Goal: Register for event/course

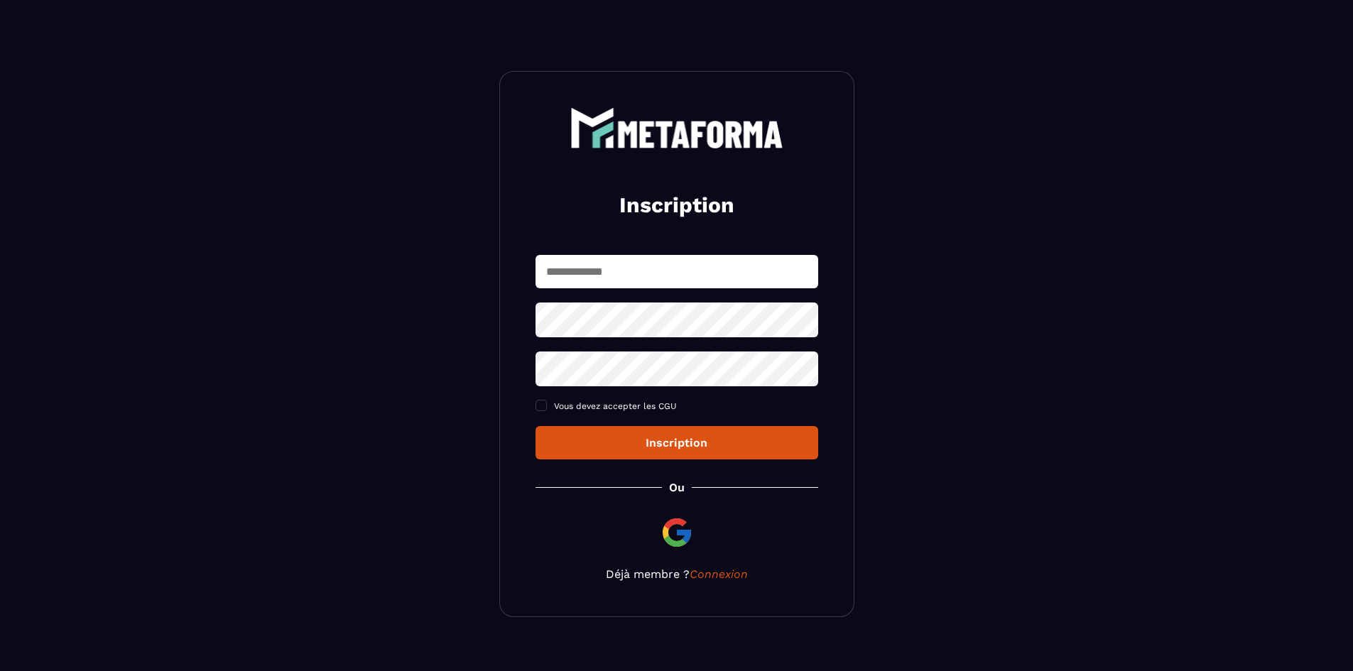
click at [656, 276] on input "text" at bounding box center [677, 271] width 283 height 33
type input "**********"
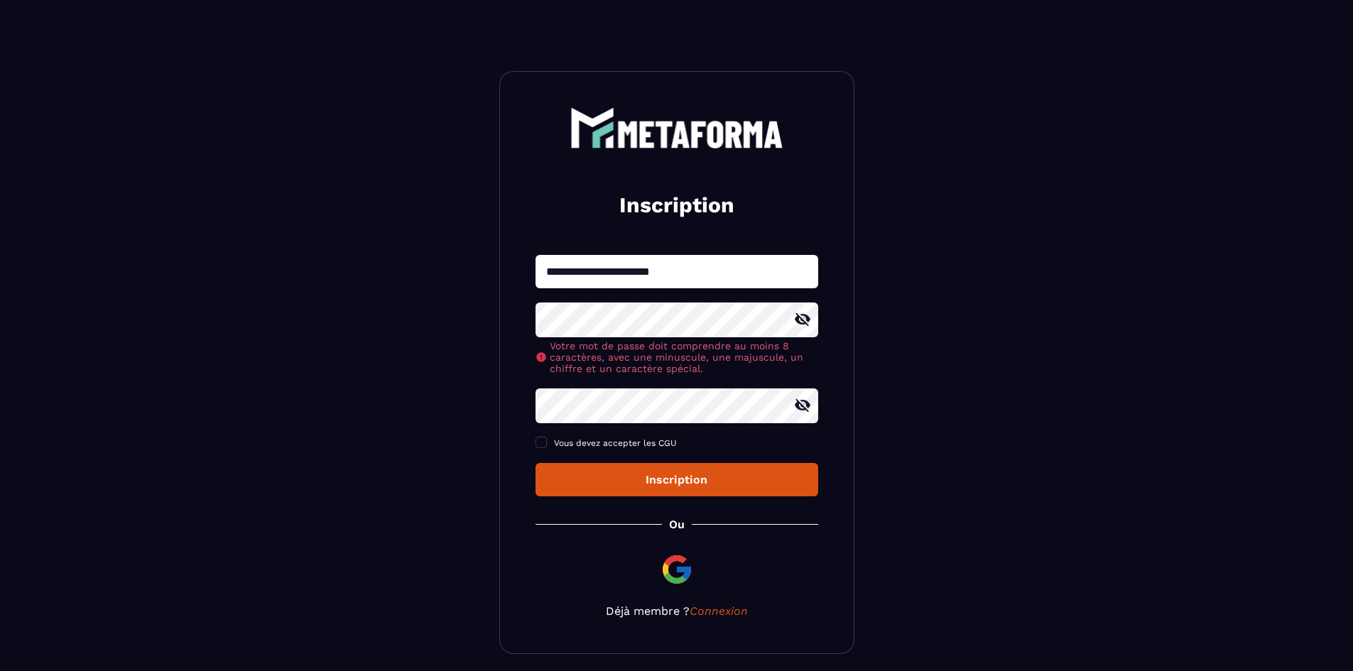
click at [803, 319] on icon at bounding box center [803, 319] width 16 height 13
click at [807, 409] on icon at bounding box center [803, 405] width 16 height 13
click at [807, 409] on icon at bounding box center [803, 406] width 16 height 11
click at [803, 317] on icon at bounding box center [803, 320] width 16 height 11
click at [544, 443] on span at bounding box center [541, 442] width 11 height 11
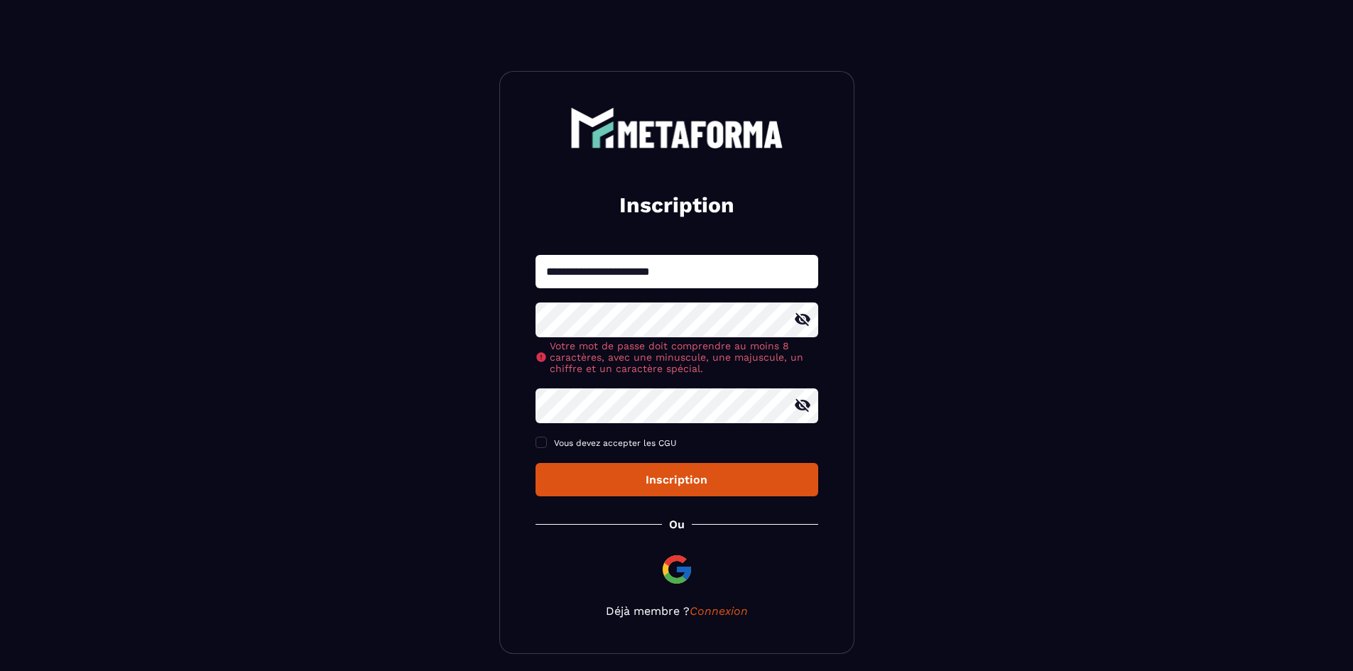
click at [685, 480] on div "Inscription" at bounding box center [677, 479] width 260 height 13
click at [666, 478] on div "Inscription" at bounding box center [677, 479] width 260 height 13
click at [673, 481] on div "Inscription" at bounding box center [677, 479] width 260 height 13
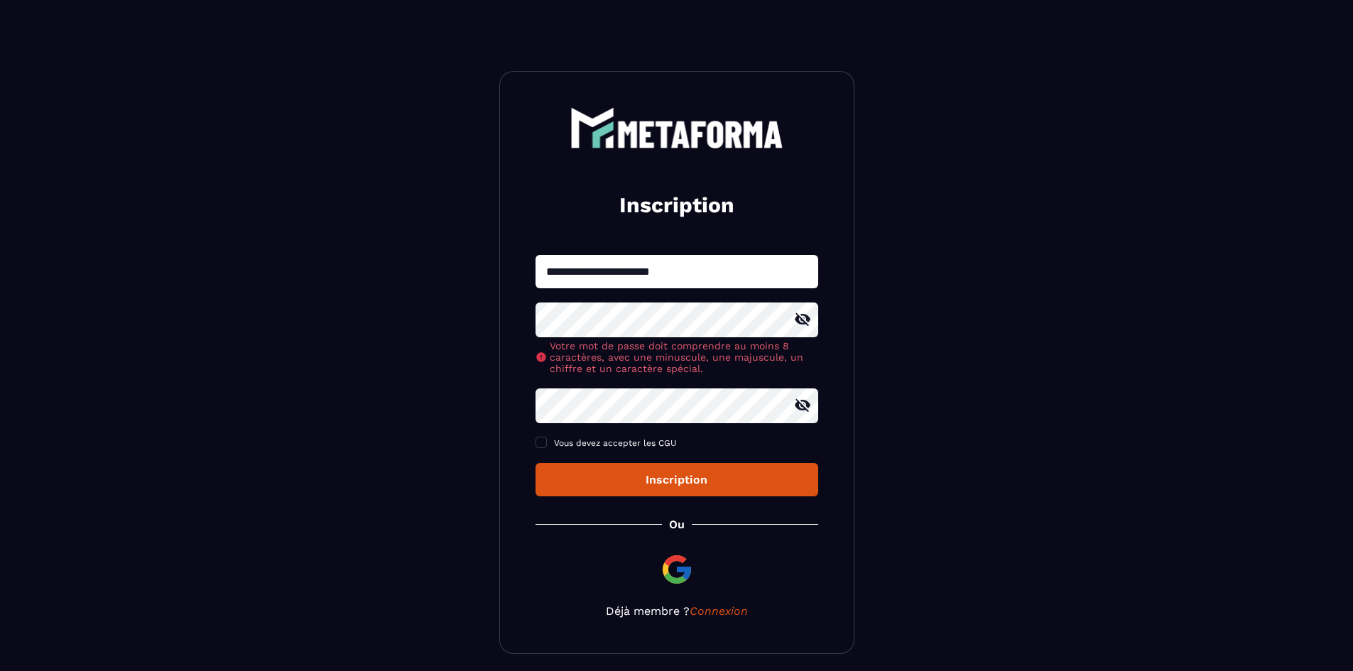
click at [673, 481] on div "Inscription" at bounding box center [677, 479] width 260 height 13
click at [795, 320] on icon at bounding box center [803, 319] width 16 height 13
click at [797, 407] on icon at bounding box center [803, 405] width 16 height 13
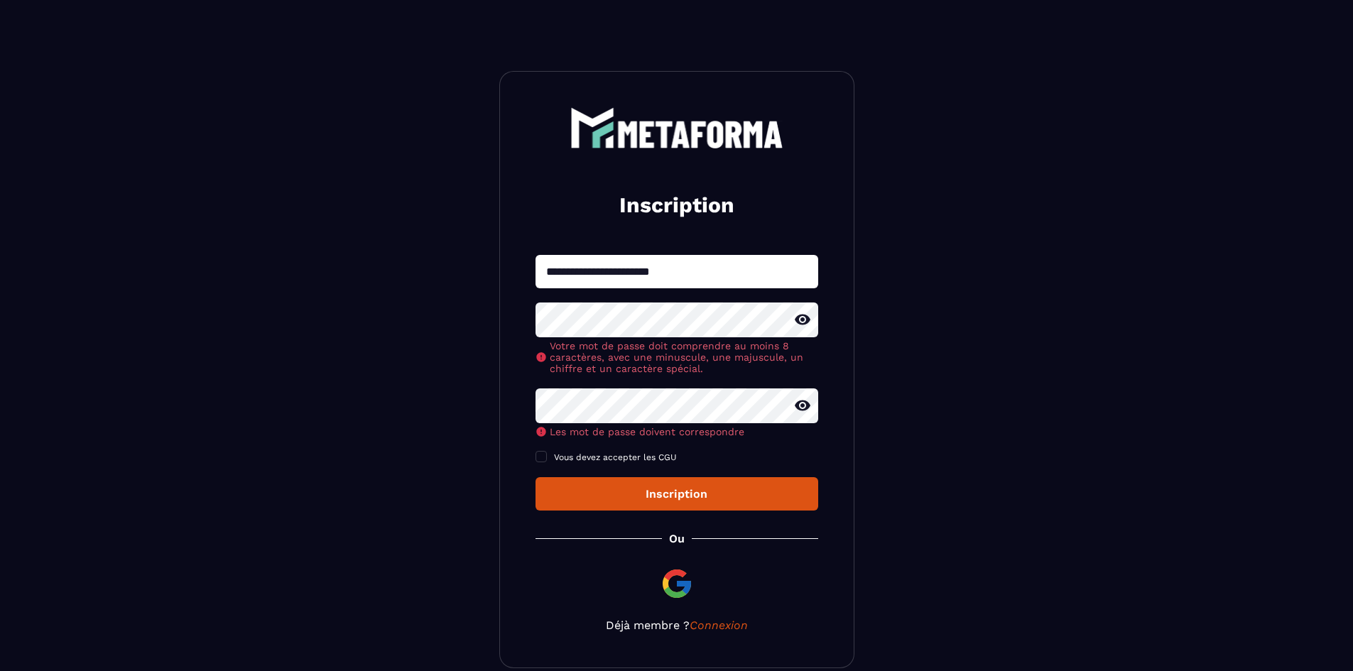
click at [678, 491] on div "**********" at bounding box center [676, 369] width 355 height 597
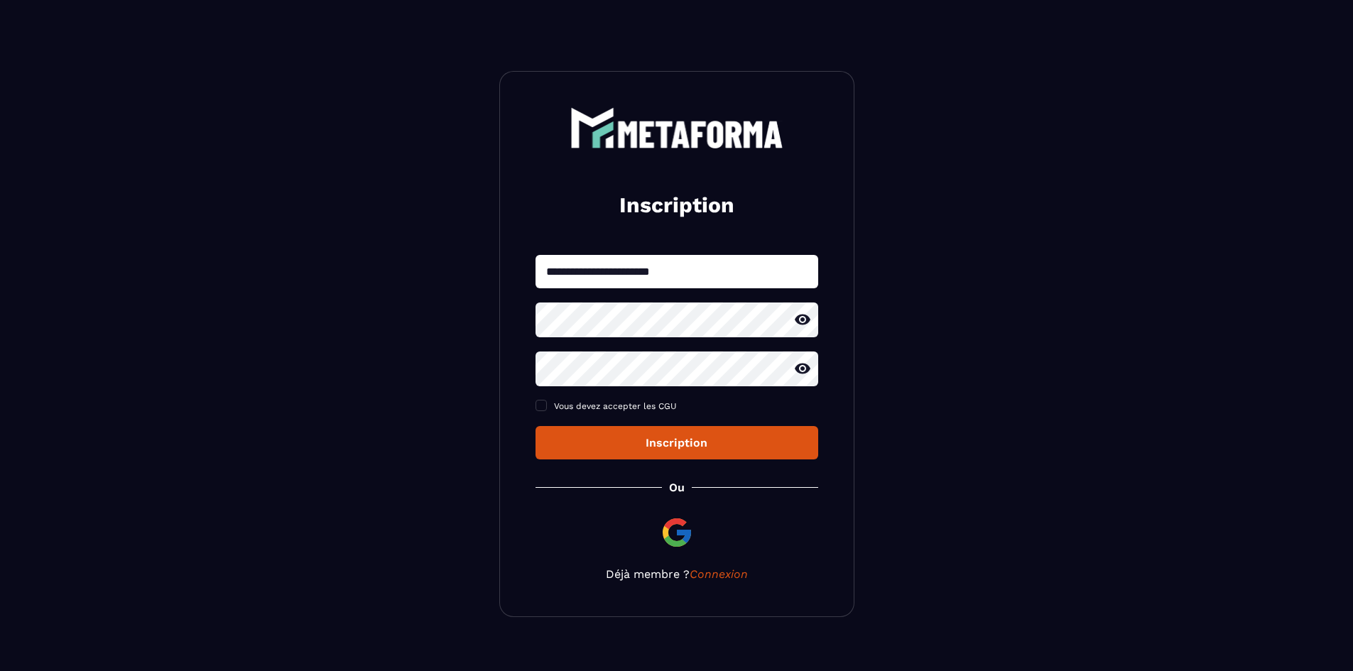
click at [804, 322] on icon at bounding box center [803, 320] width 16 height 11
click at [801, 376] on icon at bounding box center [802, 368] width 17 height 17
click at [724, 443] on div "Inscription" at bounding box center [677, 442] width 260 height 13
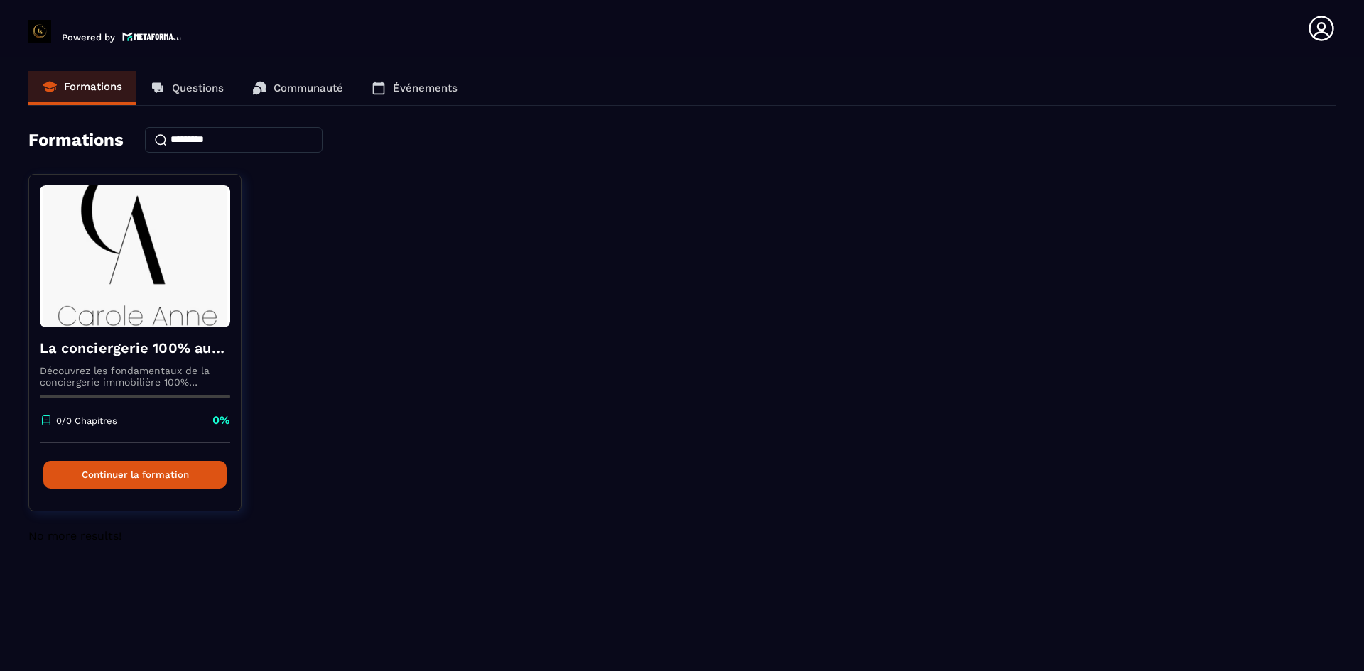
click at [204, 90] on p "Questions" at bounding box center [198, 88] width 52 height 13
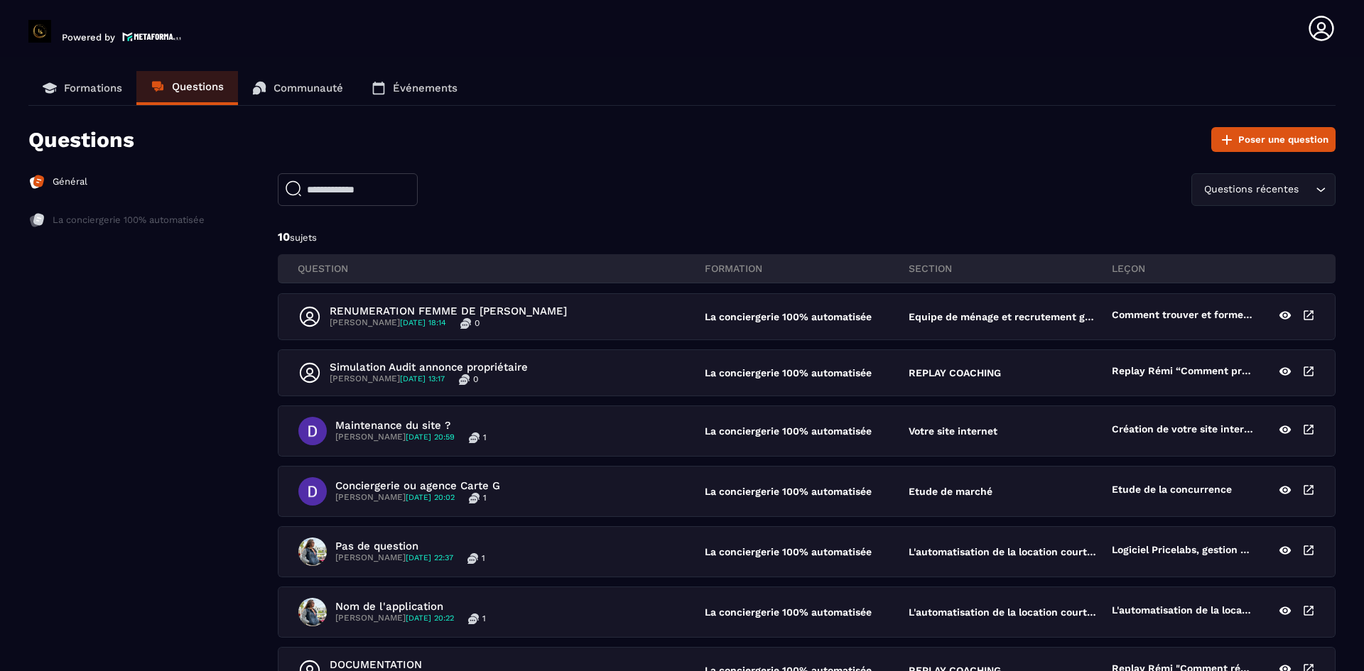
click at [316, 90] on p "Communauté" at bounding box center [308, 88] width 70 height 13
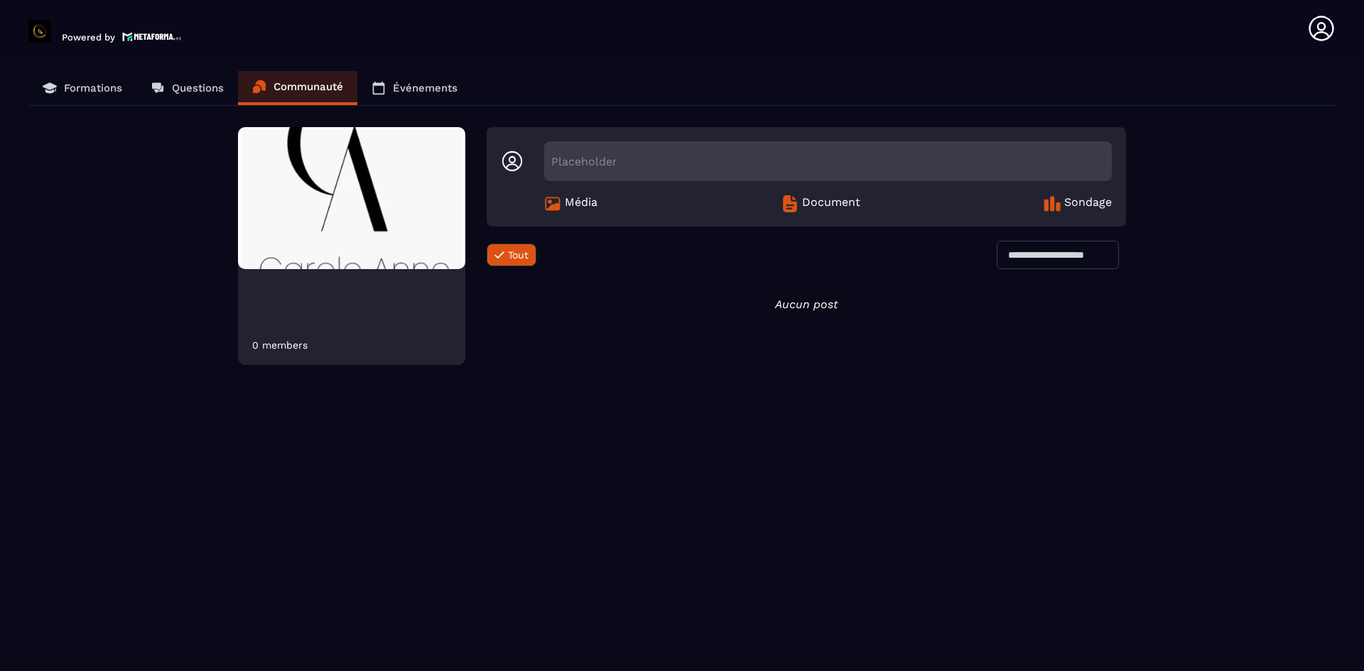
click at [402, 86] on p "Événements" at bounding box center [425, 88] width 65 height 13
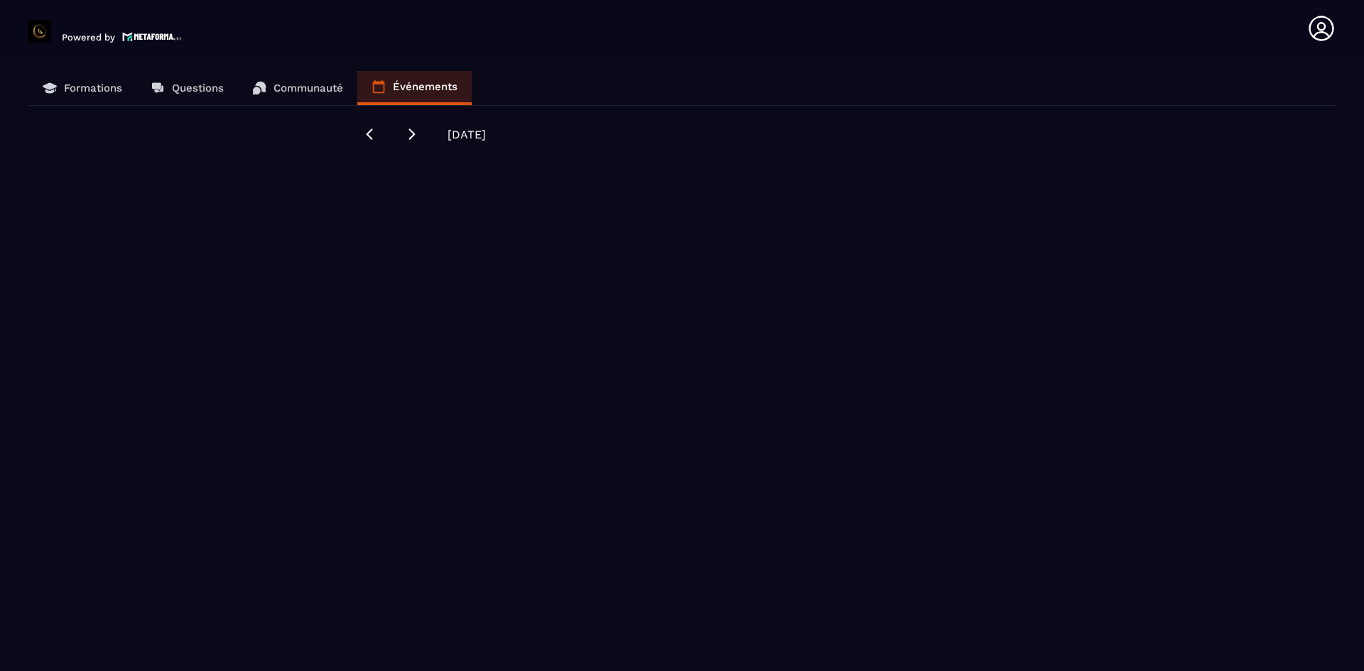
click at [79, 85] on p "Formations" at bounding box center [93, 88] width 58 height 13
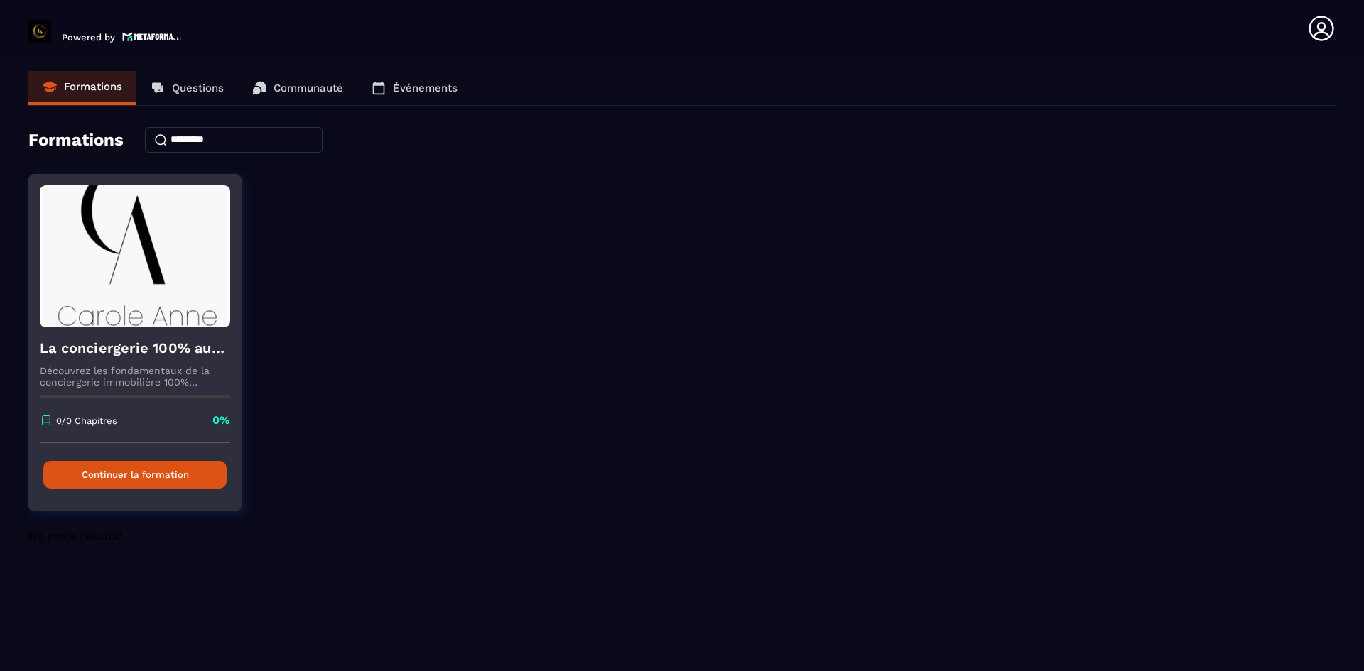
click at [136, 310] on img at bounding box center [135, 256] width 190 height 142
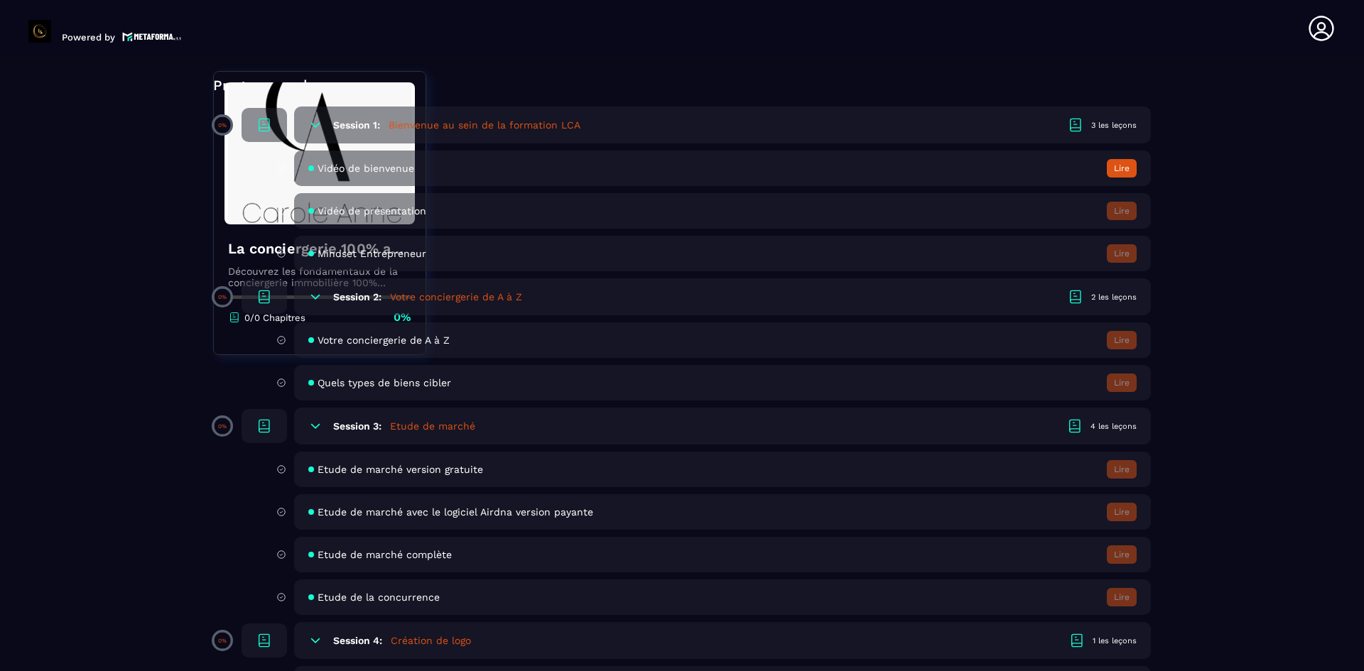
scroll to position [497, 0]
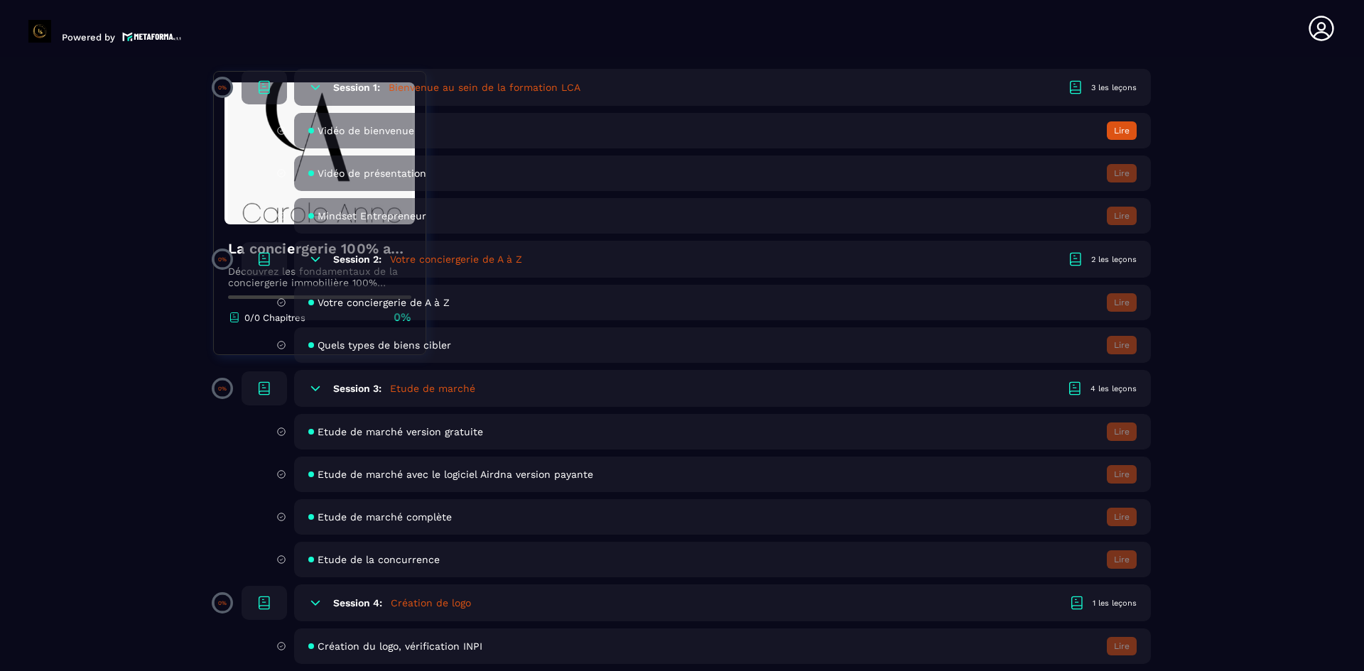
click at [310, 384] on icon at bounding box center [315, 388] width 14 height 14
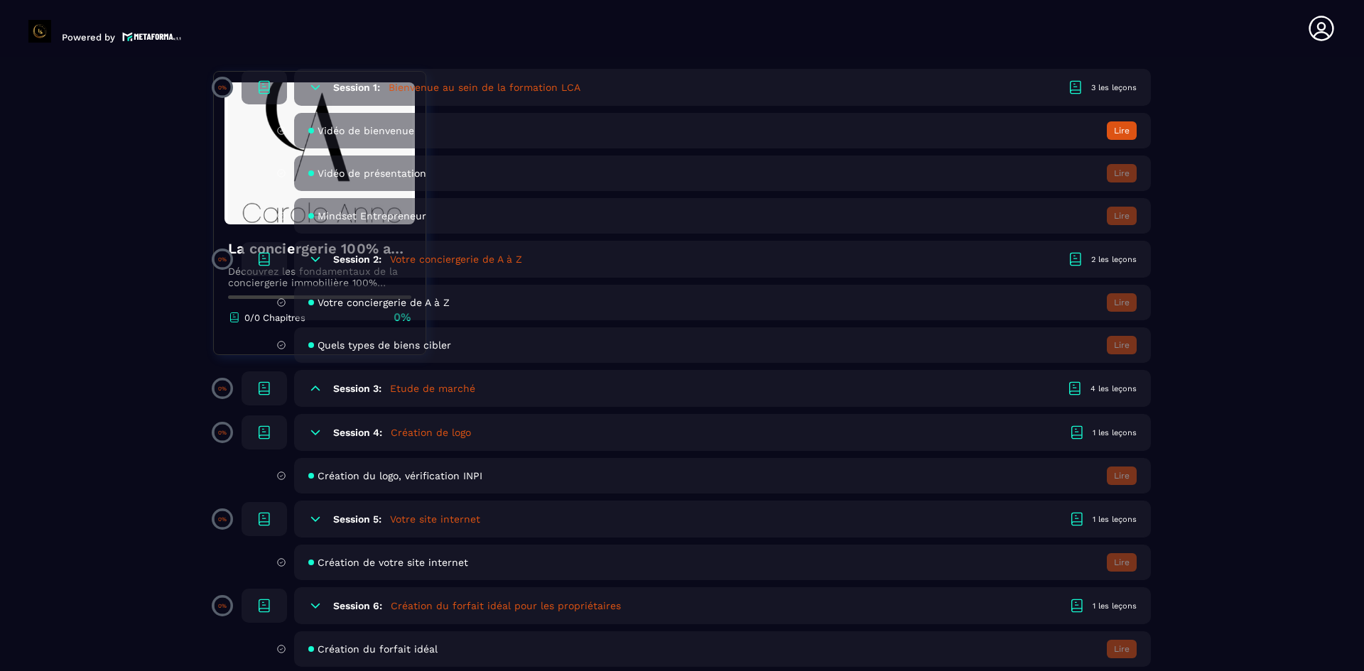
click at [310, 384] on icon at bounding box center [315, 388] width 14 height 14
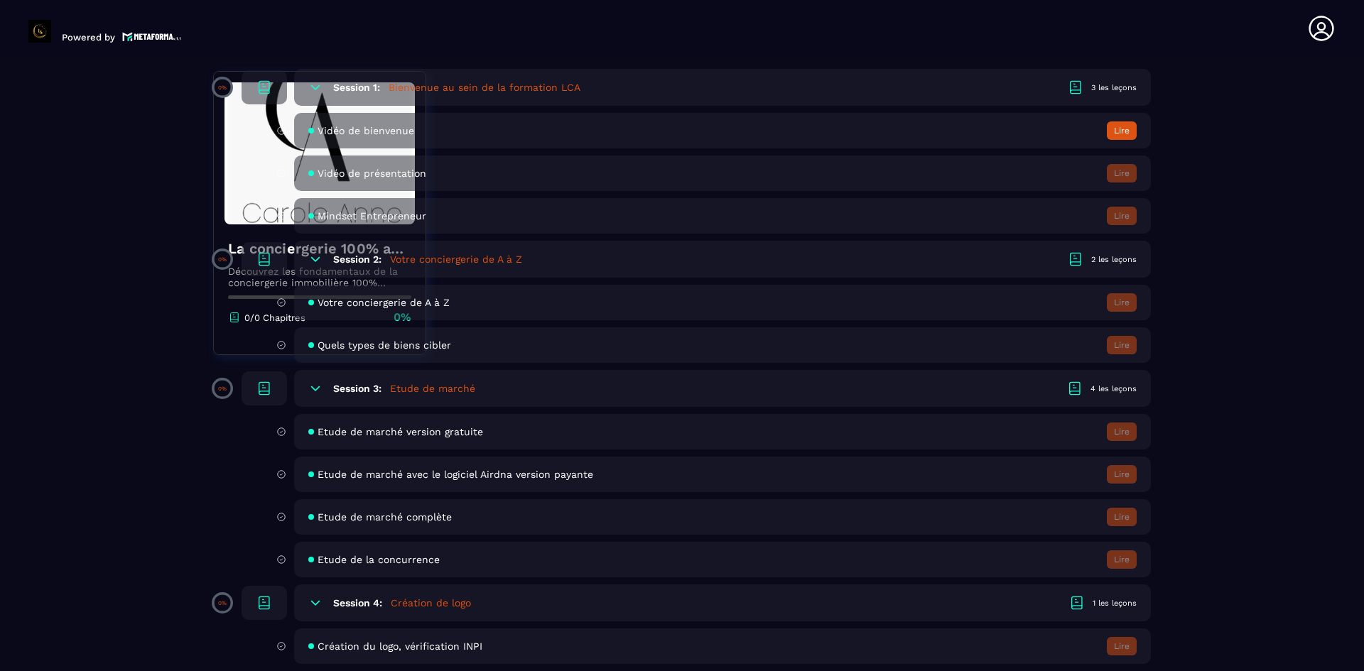
click at [1093, 385] on div "4 les leçons" at bounding box center [1113, 389] width 46 height 11
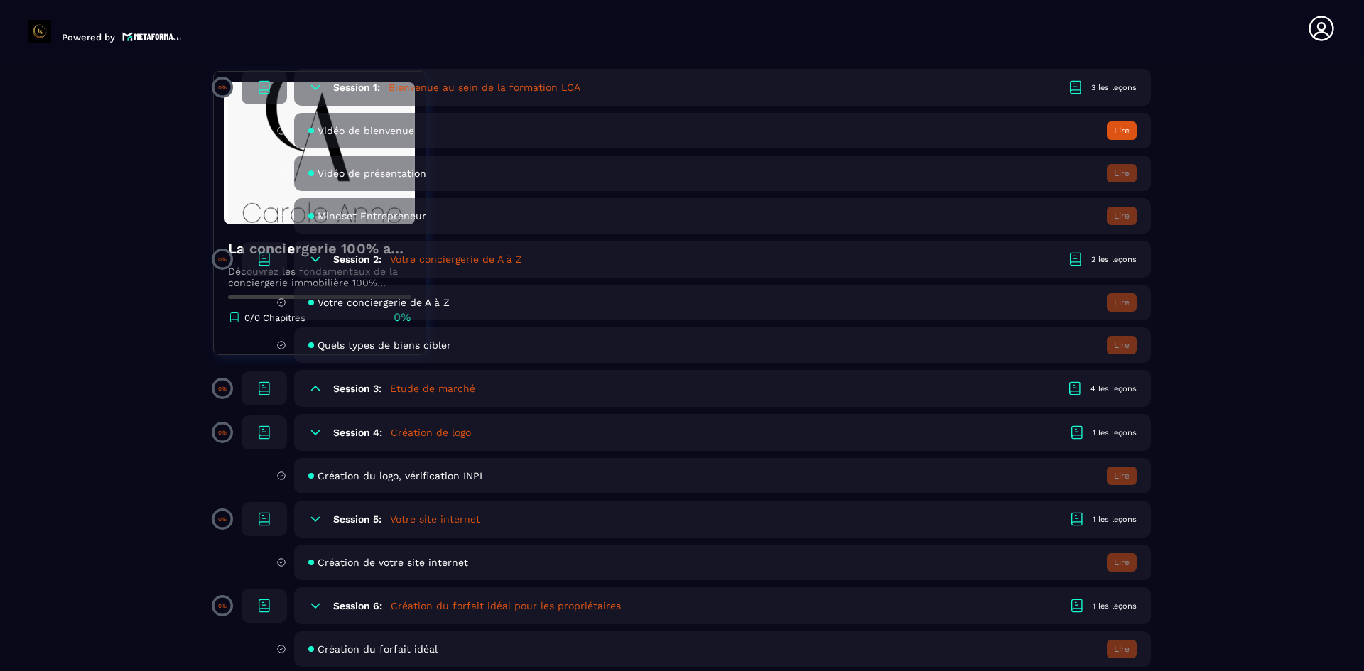
click at [1102, 391] on div "4 les leçons" at bounding box center [1113, 389] width 46 height 11
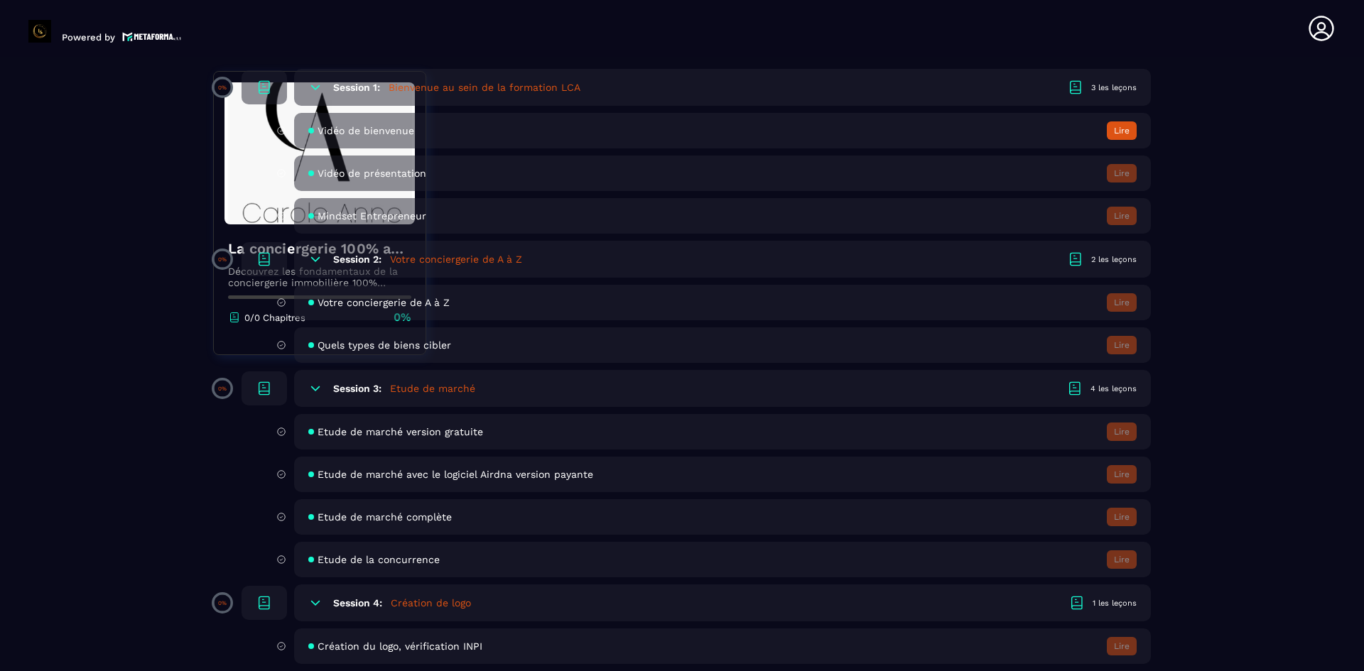
click at [403, 438] on div "Etude de marché version gratuite Lire" at bounding box center [722, 432] width 857 height 36
click at [403, 424] on div "Etude de marché version gratuite Lire" at bounding box center [722, 432] width 857 height 36
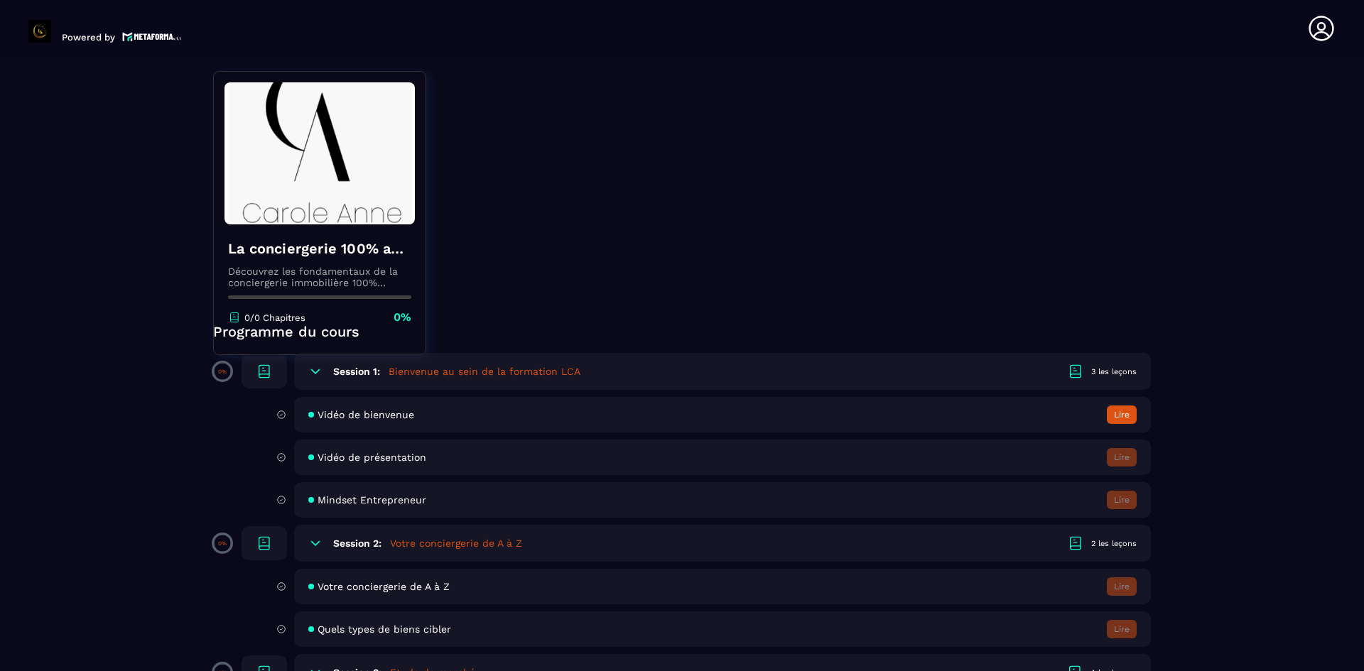
click at [341, 416] on span "Vidéo de bienvenue" at bounding box center [366, 414] width 97 height 11
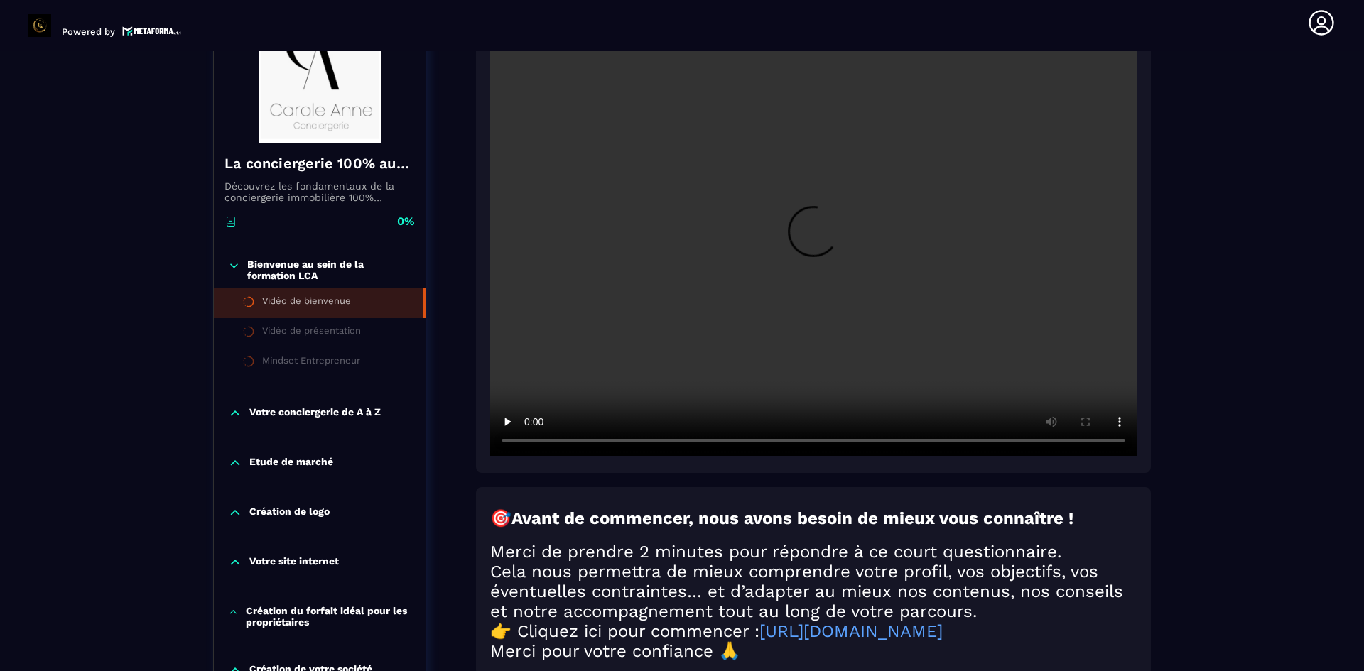
scroll to position [290, 0]
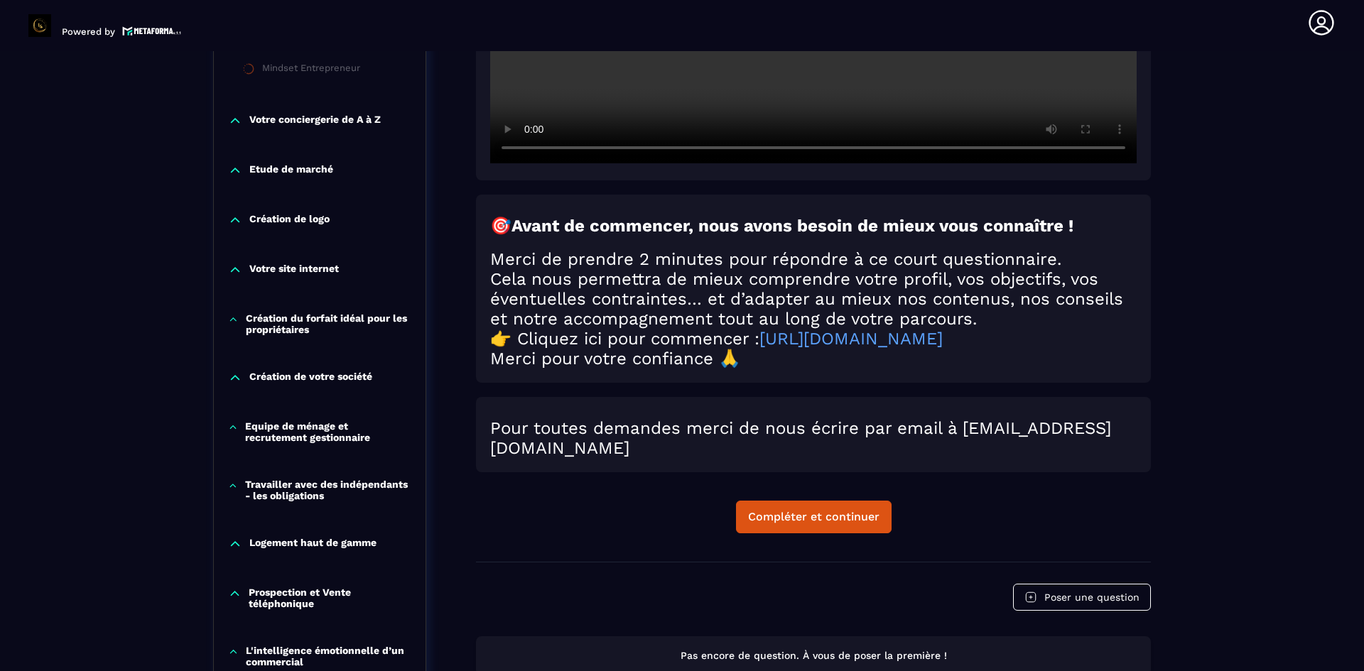
scroll to position [503, 0]
click at [805, 524] on div "Compléter et continuer" at bounding box center [813, 516] width 131 height 14
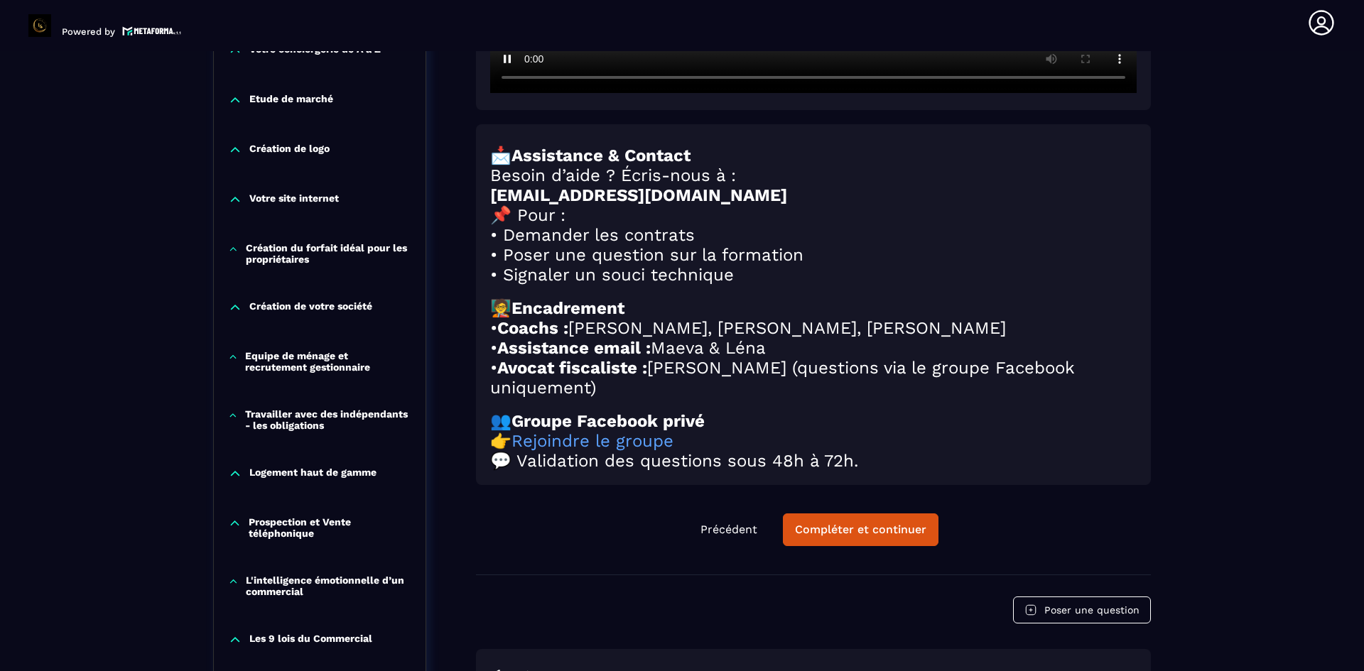
scroll to position [574, 0]
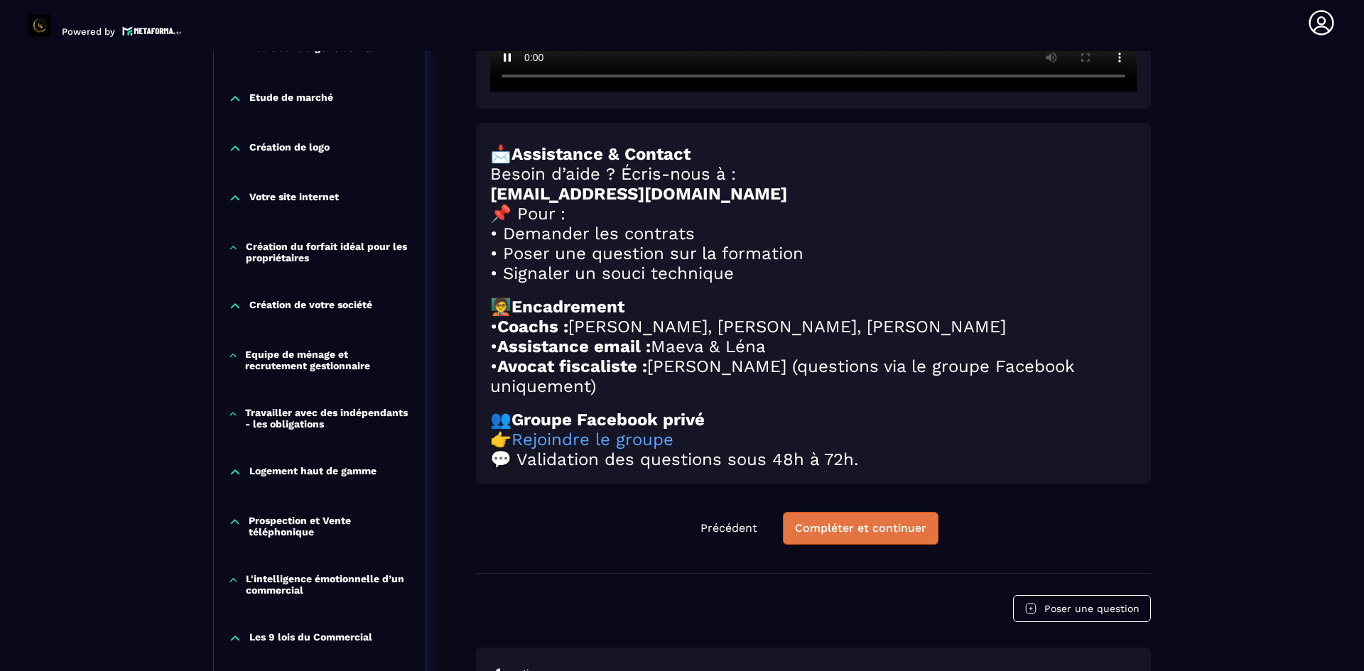
click at [913, 536] on div "Compléter et continuer" at bounding box center [860, 528] width 131 height 14
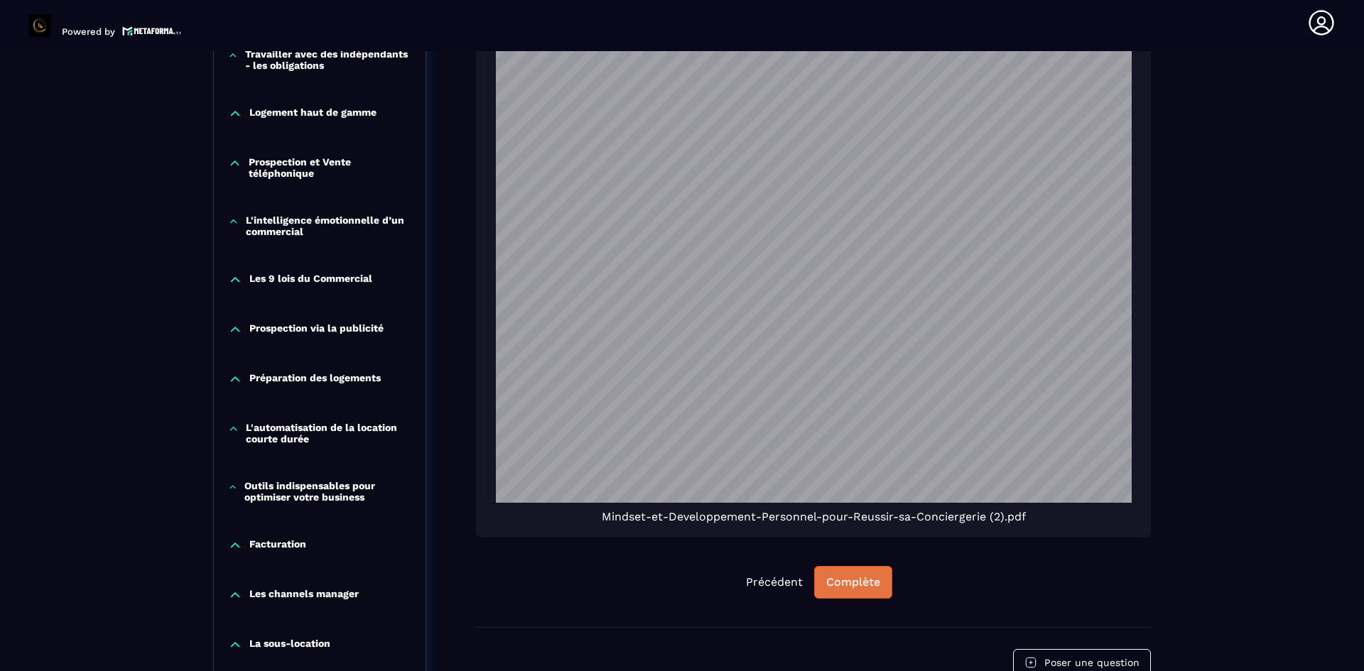
scroll to position [929, 0]
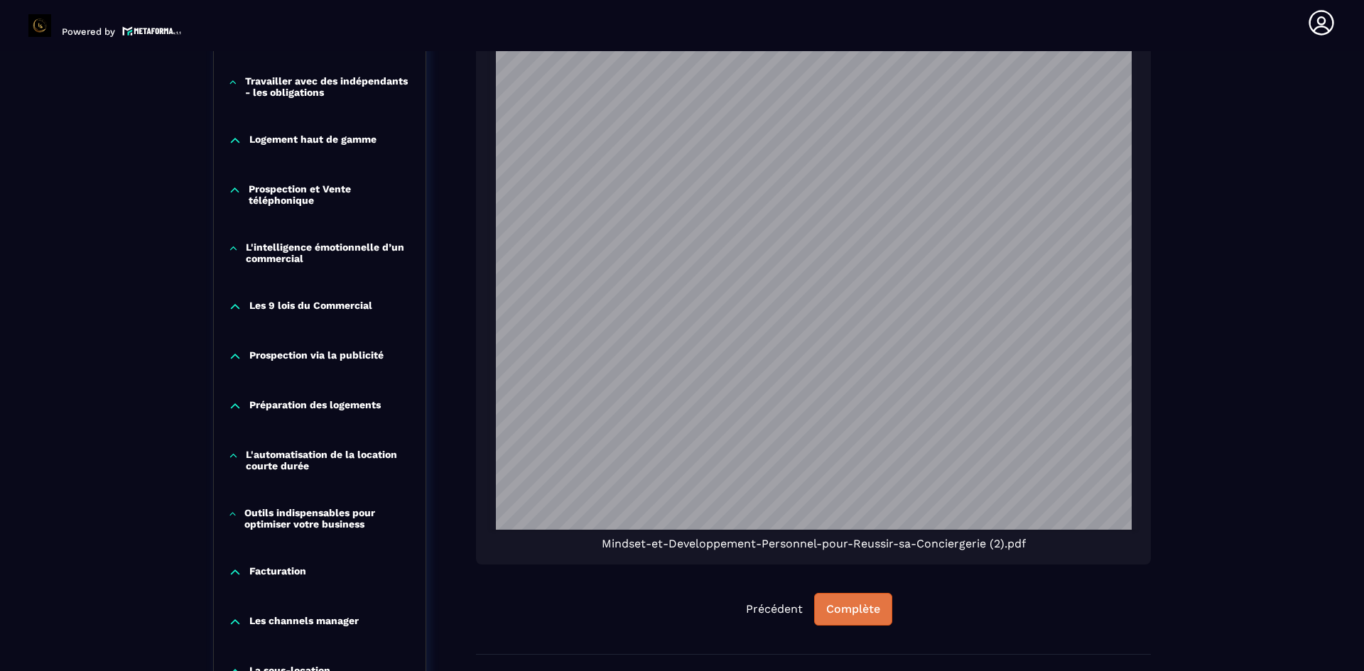
click at [855, 609] on div "Complète" at bounding box center [853, 609] width 54 height 14
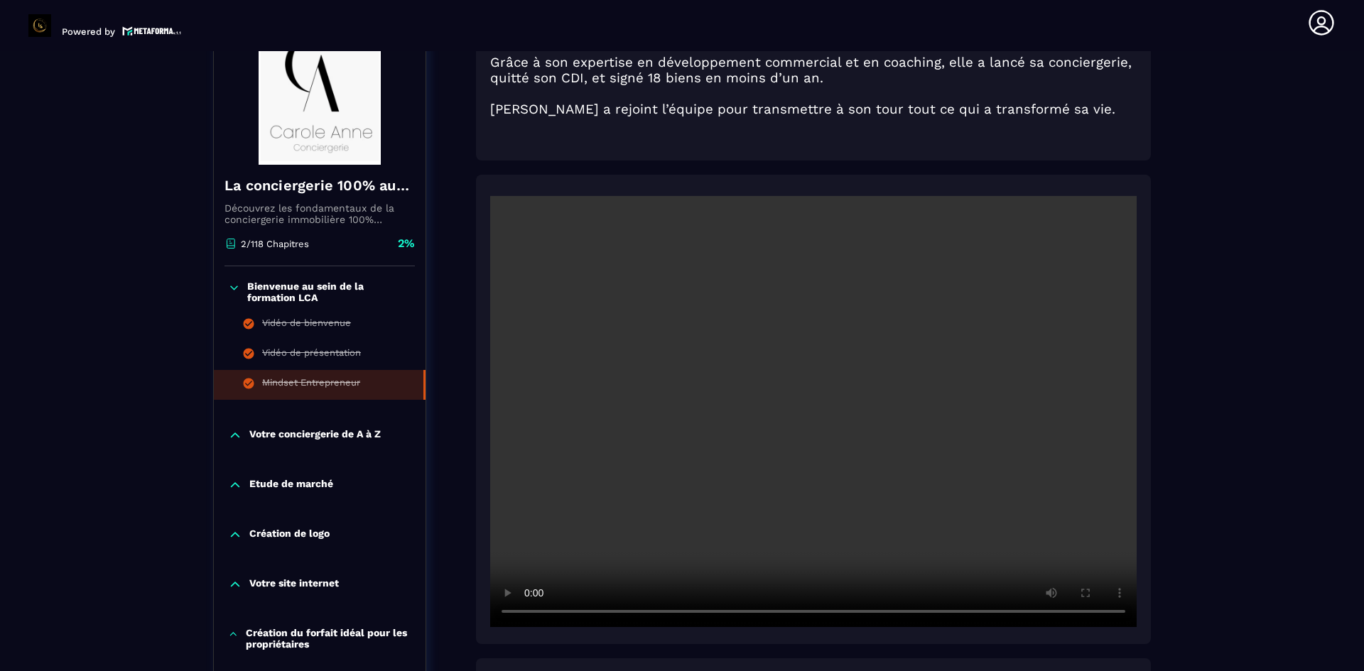
scroll to position [219, 0]
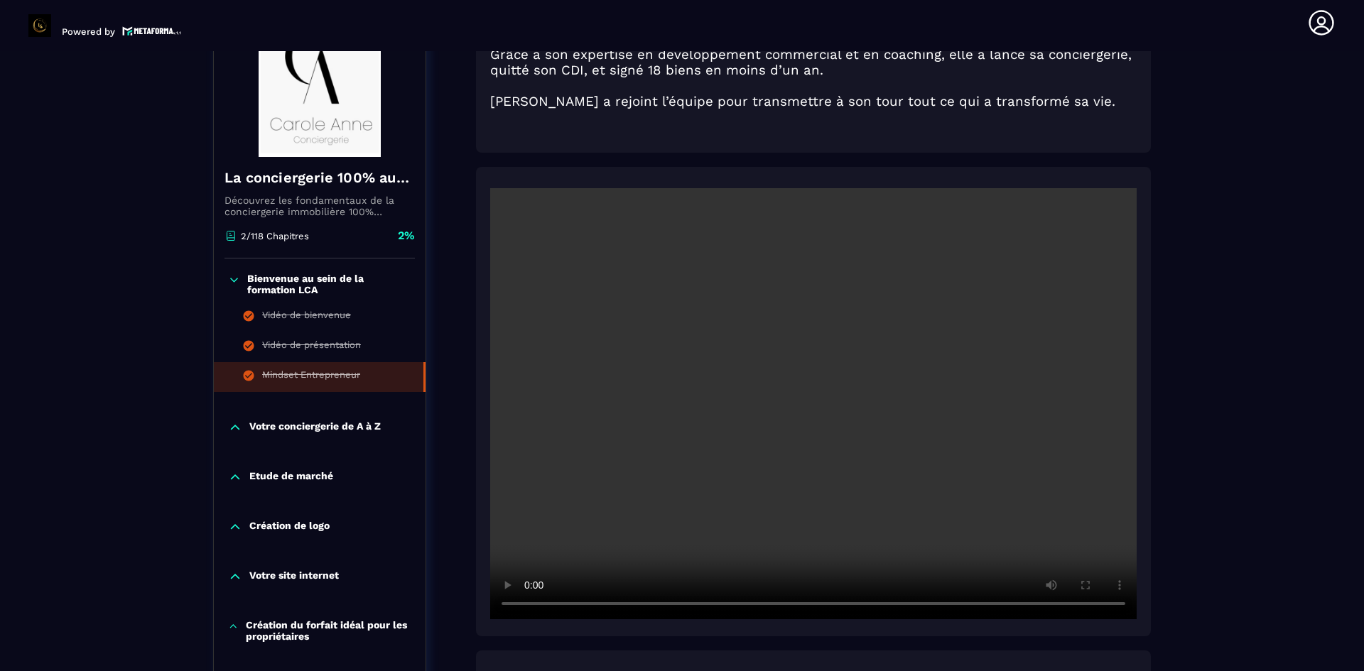
click at [349, 426] on p "Votre conciergerie de A à Z" at bounding box center [314, 428] width 131 height 14
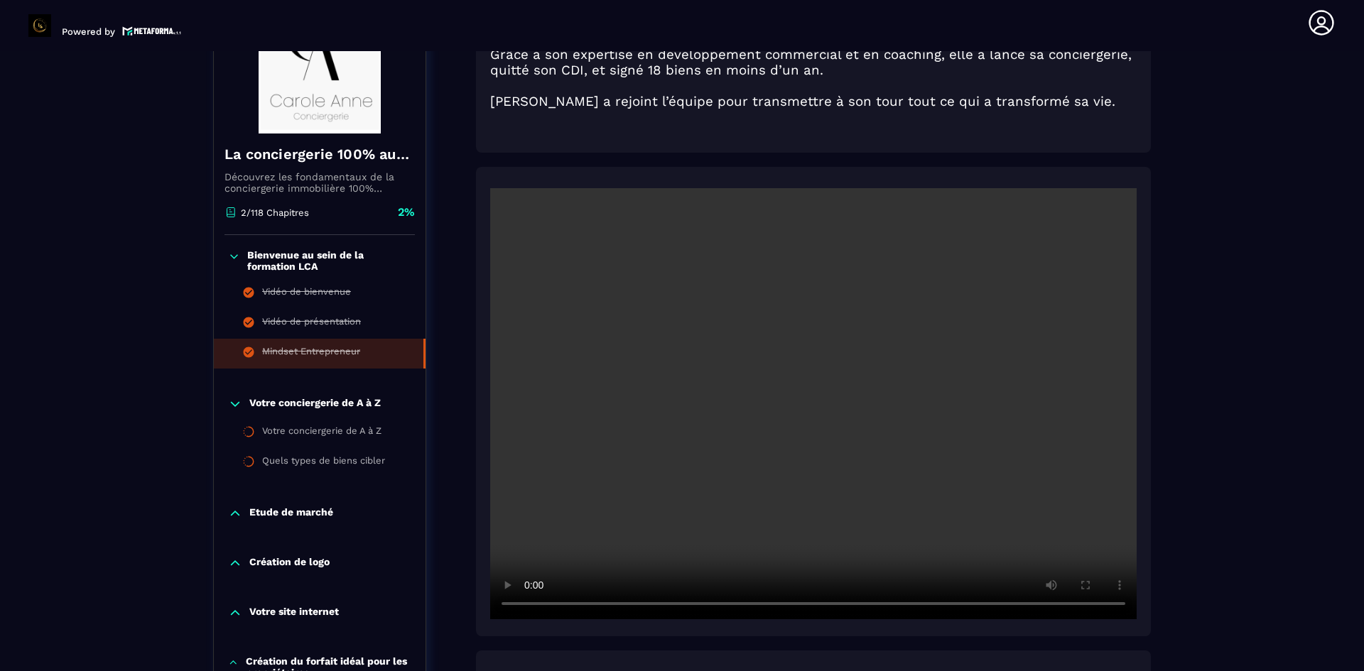
click at [343, 396] on div "Votre conciergerie de A à Z Votre conciergerie de A à Z Quels types de biens ci…" at bounding box center [320, 437] width 212 height 109
click at [344, 400] on p "Votre conciergerie de A à Z" at bounding box center [314, 404] width 131 height 14
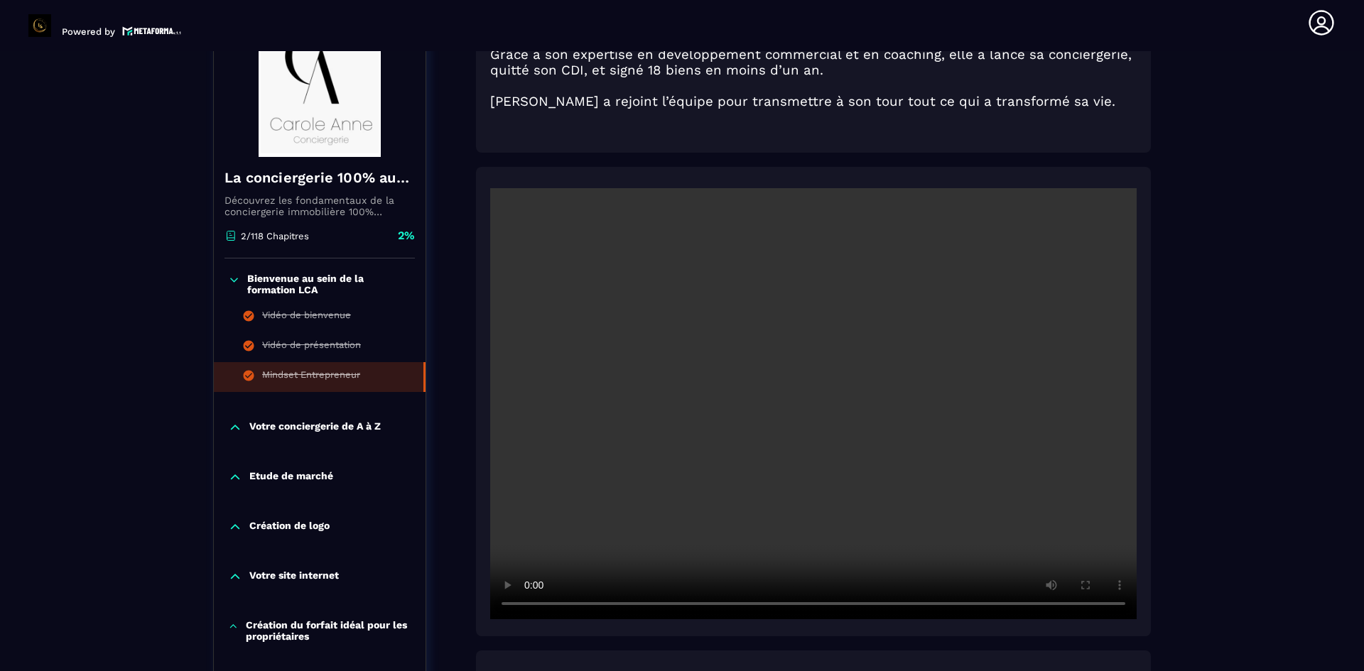
click at [346, 421] on p "Votre conciergerie de A à Z" at bounding box center [314, 428] width 131 height 14
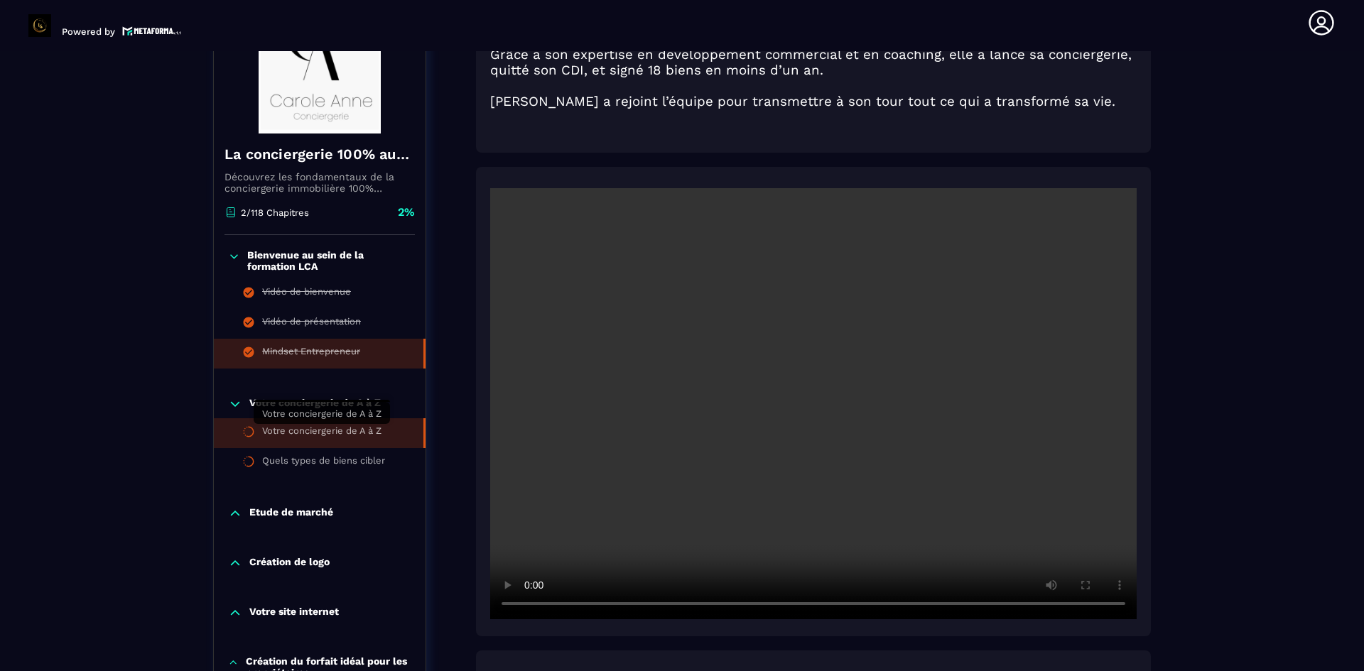
click at [326, 429] on div "Votre conciergerie de A à Z" at bounding box center [321, 434] width 119 height 16
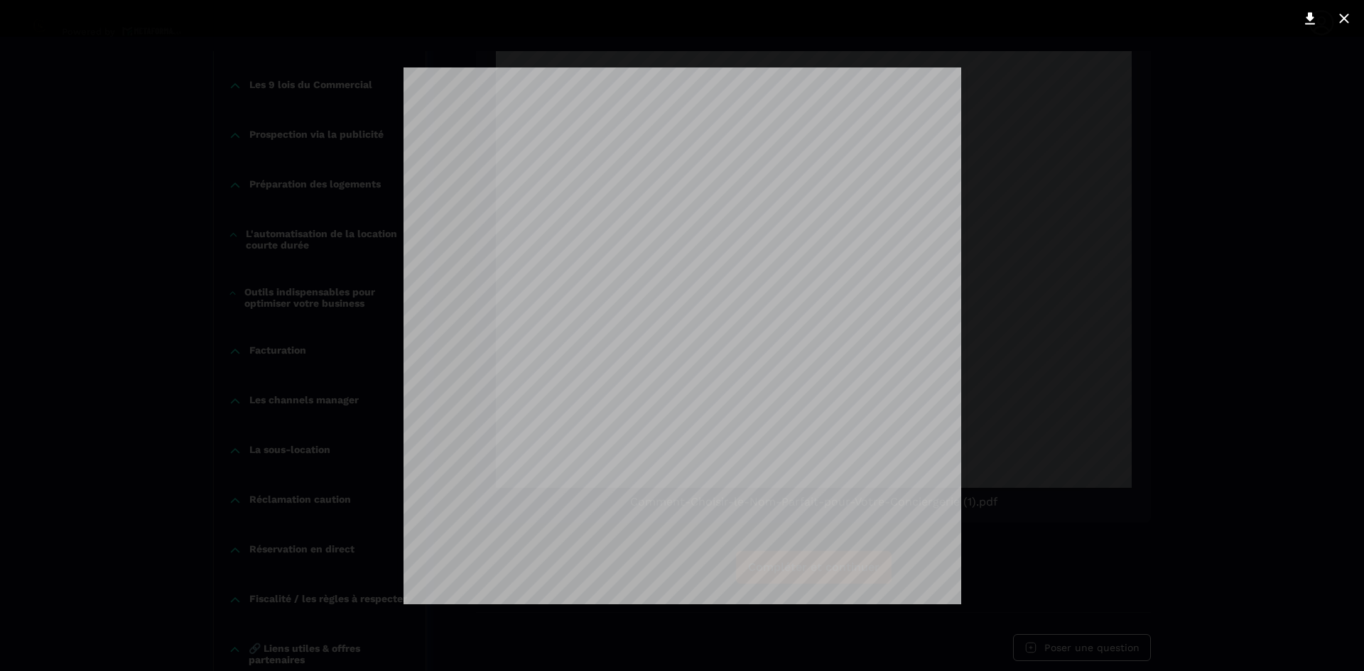
scroll to position [213, 0]
click at [1348, 16] on icon at bounding box center [1343, 17] width 9 height 9
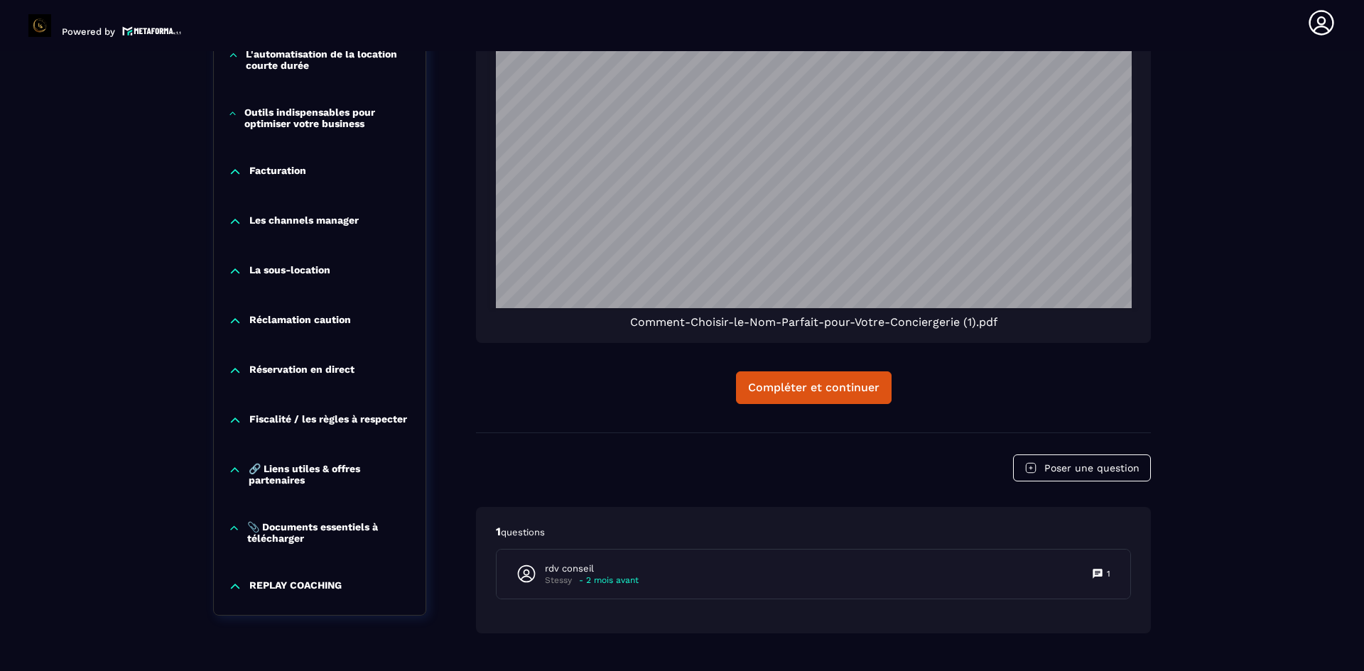
scroll to position [2042, 0]
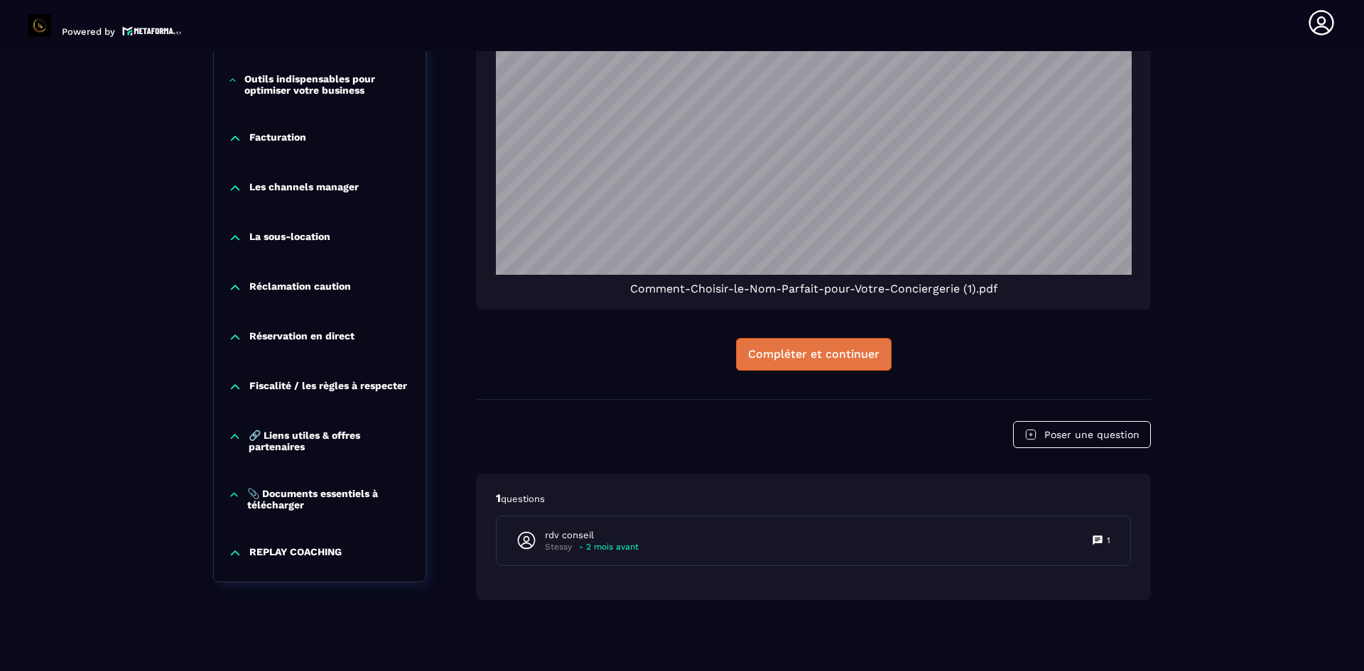
click at [852, 350] on div "Compléter et continuer" at bounding box center [813, 354] width 131 height 14
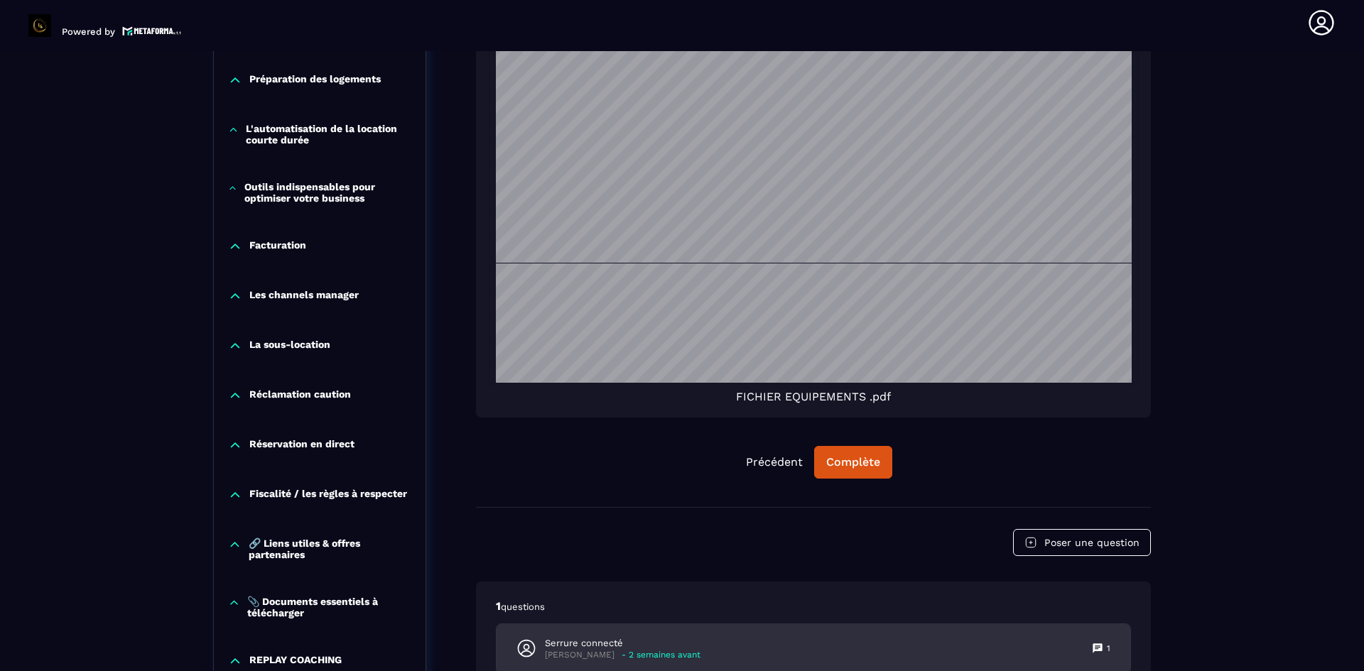
scroll to position [1834, 0]
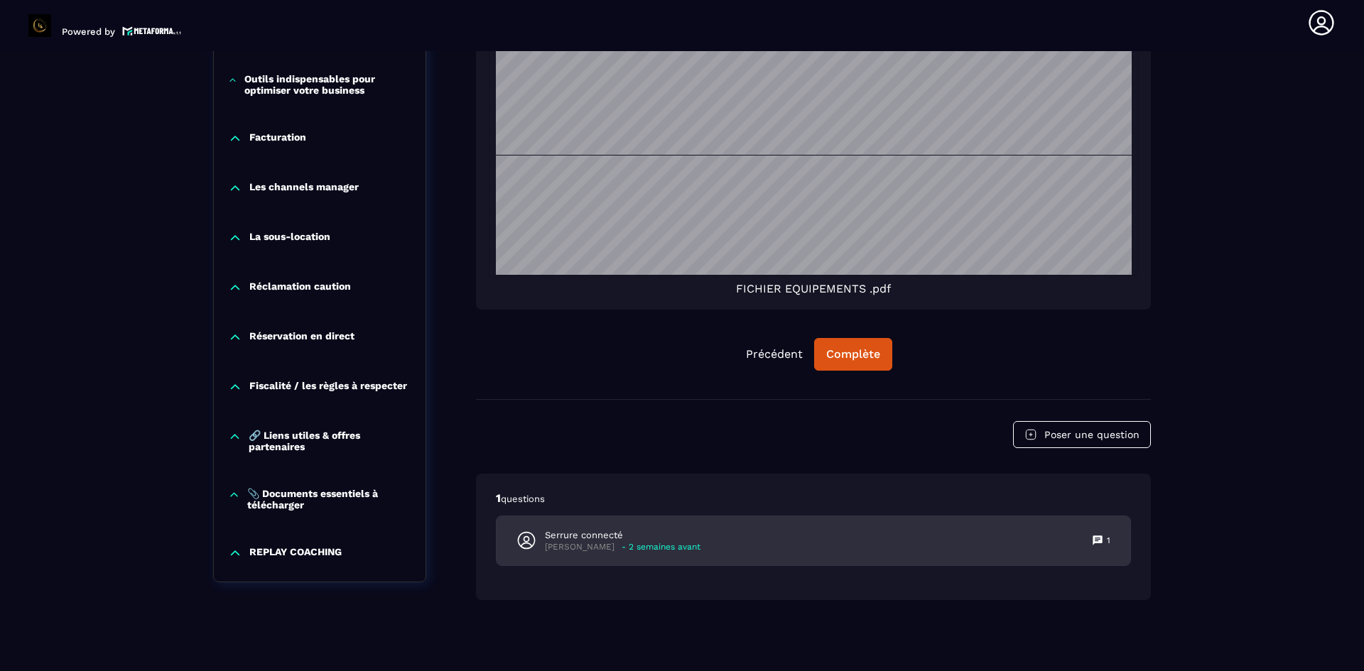
click at [614, 532] on p "Serrure connecté" at bounding box center [623, 535] width 156 height 13
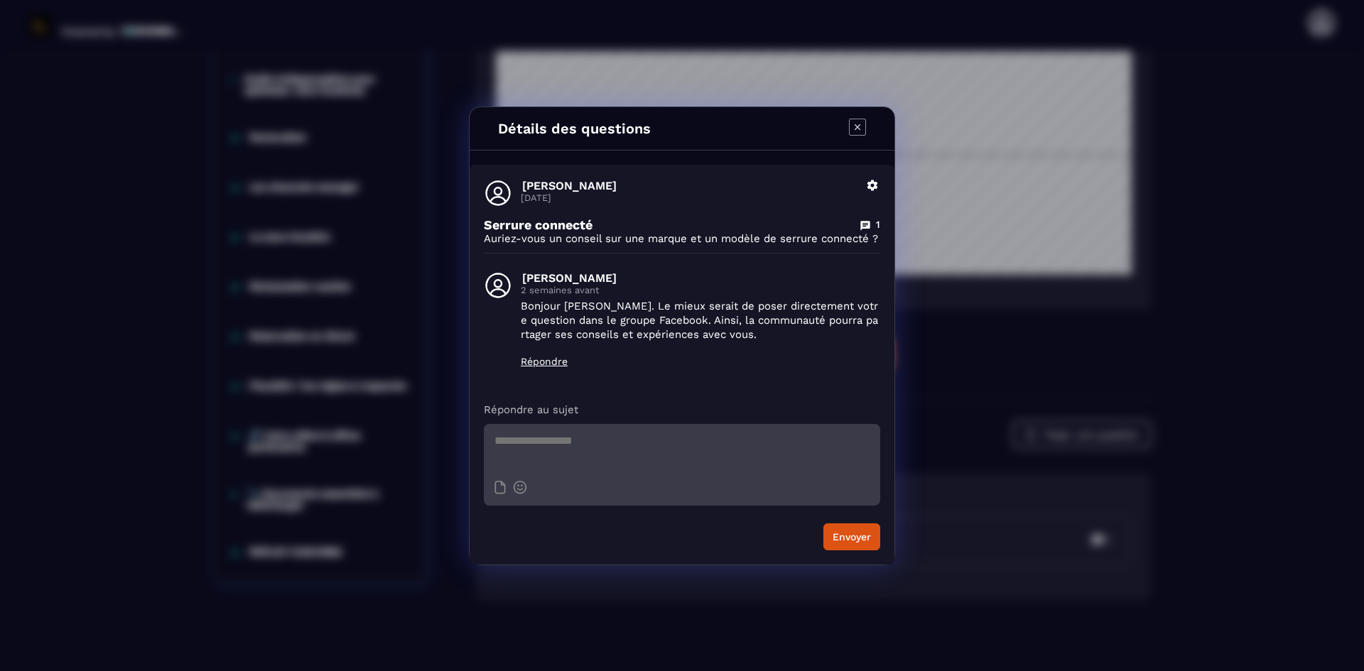
click at [857, 119] on icon "Modal window" at bounding box center [857, 127] width 17 height 17
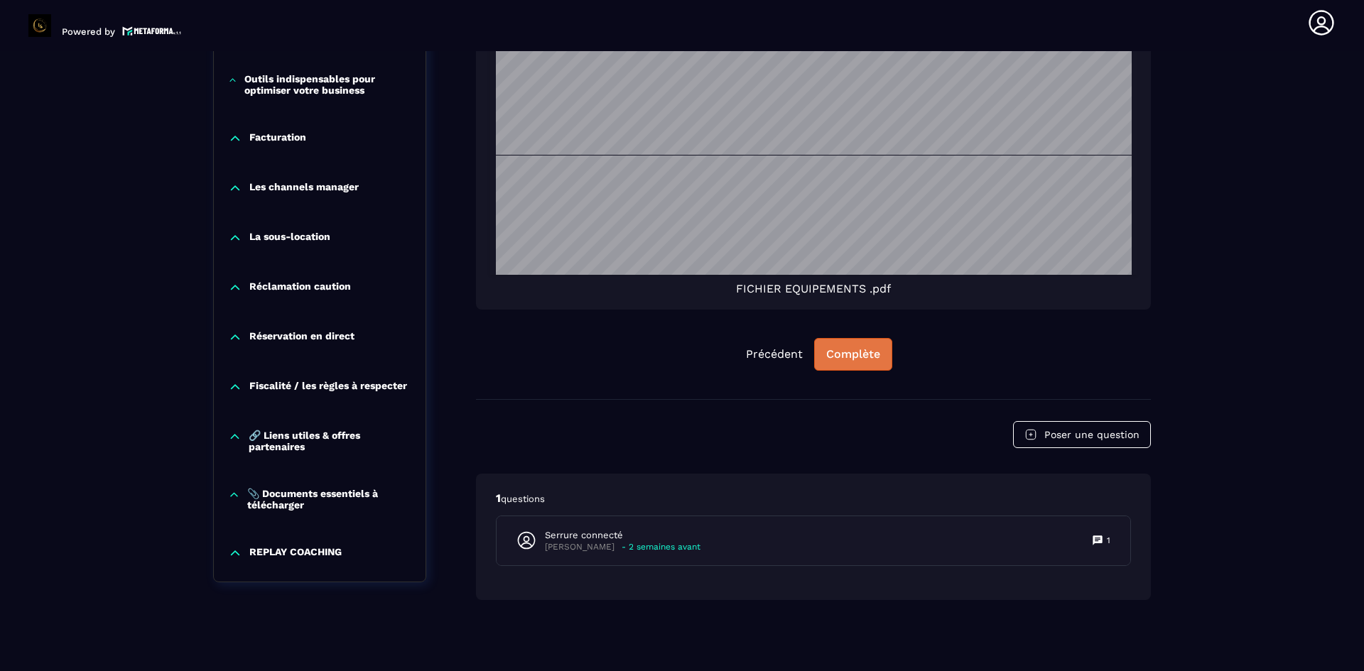
click at [870, 347] on div "Complète" at bounding box center [853, 354] width 54 height 14
click at [841, 359] on div "Continuer" at bounding box center [852, 354] width 55 height 14
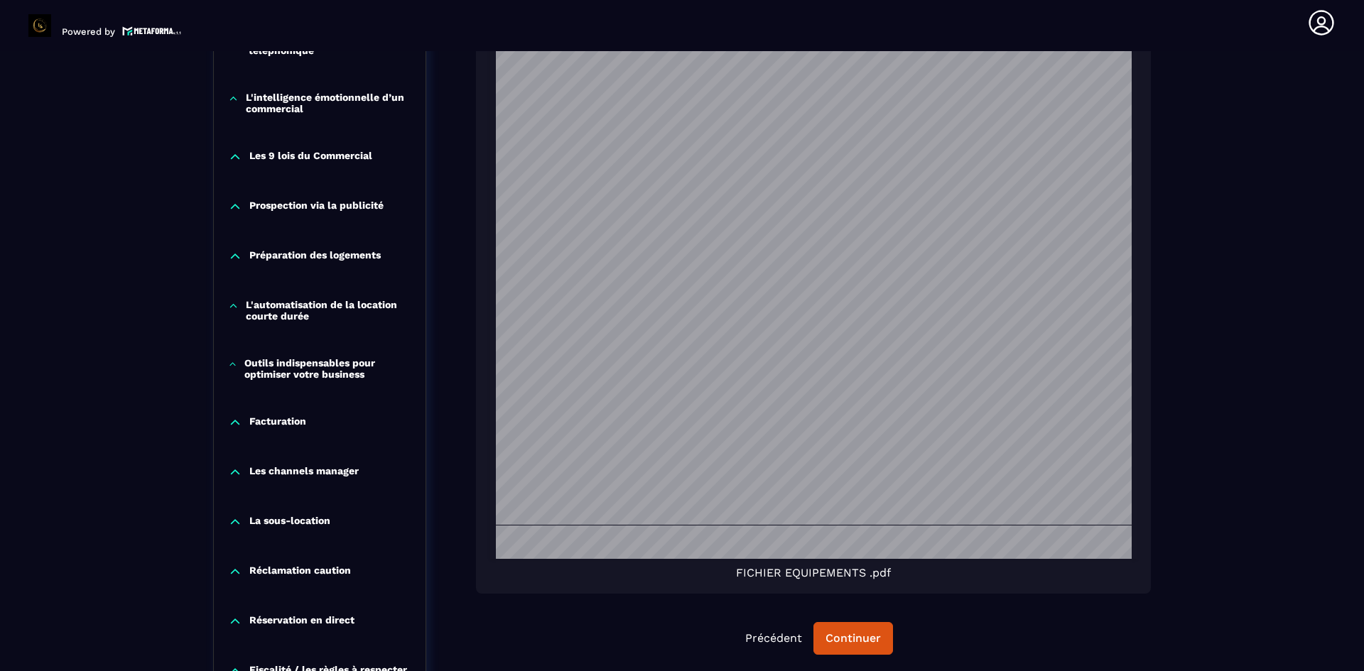
scroll to position [1281, 0]
click at [850, 638] on div "Continuer" at bounding box center [852, 639] width 55 height 14
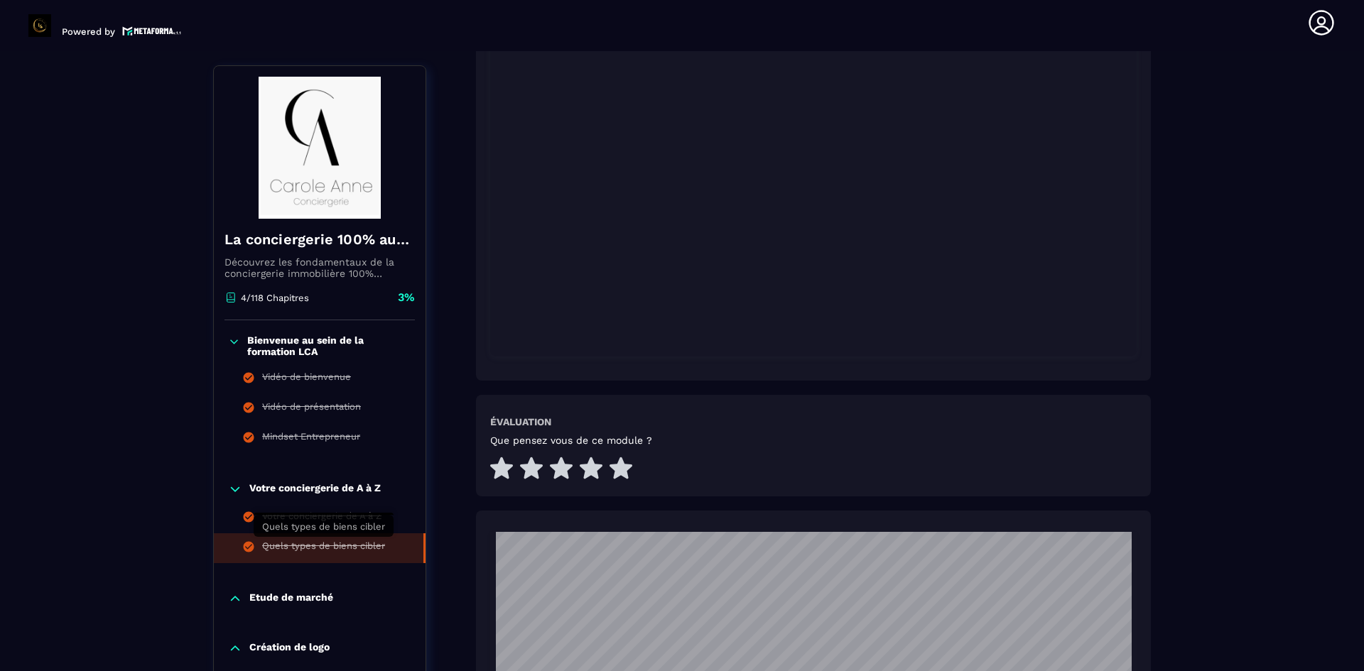
scroll to position [342, 0]
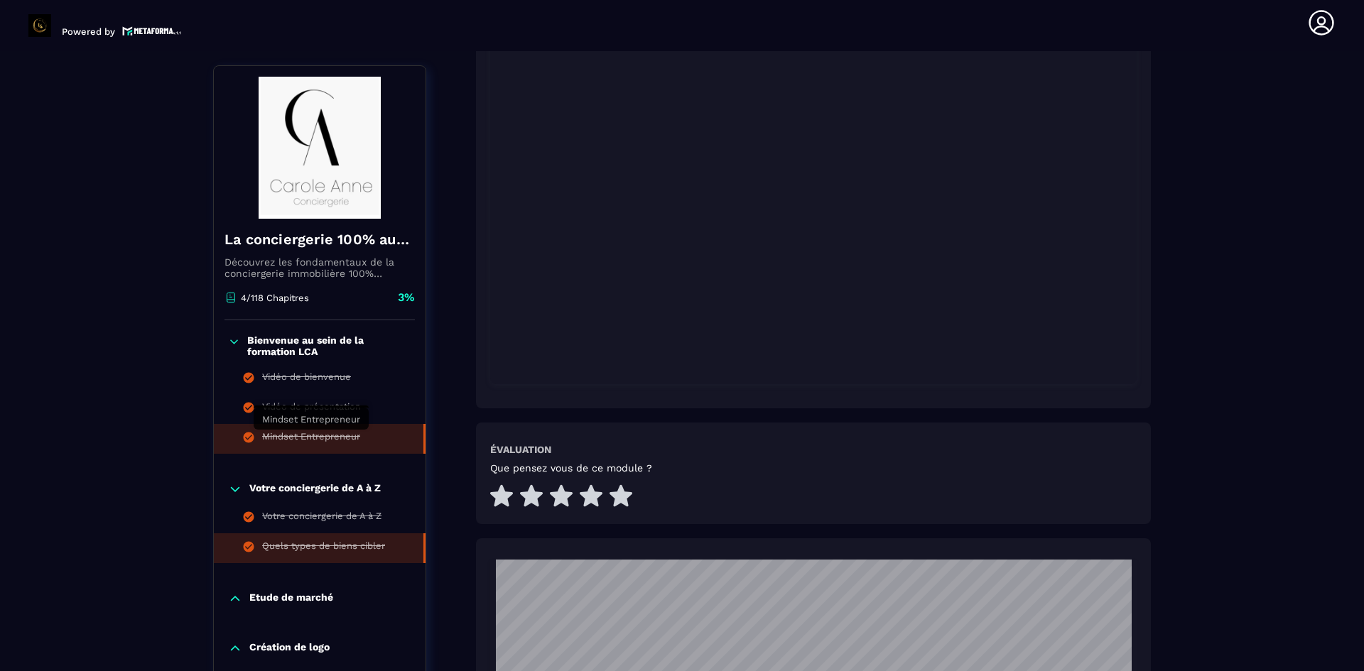
click at [324, 439] on div "Mindset Entrepreneur" at bounding box center [311, 439] width 98 height 16
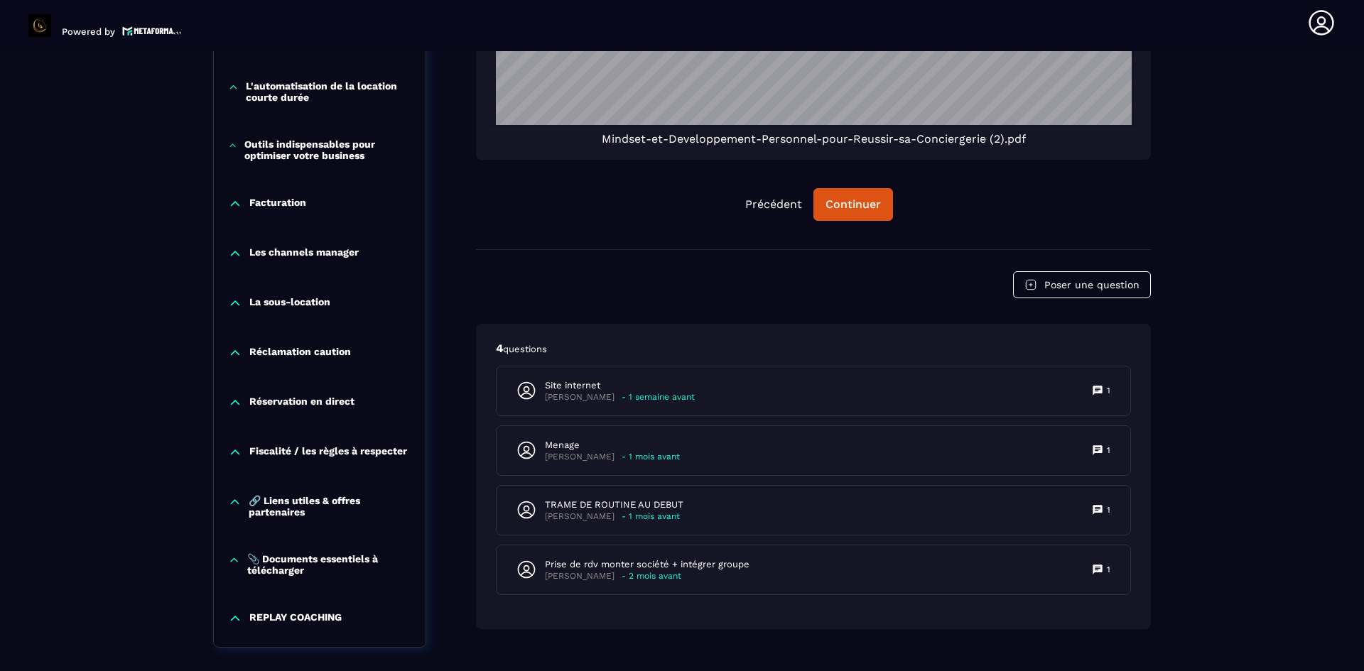
scroll to position [1355, 0]
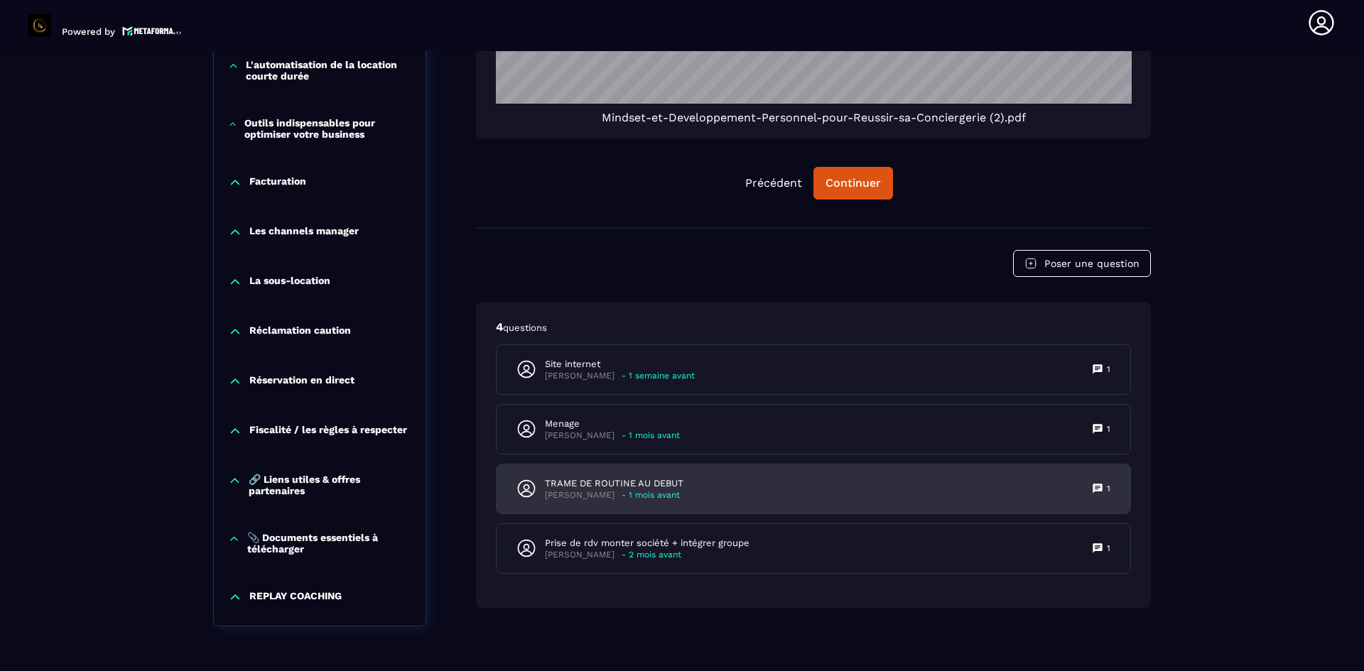
click at [602, 479] on p "TRAME DE ROUTINE AU DEBUT" at bounding box center [614, 483] width 139 height 13
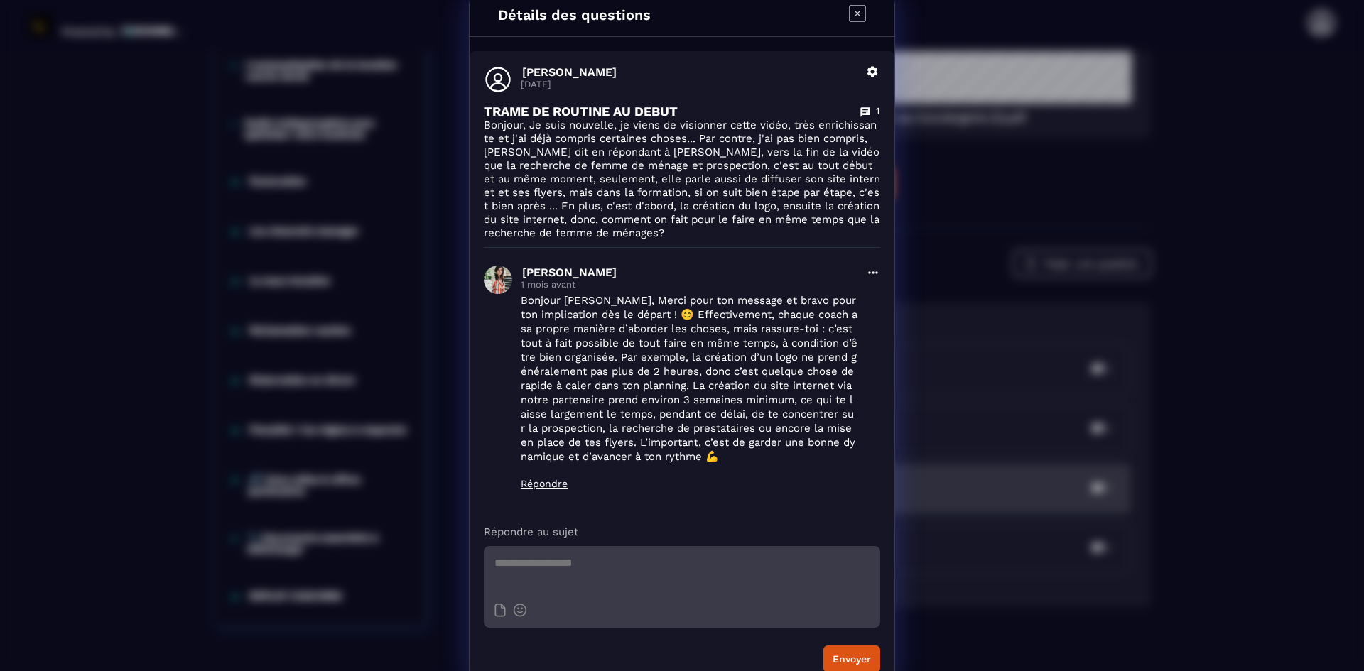
scroll to position [0, 0]
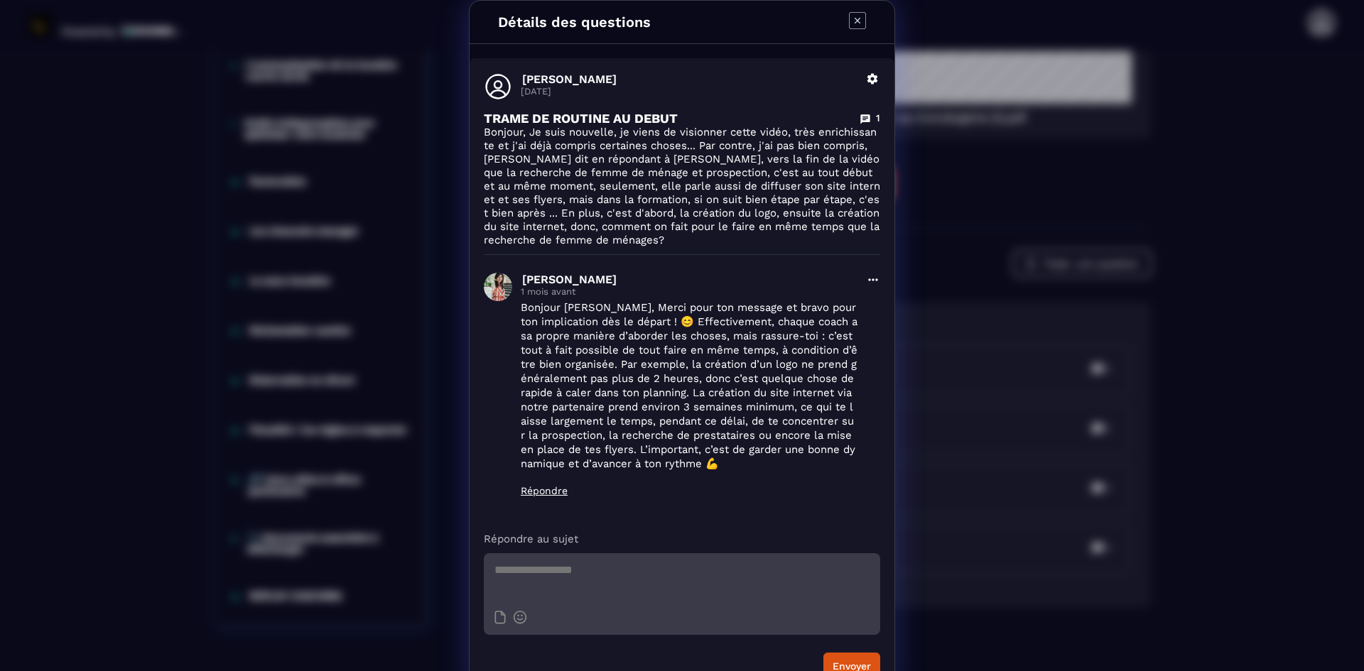
click at [851, 13] on icon "Modal window" at bounding box center [857, 20] width 17 height 17
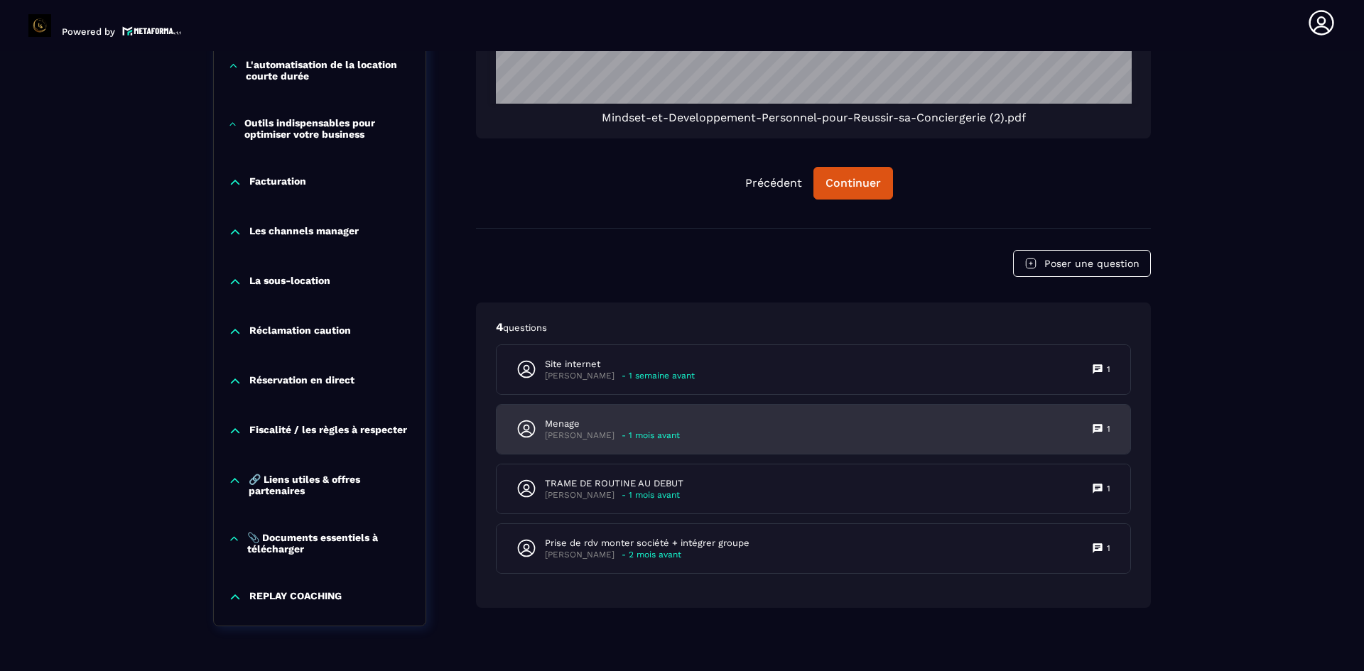
click at [560, 422] on p "Menage" at bounding box center [612, 424] width 135 height 13
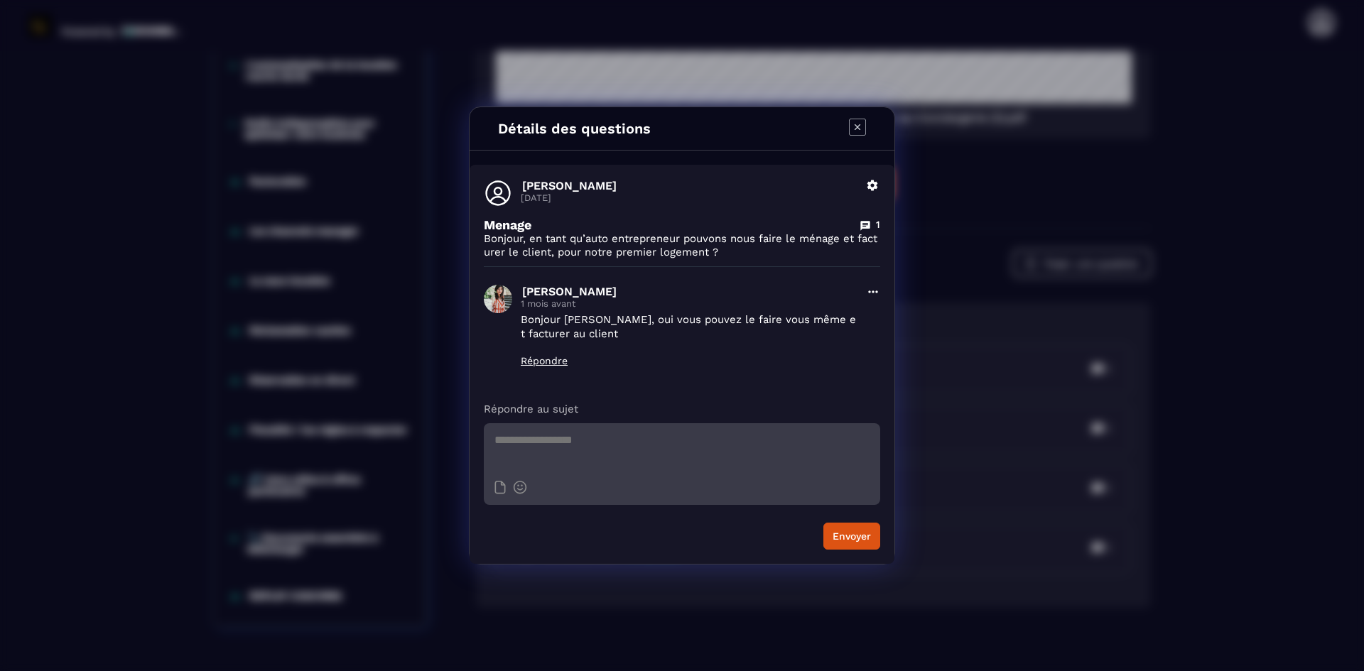
click at [856, 125] on icon "Modal window" at bounding box center [857, 127] width 17 height 17
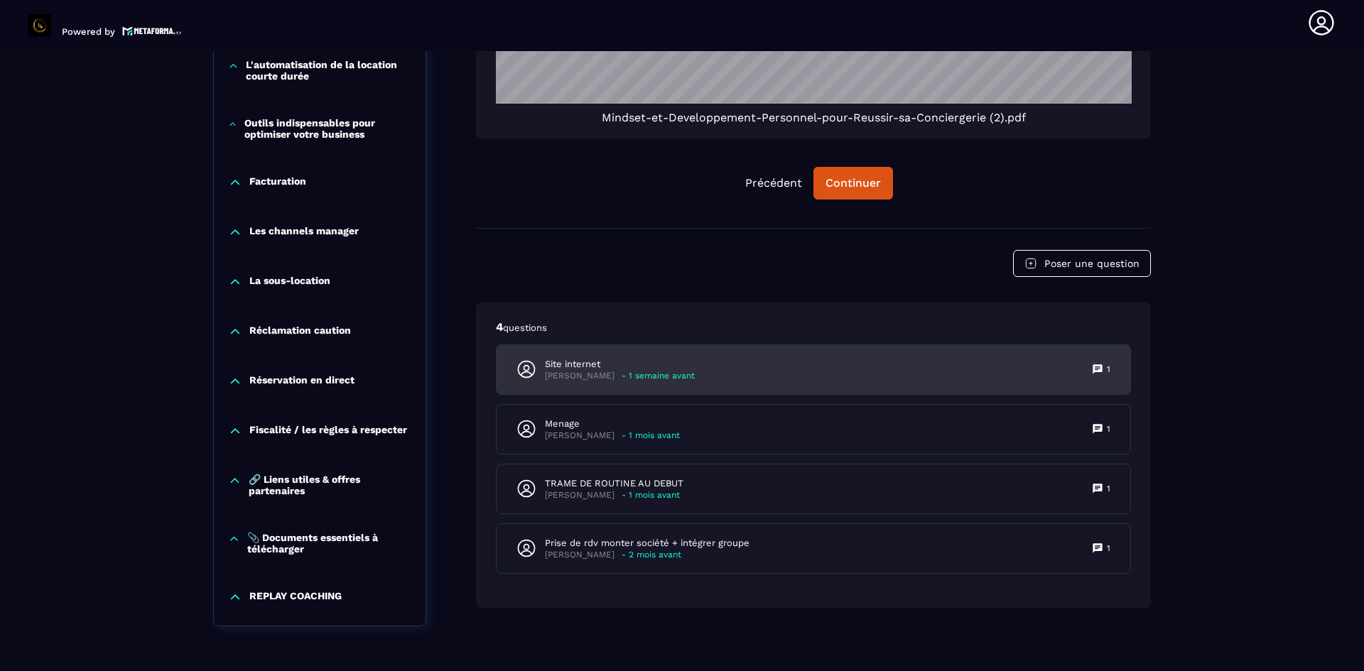
click at [614, 371] on p "[PERSON_NAME]" at bounding box center [580, 376] width 70 height 11
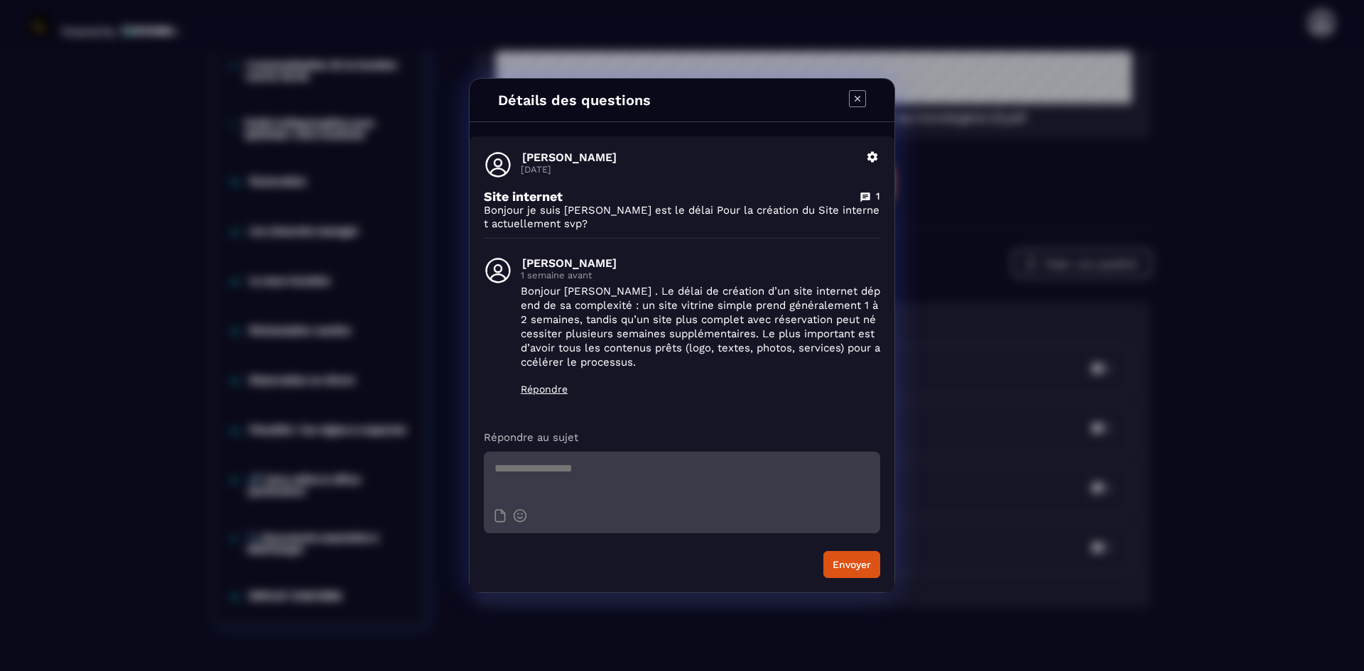
click at [856, 99] on icon "Modal window" at bounding box center [857, 98] width 17 height 17
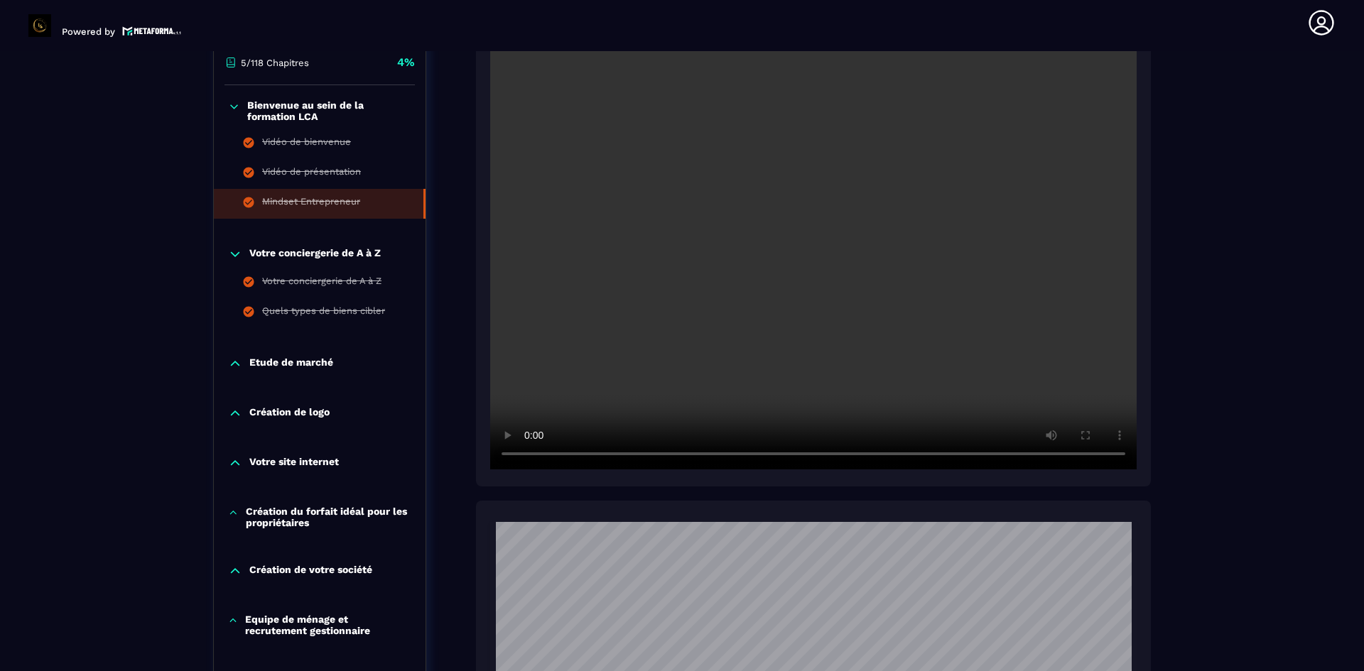
scroll to position [361, 0]
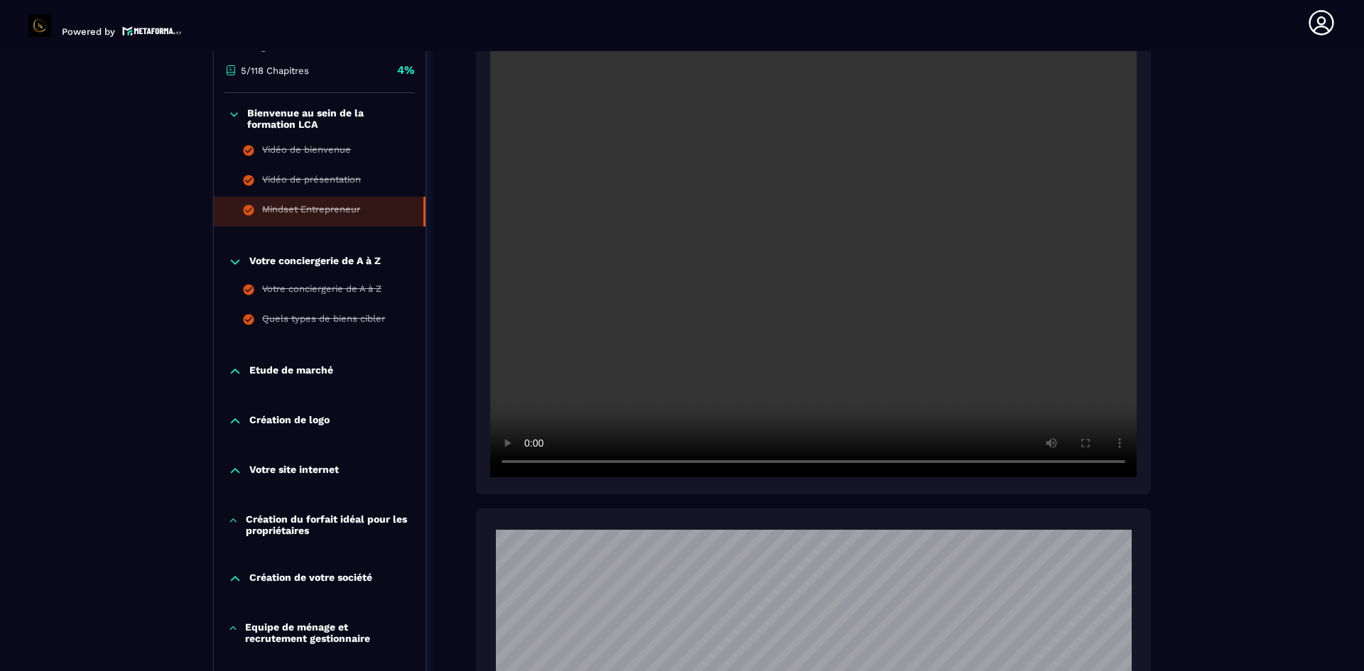
click at [297, 364] on p "Etude de marché" at bounding box center [291, 371] width 84 height 14
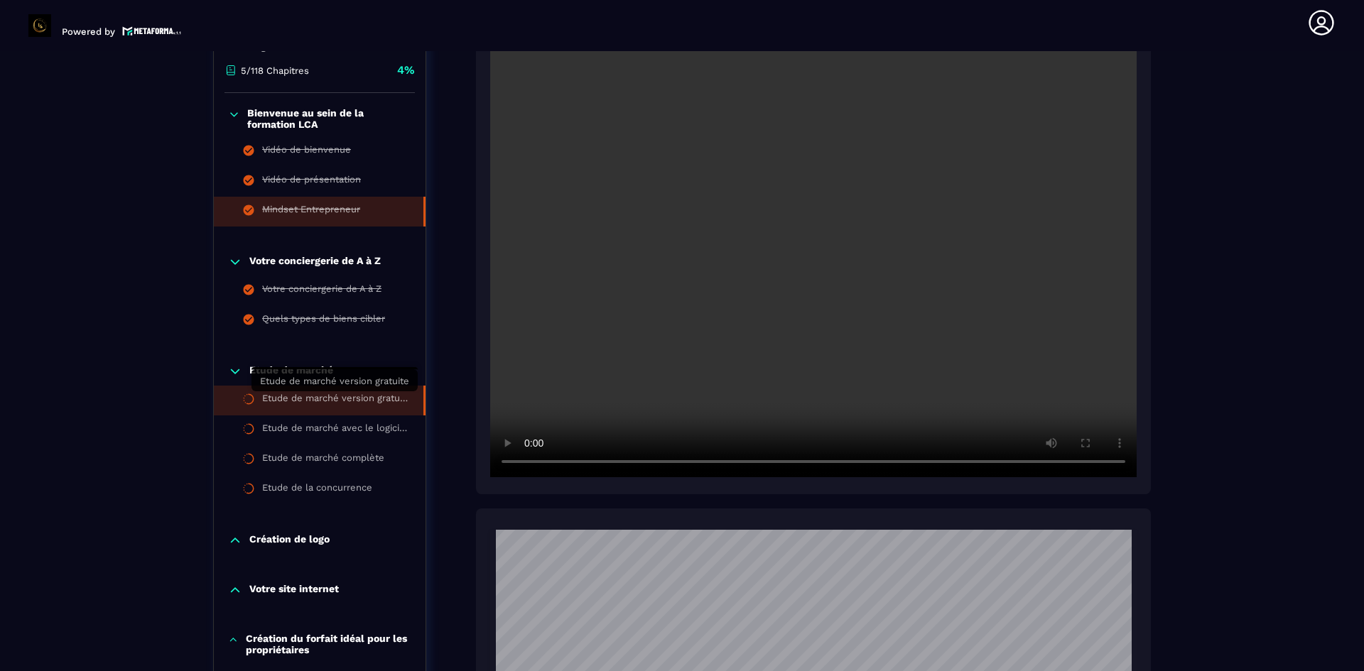
click at [293, 403] on div "Etude de marché version gratuite" at bounding box center [335, 401] width 147 height 16
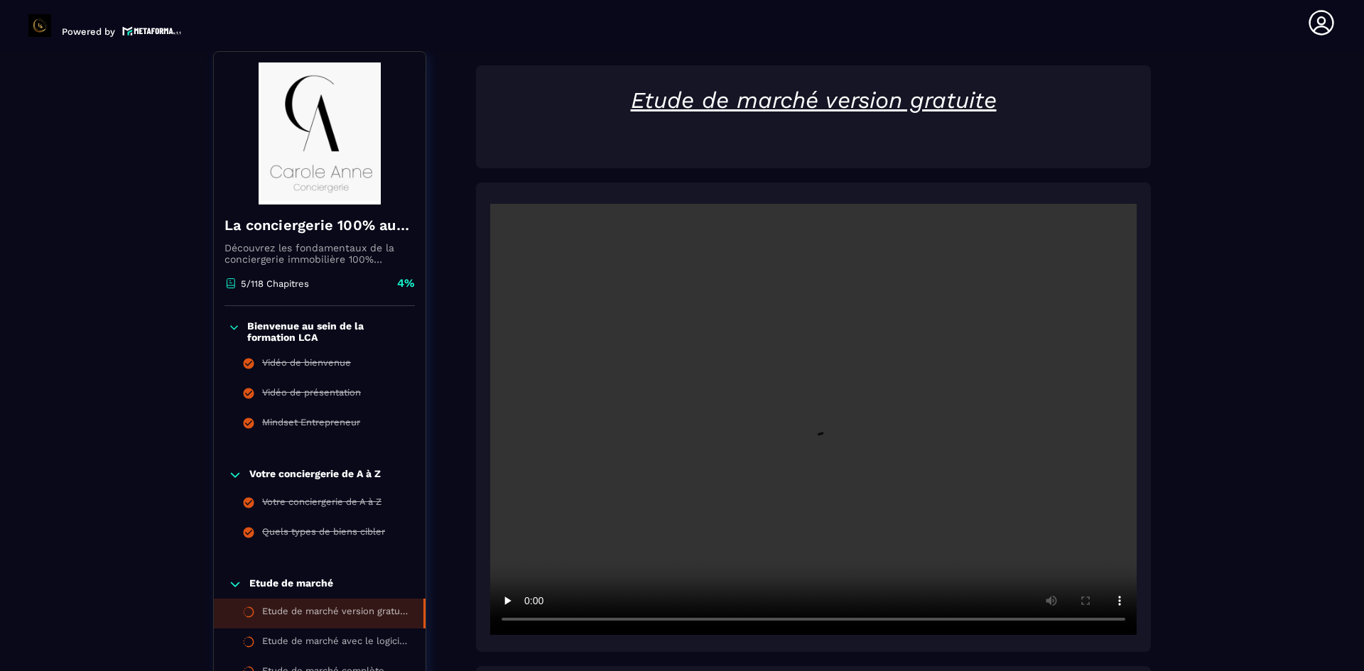
scroll to position [290, 0]
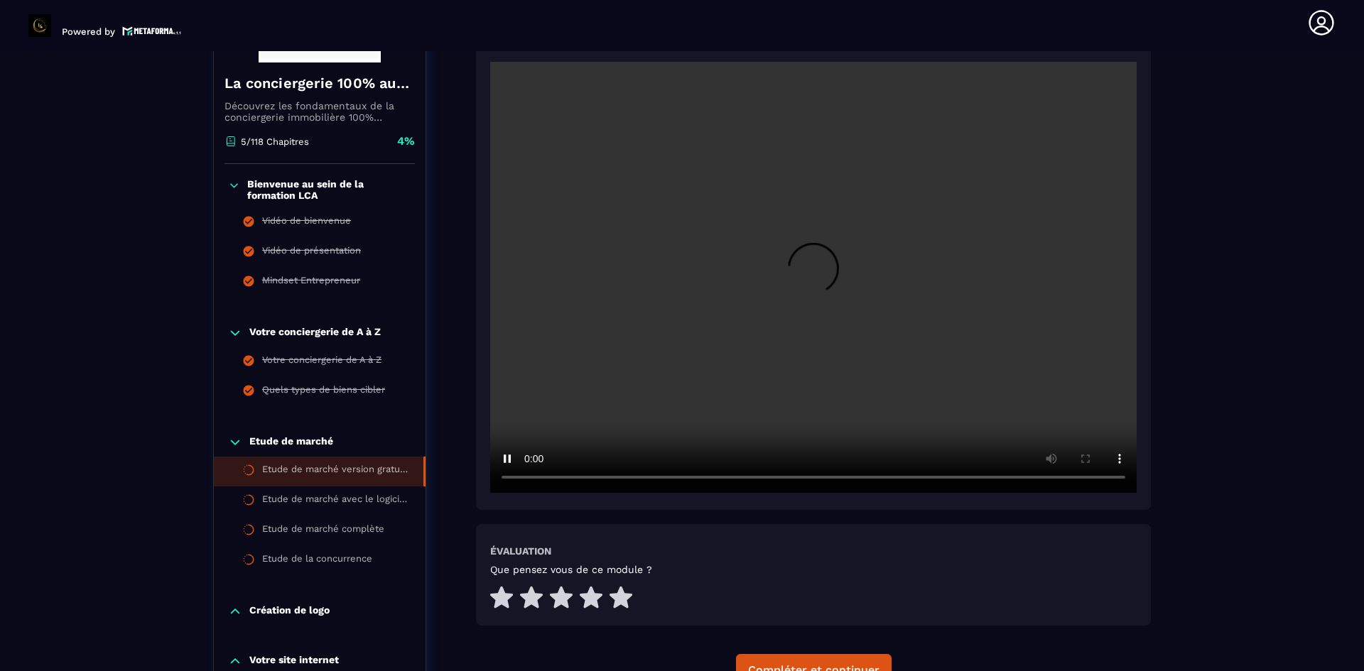
click at [1032, 589] on div "Que pensez vous de ce module ?" at bounding box center [813, 588] width 646 height 48
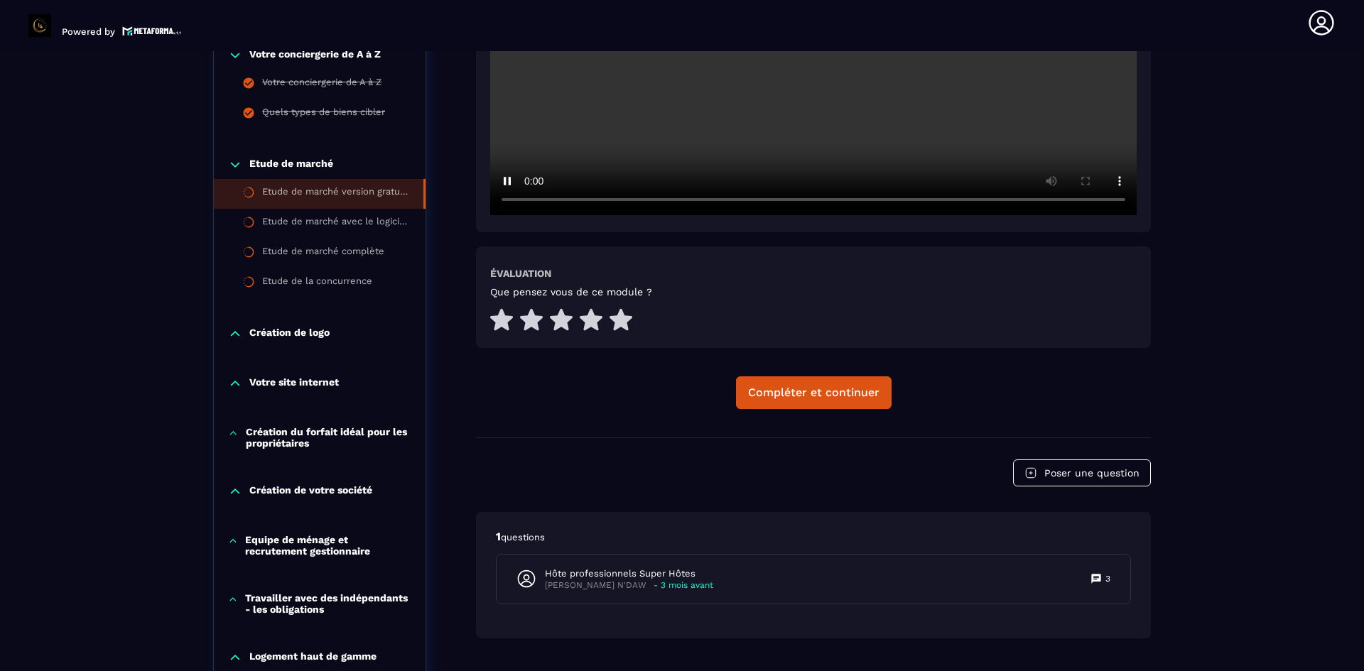
scroll to position [574, 0]
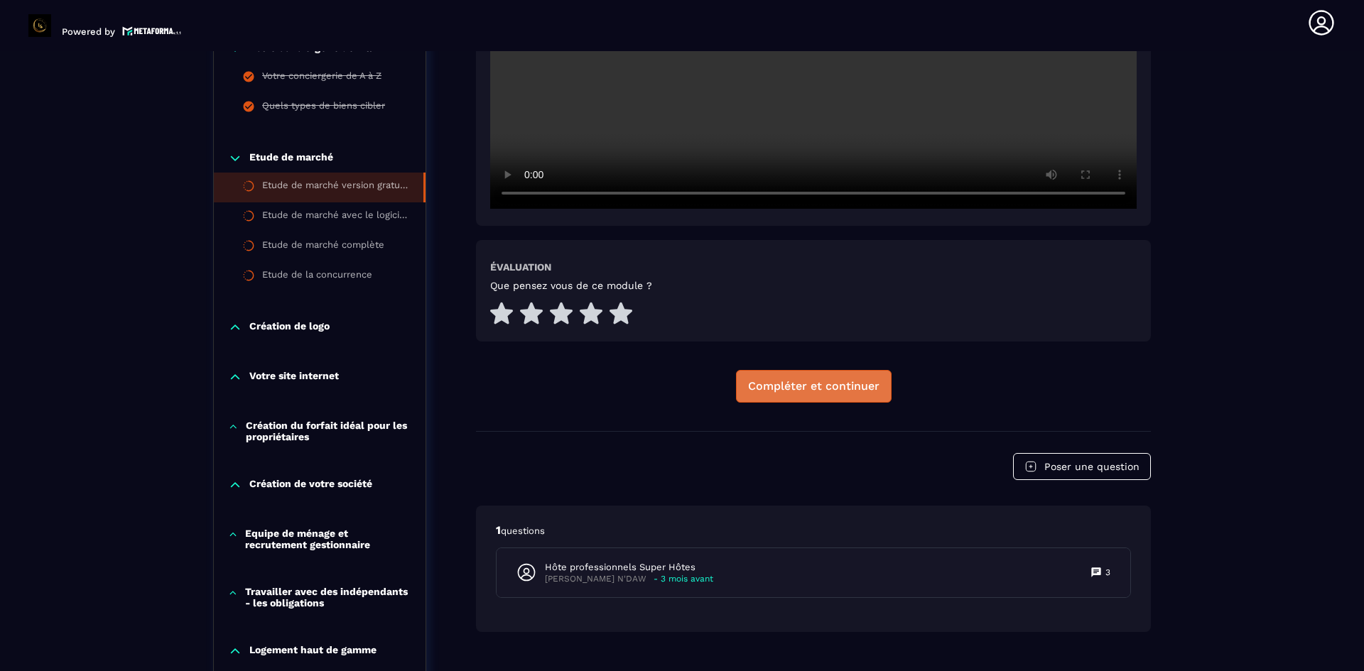
click at [781, 384] on div "Compléter et continuer" at bounding box center [813, 386] width 131 height 14
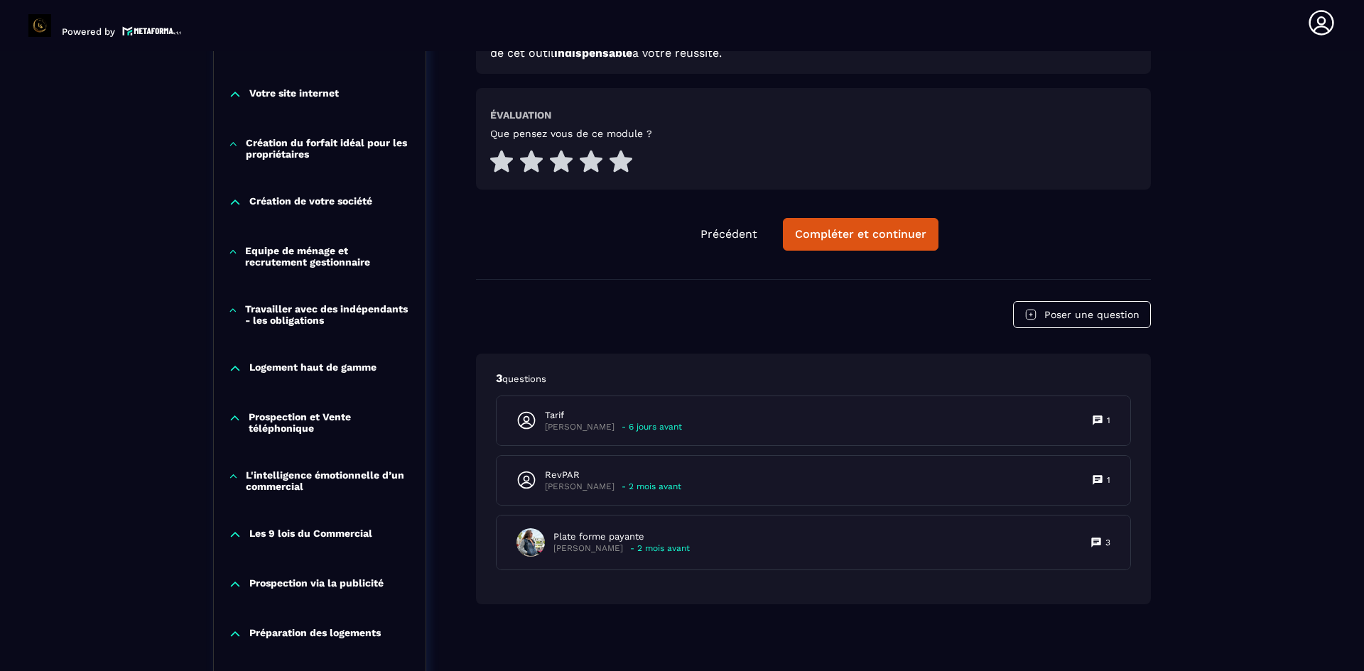
scroll to position [858, 0]
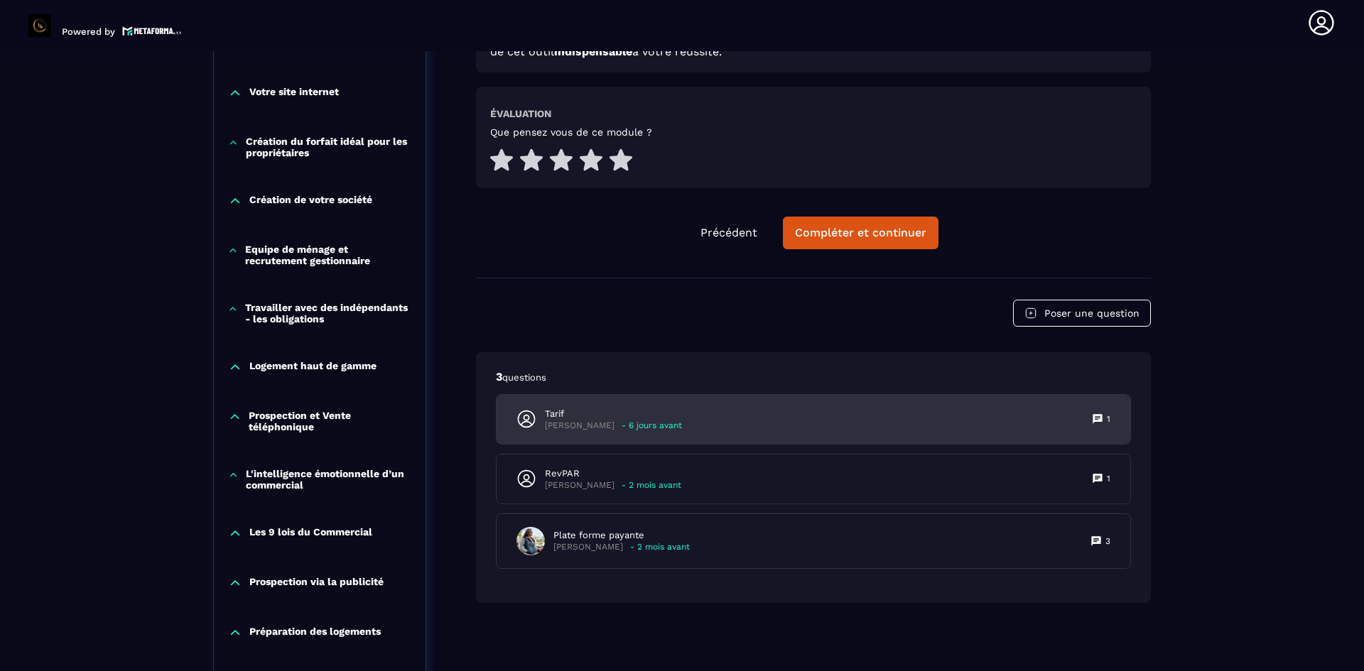
click at [618, 421] on p "Tarif" at bounding box center [613, 414] width 137 height 13
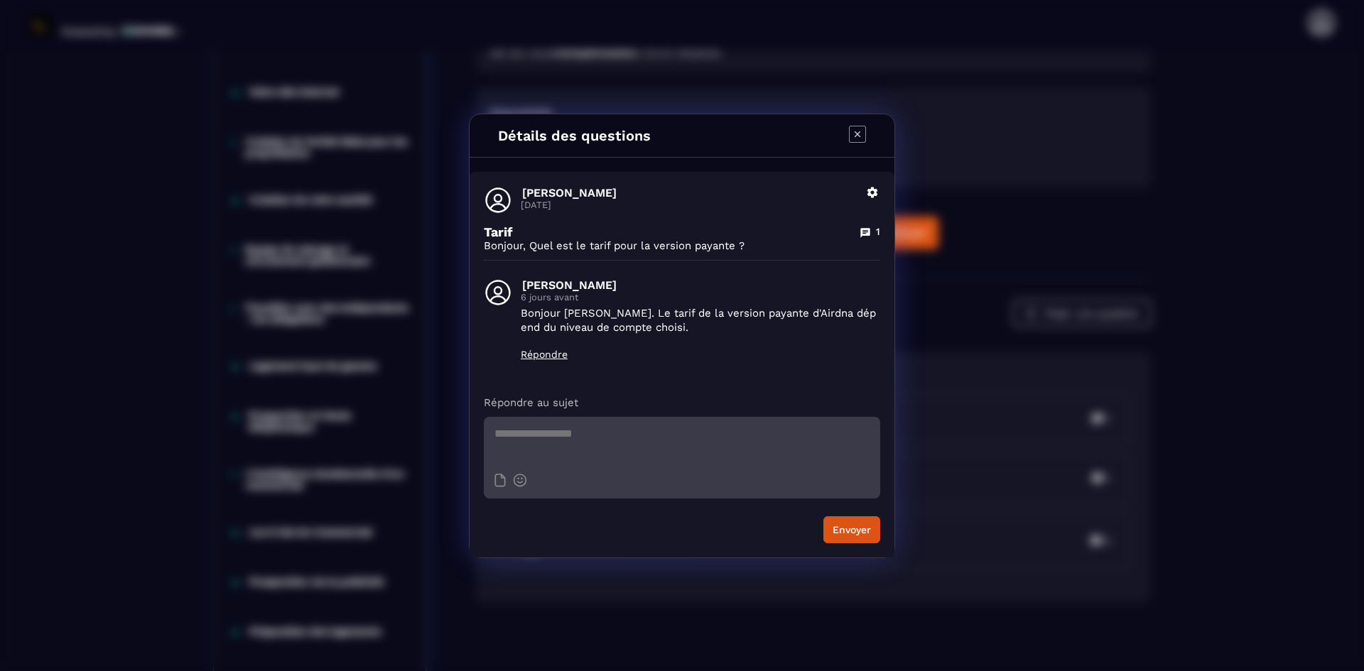
click at [863, 132] on icon "Modal window" at bounding box center [857, 134] width 17 height 17
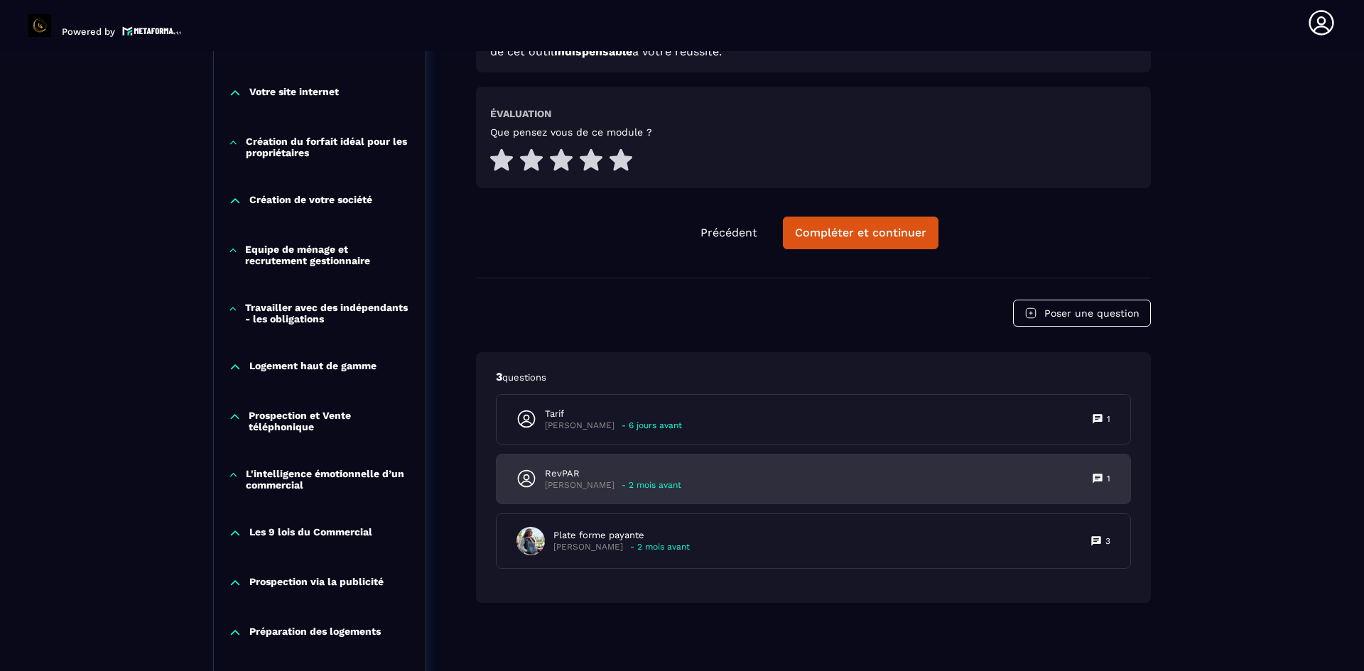
click at [634, 488] on p "- 2 mois avant" at bounding box center [652, 485] width 60 height 11
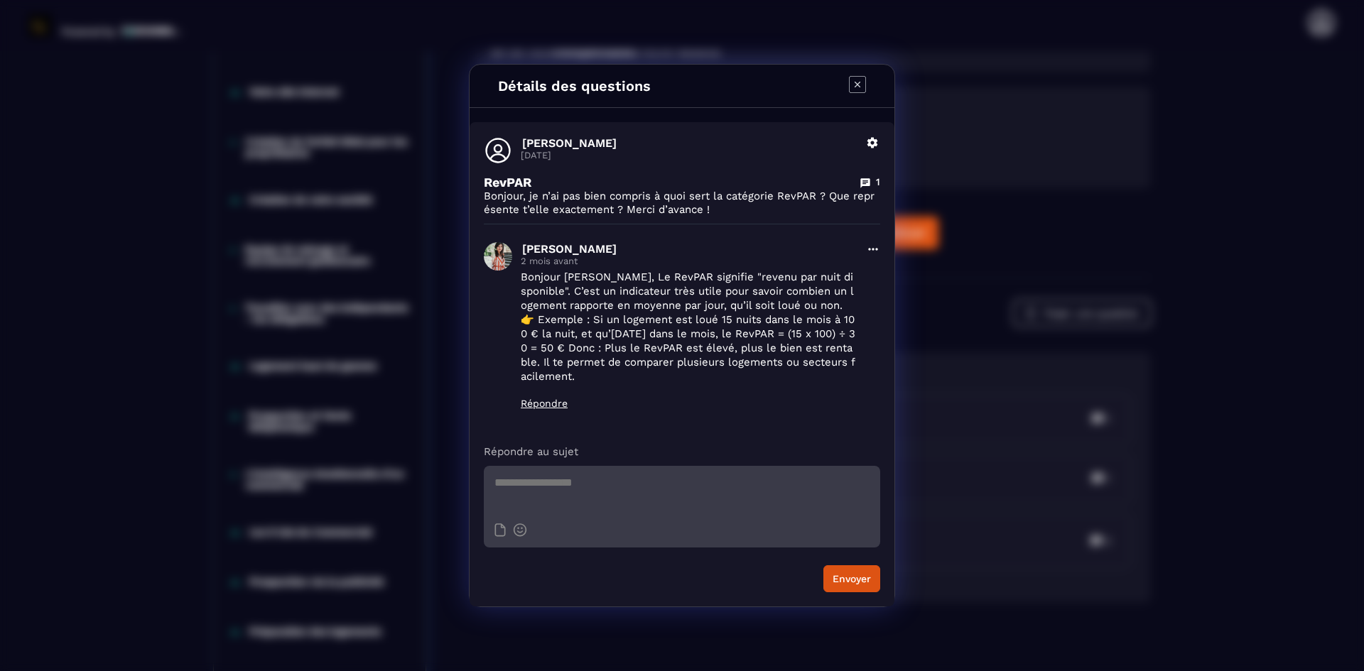
click at [855, 80] on icon "Modal window" at bounding box center [857, 84] width 17 height 17
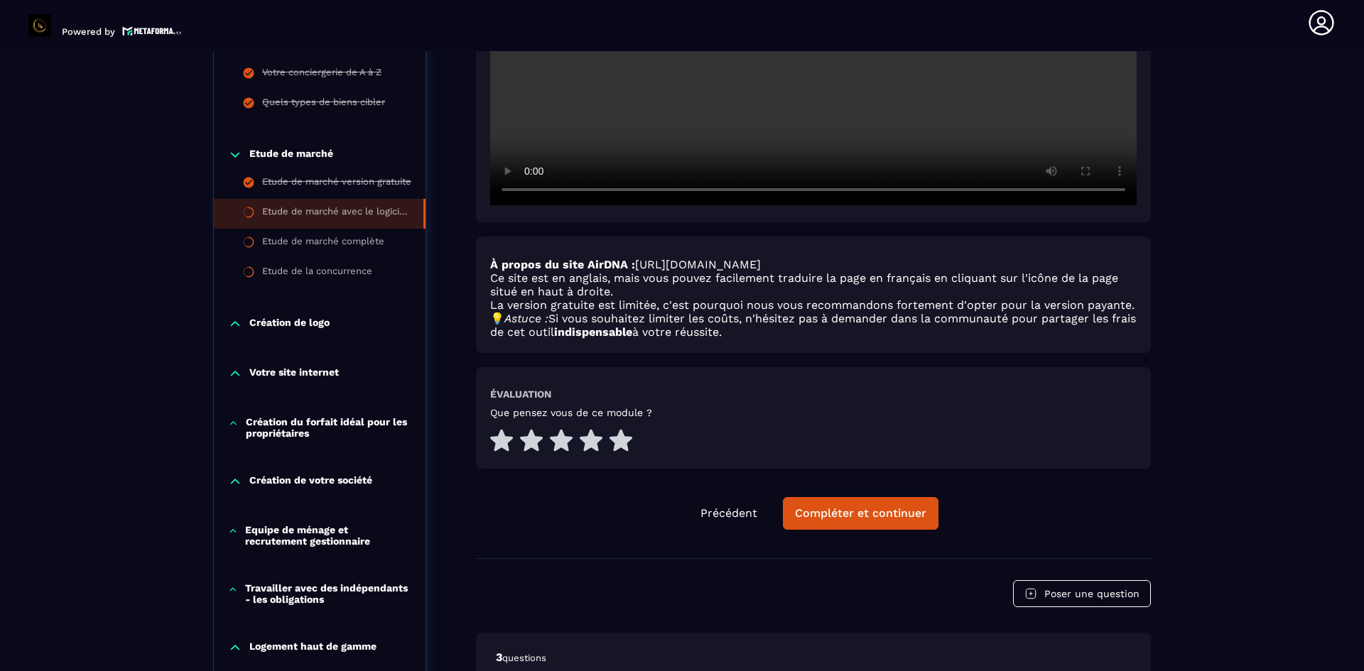
scroll to position [574, 0]
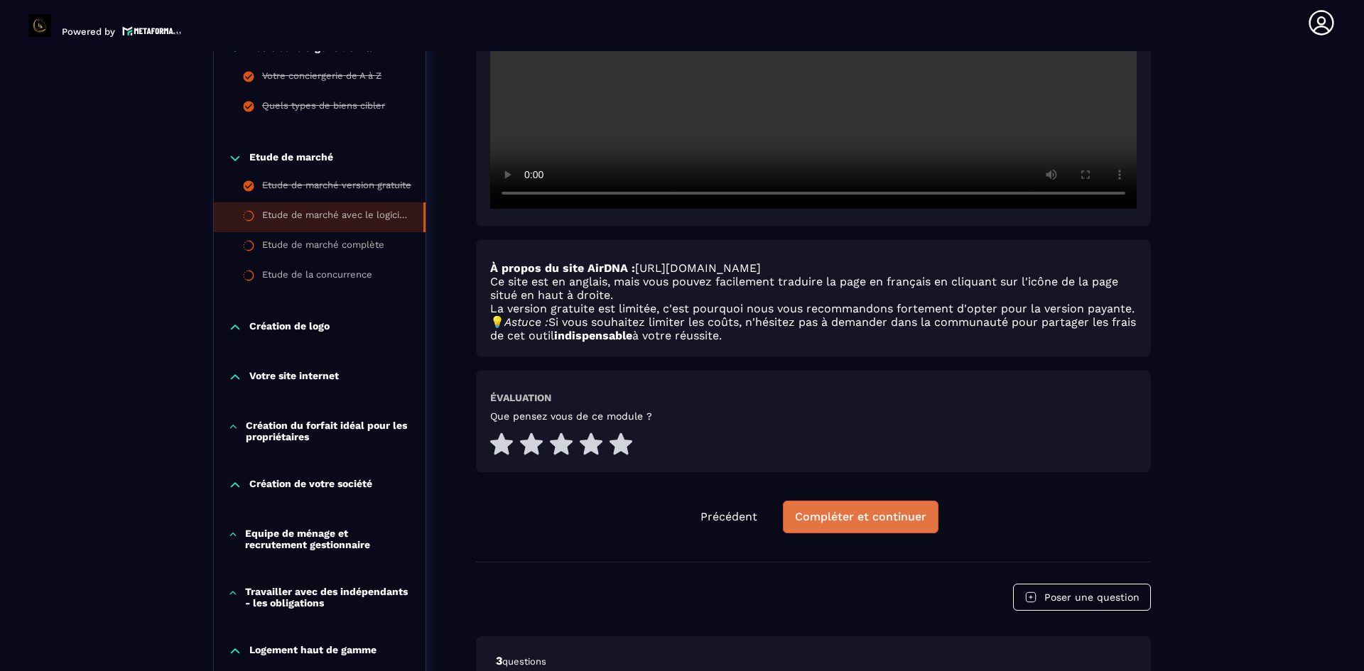
click at [815, 521] on div "Compléter et continuer" at bounding box center [860, 517] width 131 height 14
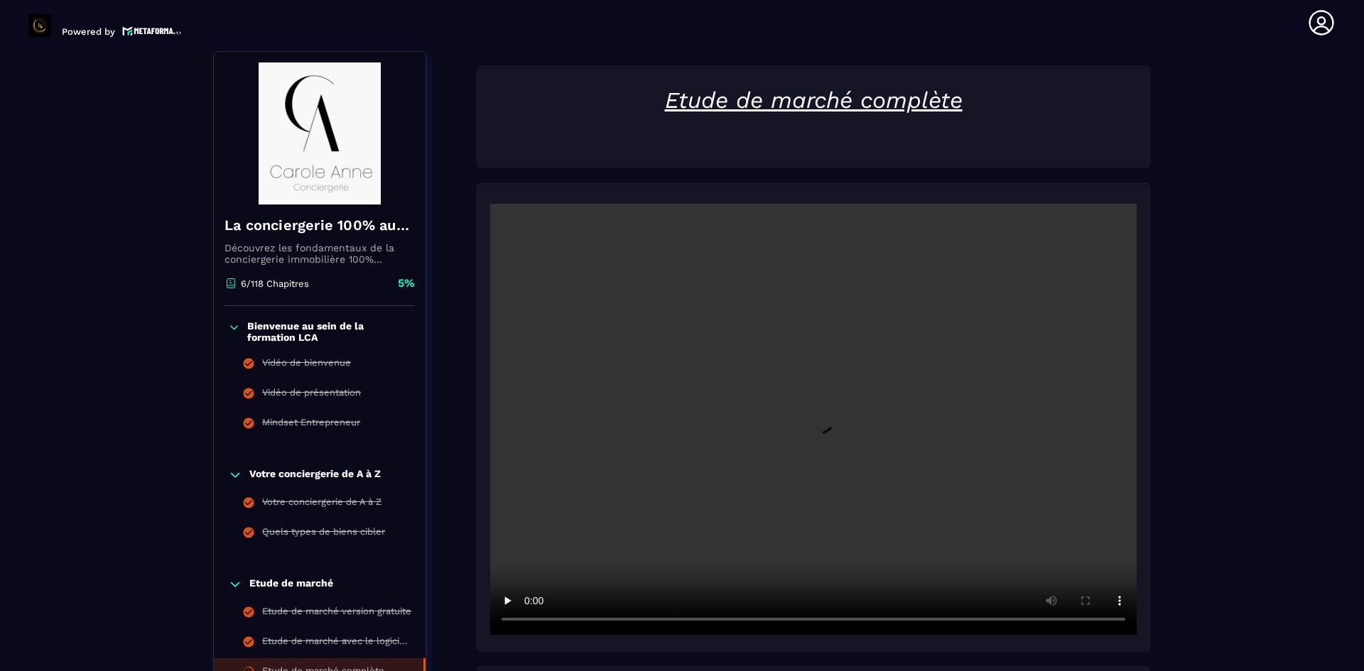
scroll to position [219, 0]
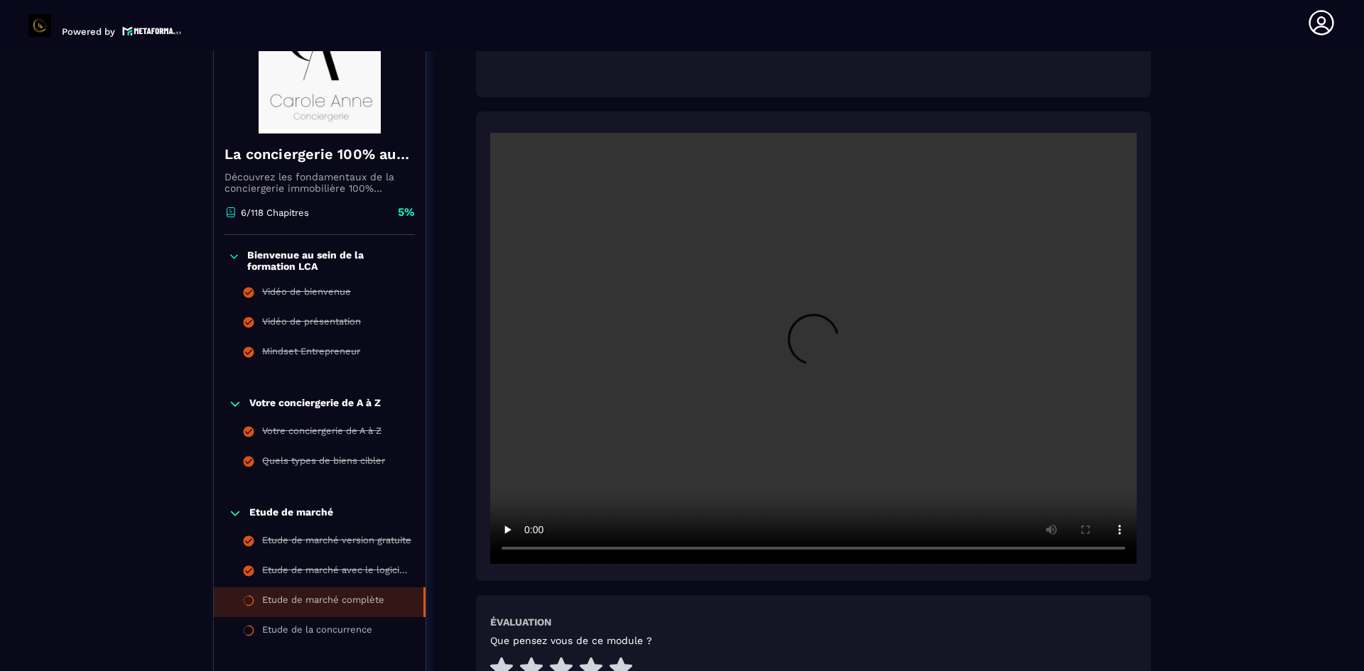
click at [961, 353] on video at bounding box center [813, 348] width 646 height 431
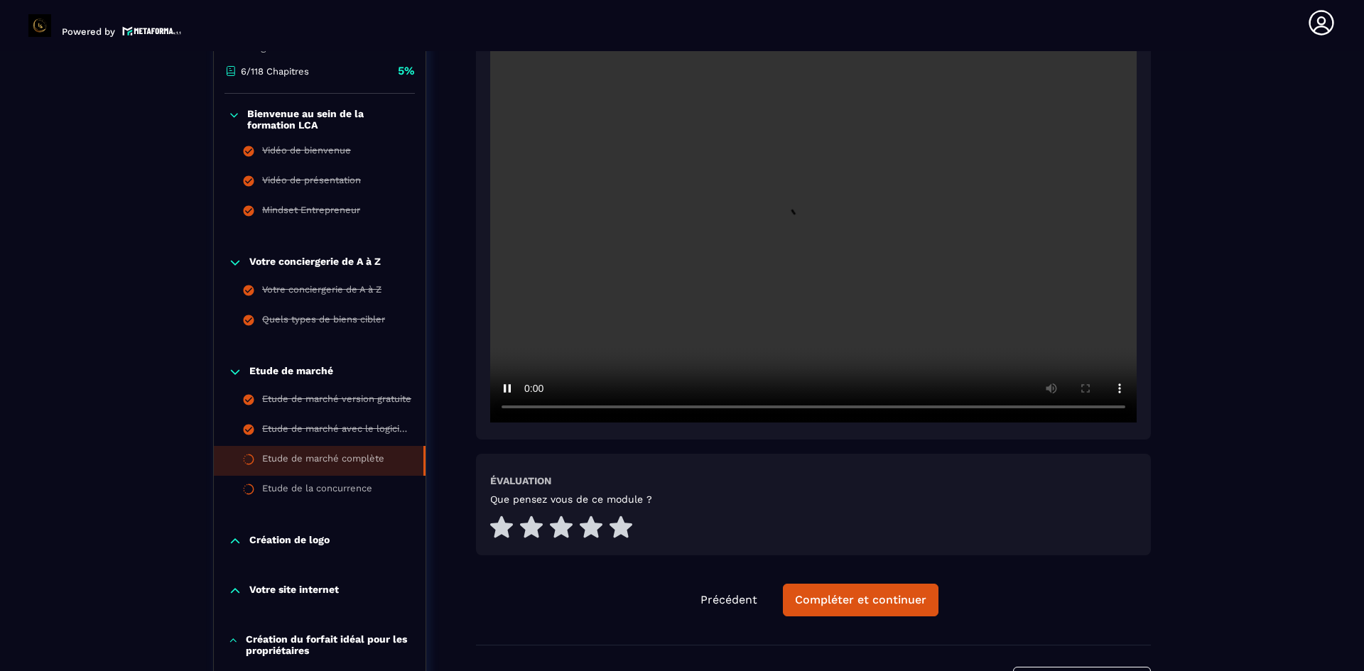
scroll to position [361, 0]
click at [850, 598] on div "Compléter et continuer" at bounding box center [860, 599] width 131 height 14
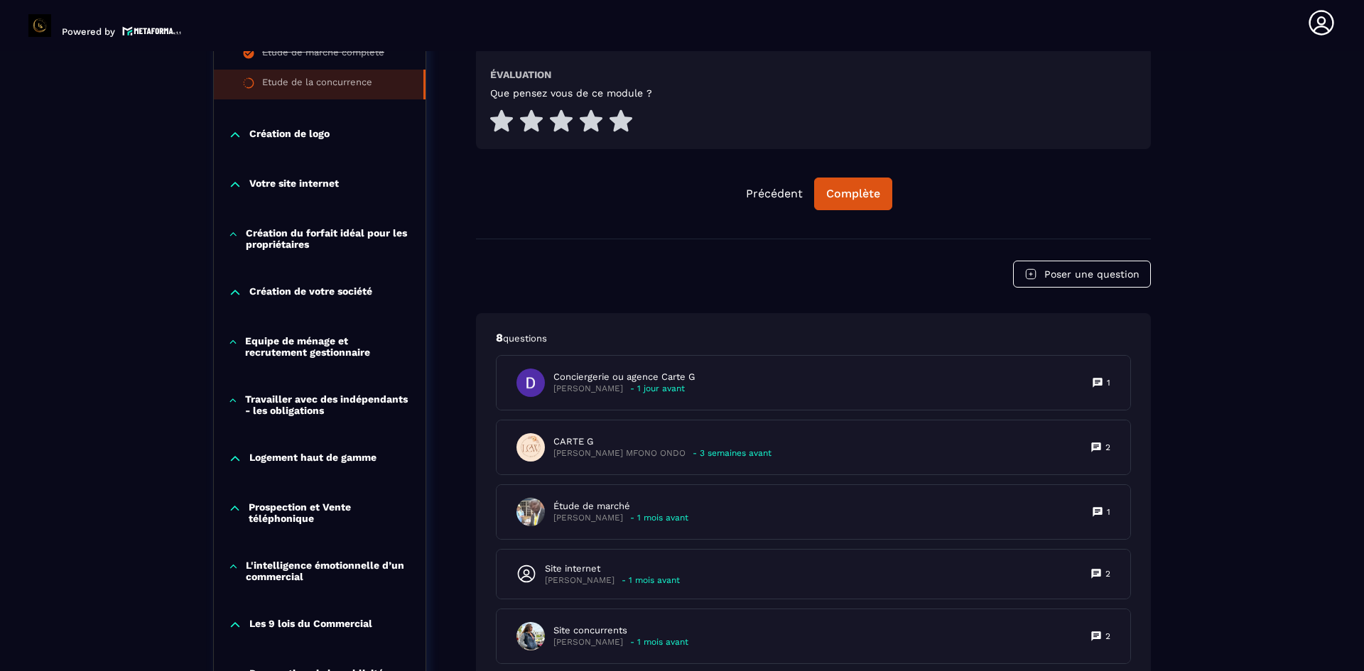
scroll to position [787, 0]
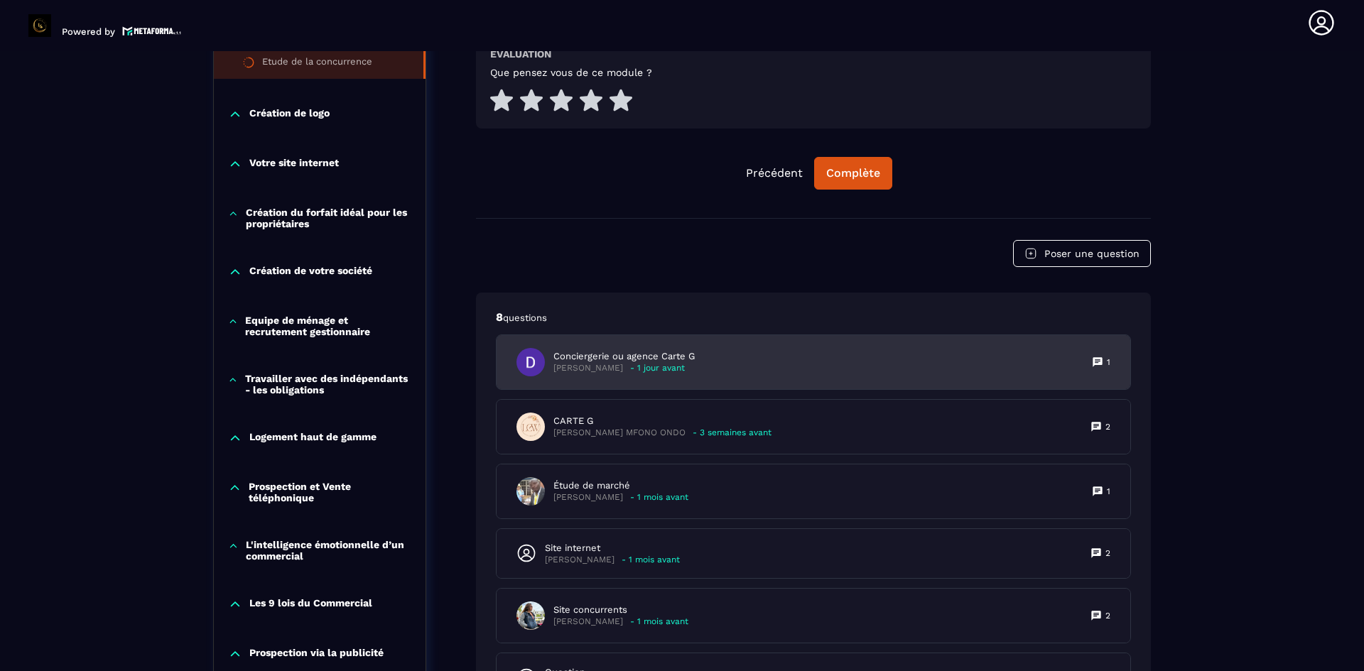
click at [679, 359] on p "Conciergerie ou agence Carte G" at bounding box center [623, 356] width 141 height 13
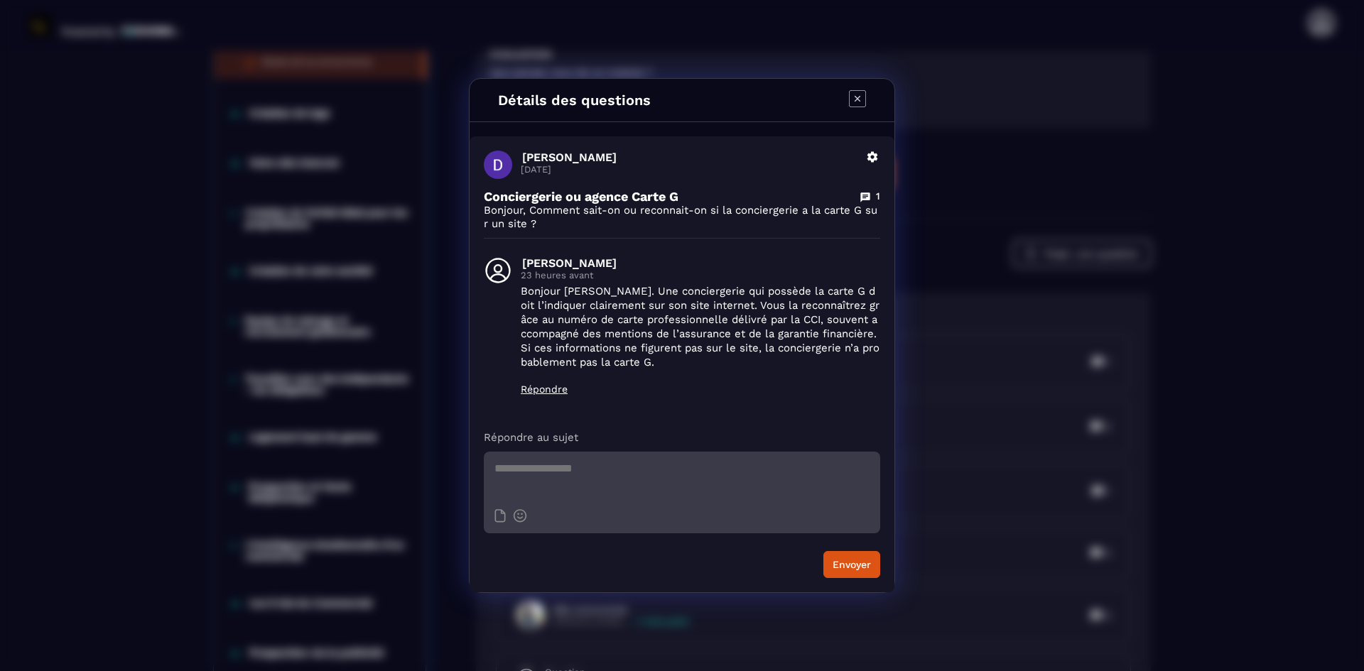
click at [858, 100] on icon "Modal window" at bounding box center [857, 98] width 17 height 17
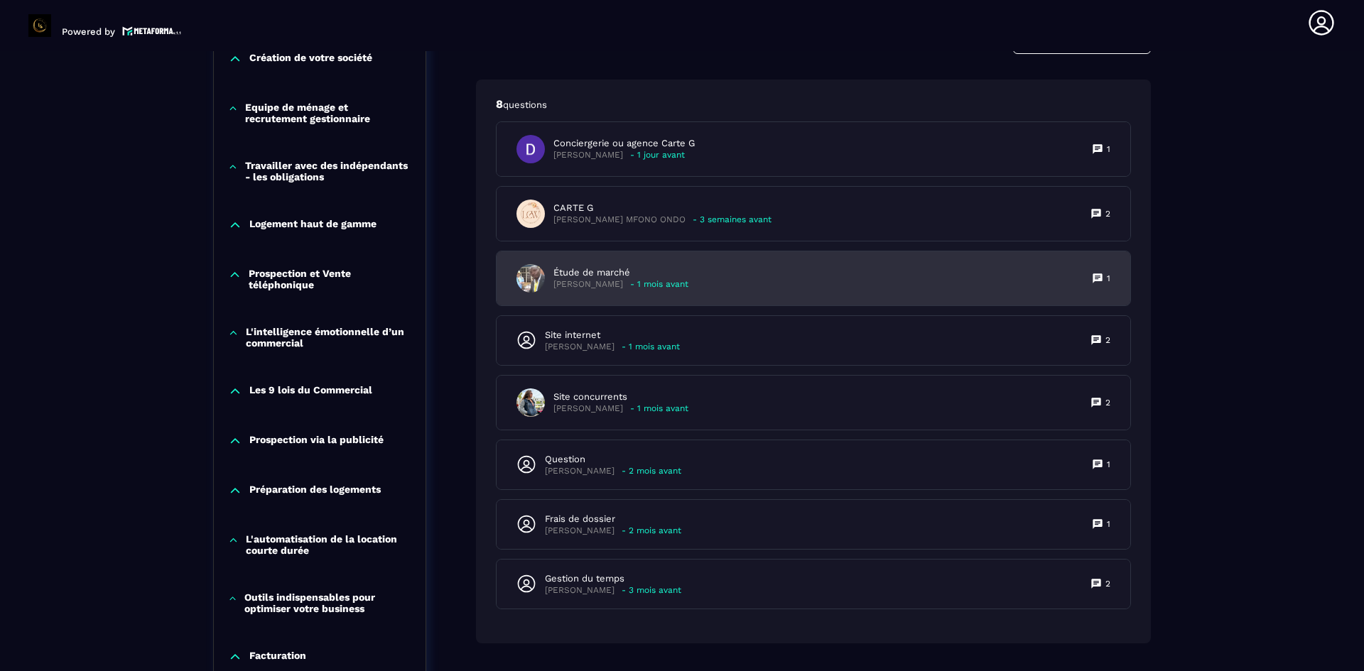
scroll to position [1071, 0]
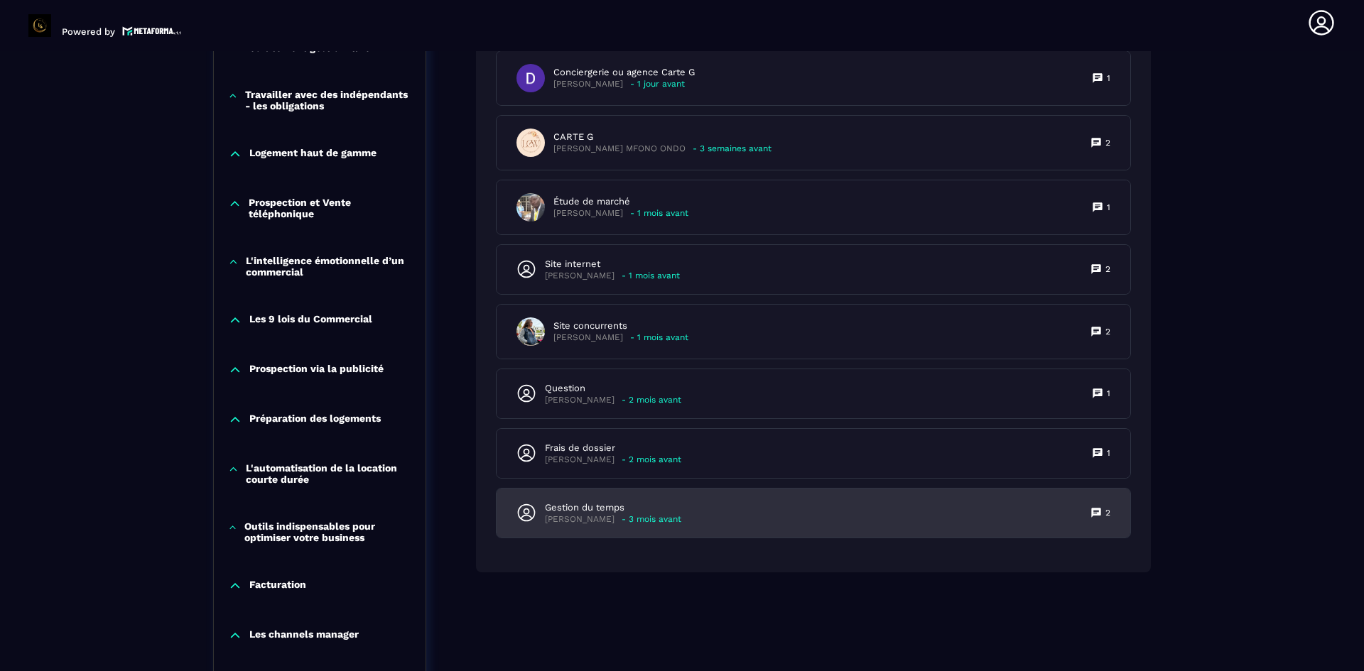
click at [611, 510] on p "Gestion du temps" at bounding box center [613, 508] width 136 height 13
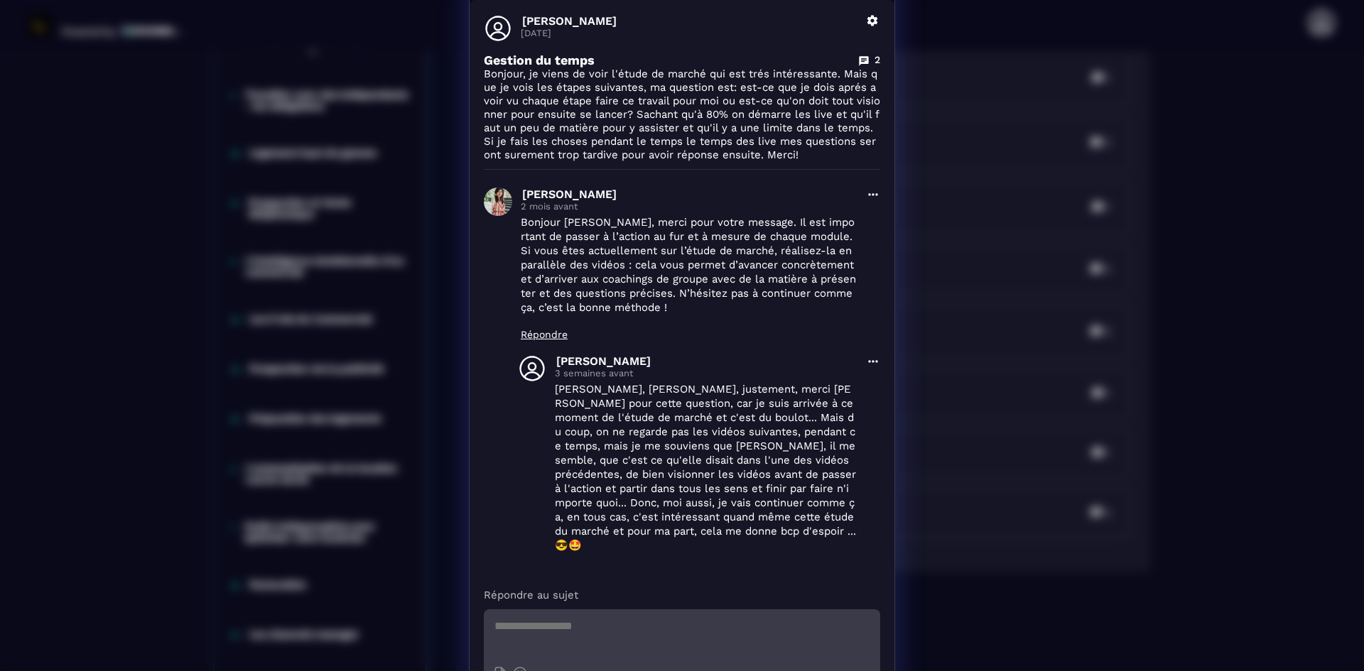
scroll to position [0, 0]
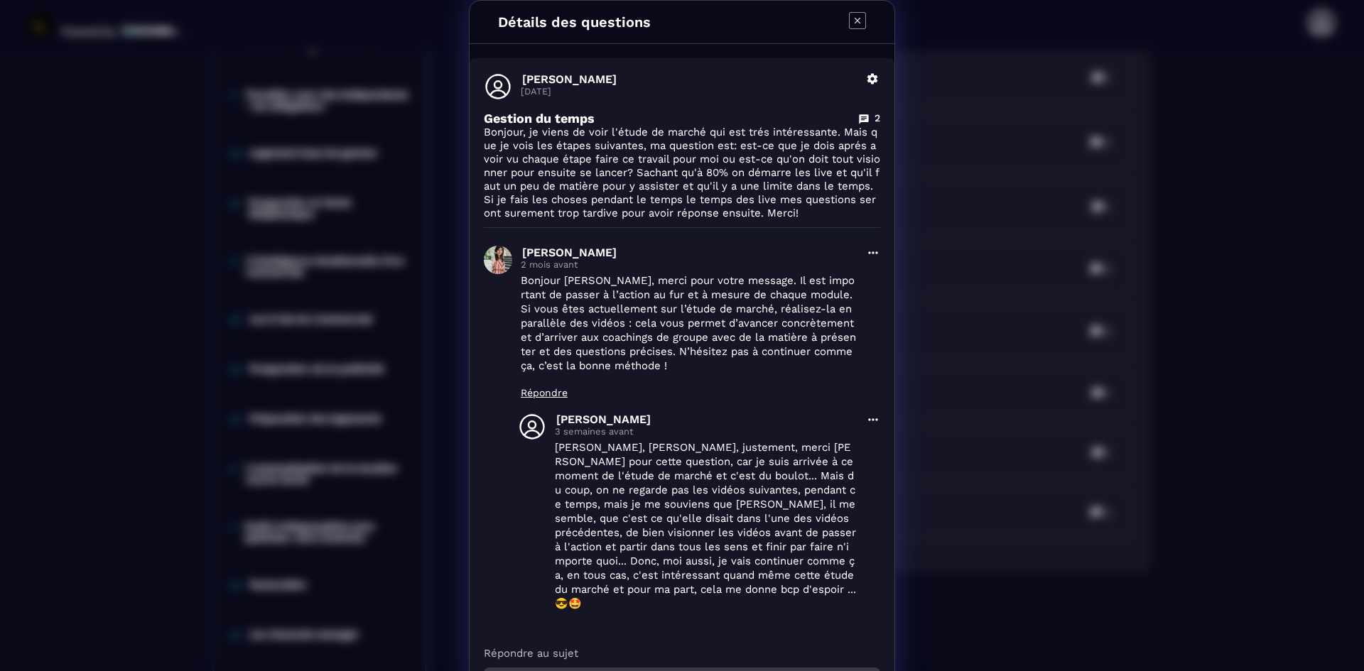
click at [859, 16] on icon "Modal window" at bounding box center [857, 20] width 17 height 17
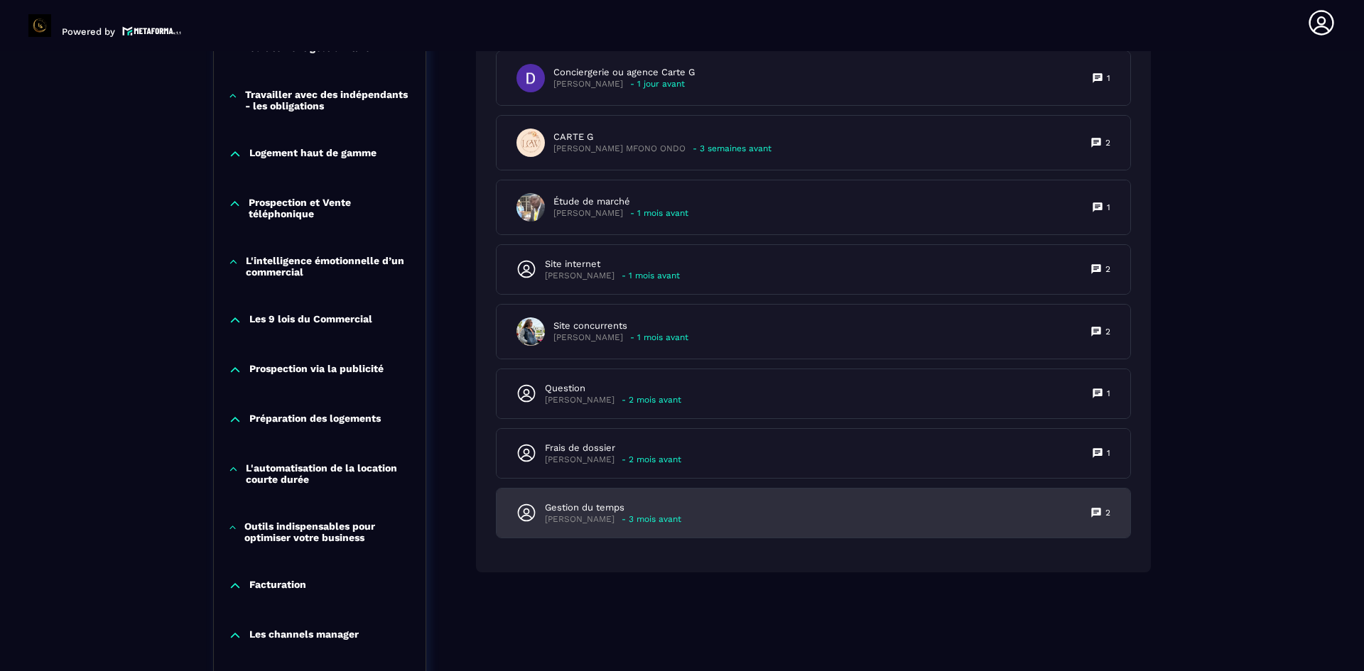
click at [609, 502] on p "Gestion du temps" at bounding box center [613, 508] width 136 height 13
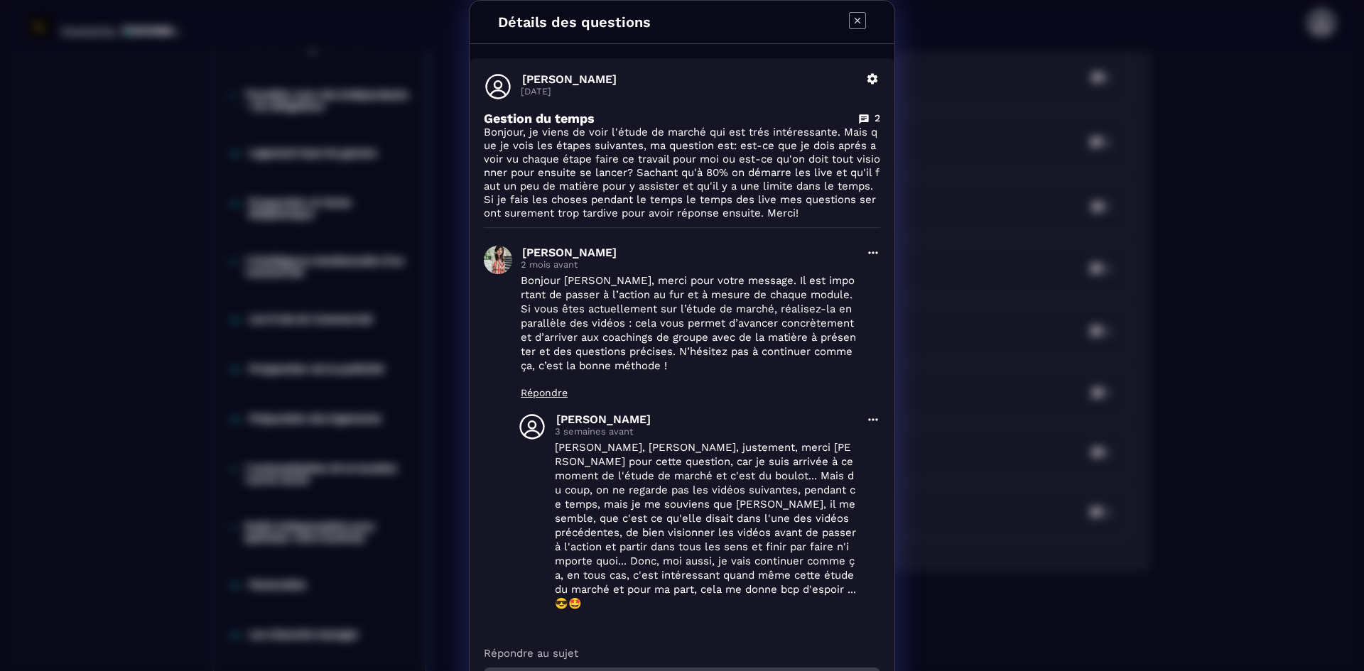
click at [850, 23] on icon "Modal window" at bounding box center [857, 20] width 17 height 17
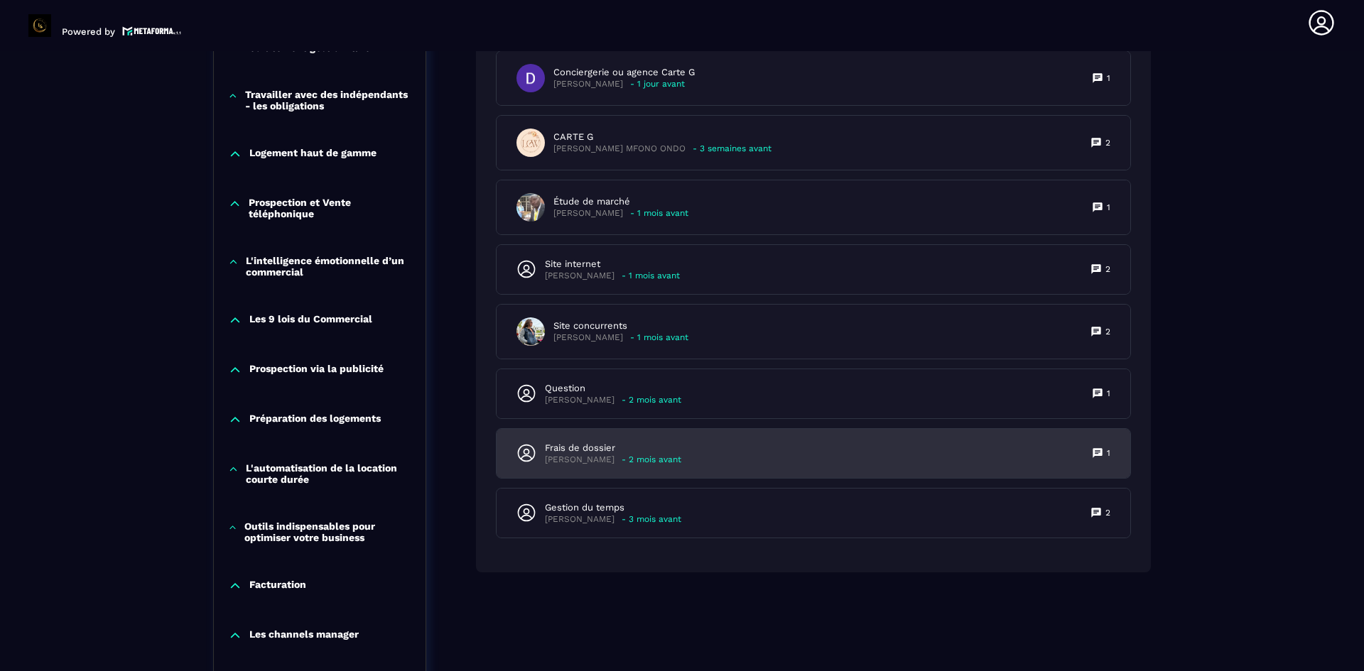
click at [629, 446] on p "Frais de dossier" at bounding box center [613, 448] width 136 height 13
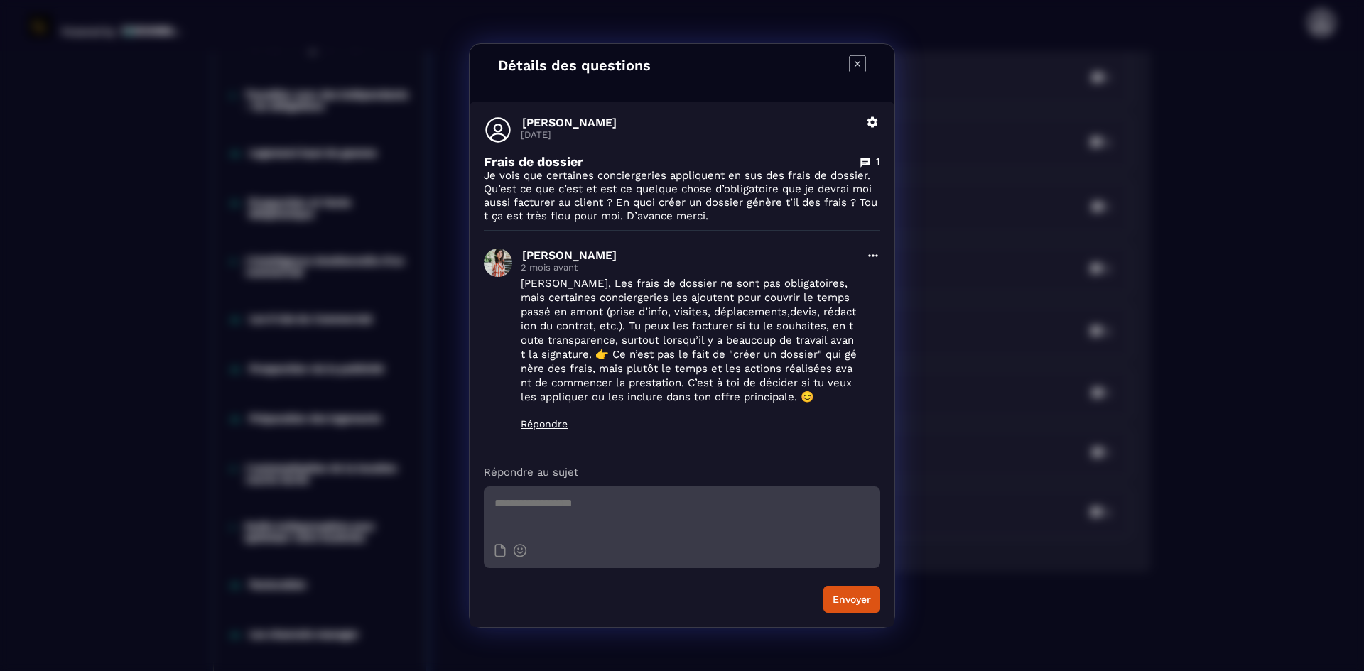
click at [856, 63] on icon "Modal window" at bounding box center [857, 63] width 17 height 17
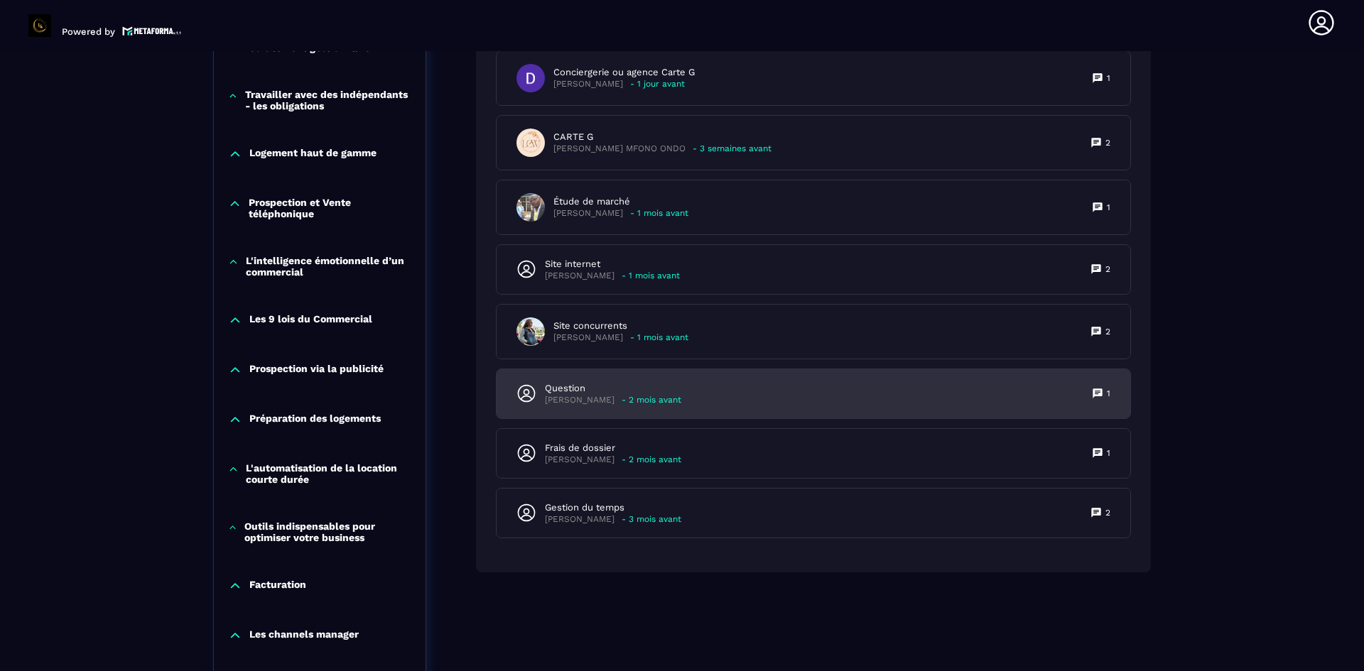
click at [588, 389] on p "Question" at bounding box center [613, 388] width 136 height 13
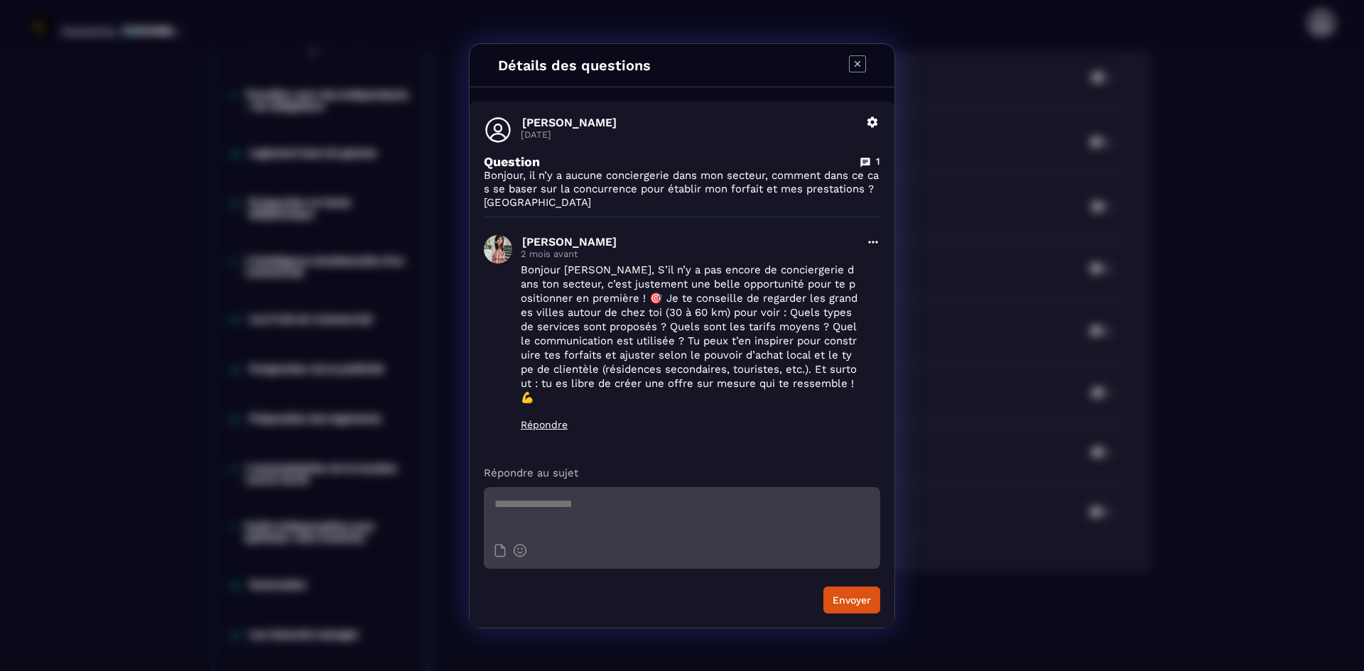
click at [862, 72] on icon "Modal window" at bounding box center [857, 63] width 17 height 17
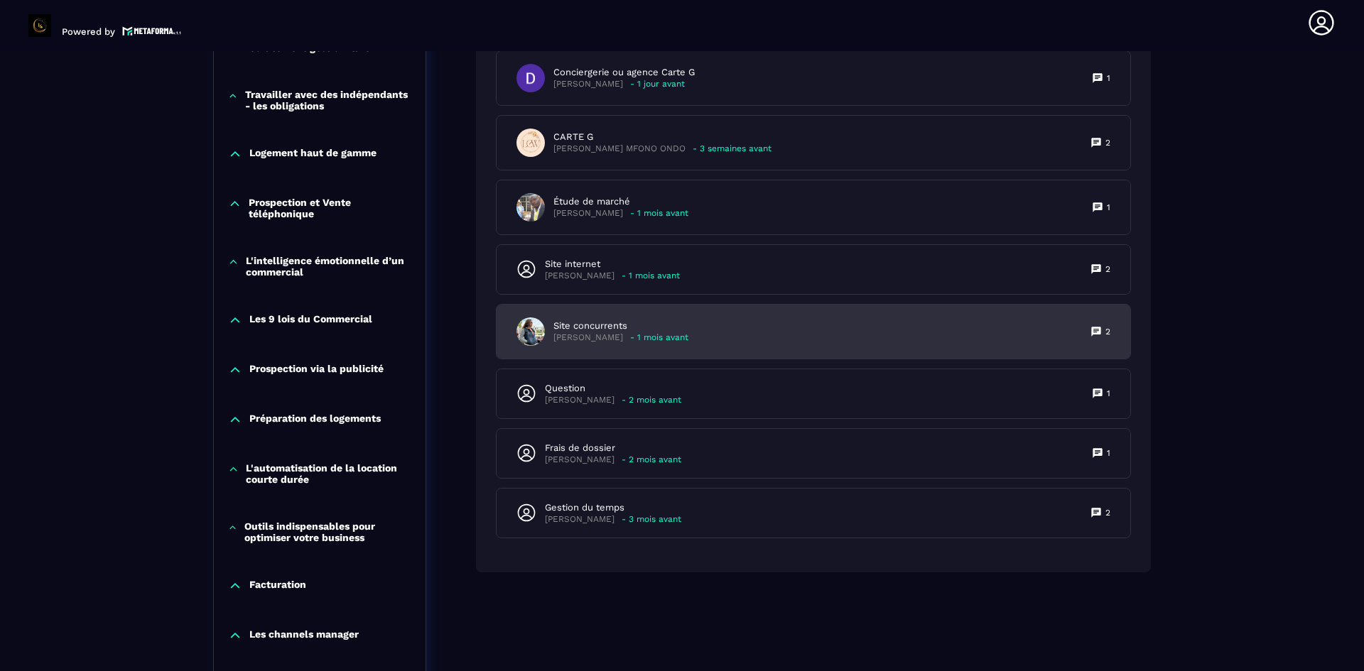
click at [624, 319] on div "Site concurrents [PERSON_NAME] - 1 mois avant" at bounding box center [602, 332] width 172 height 28
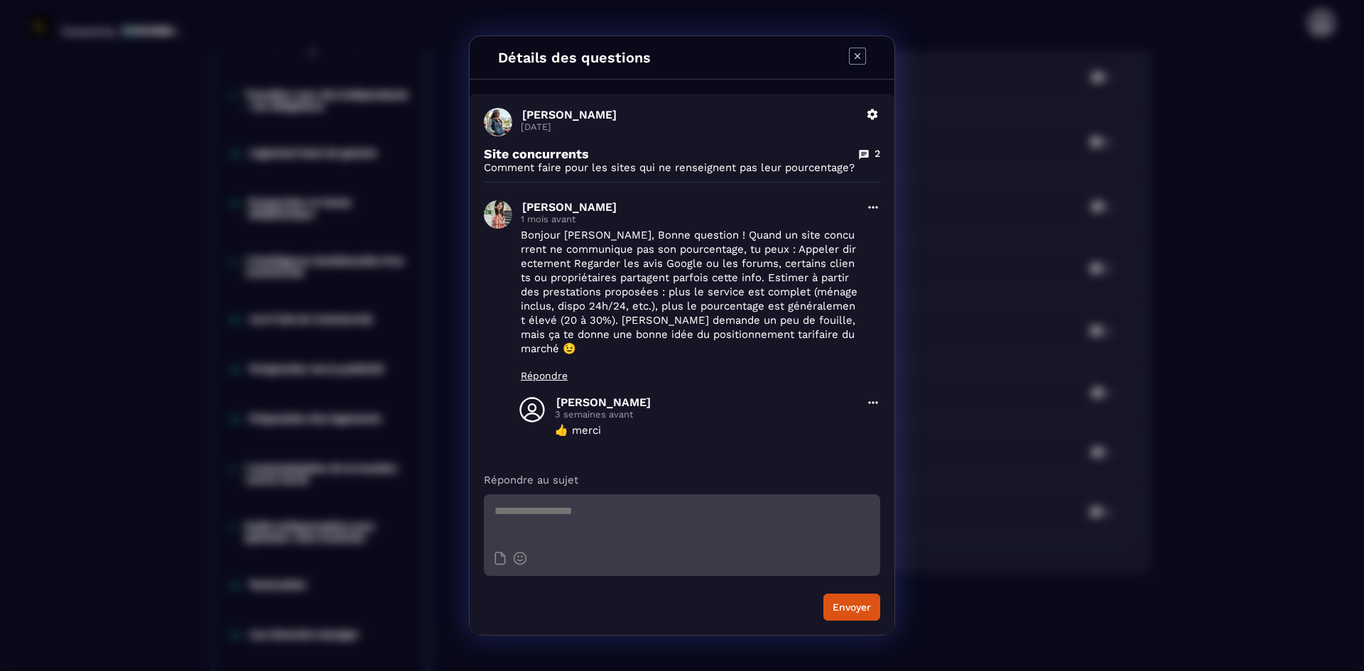
click at [857, 65] on icon "Modal window" at bounding box center [857, 56] width 17 height 17
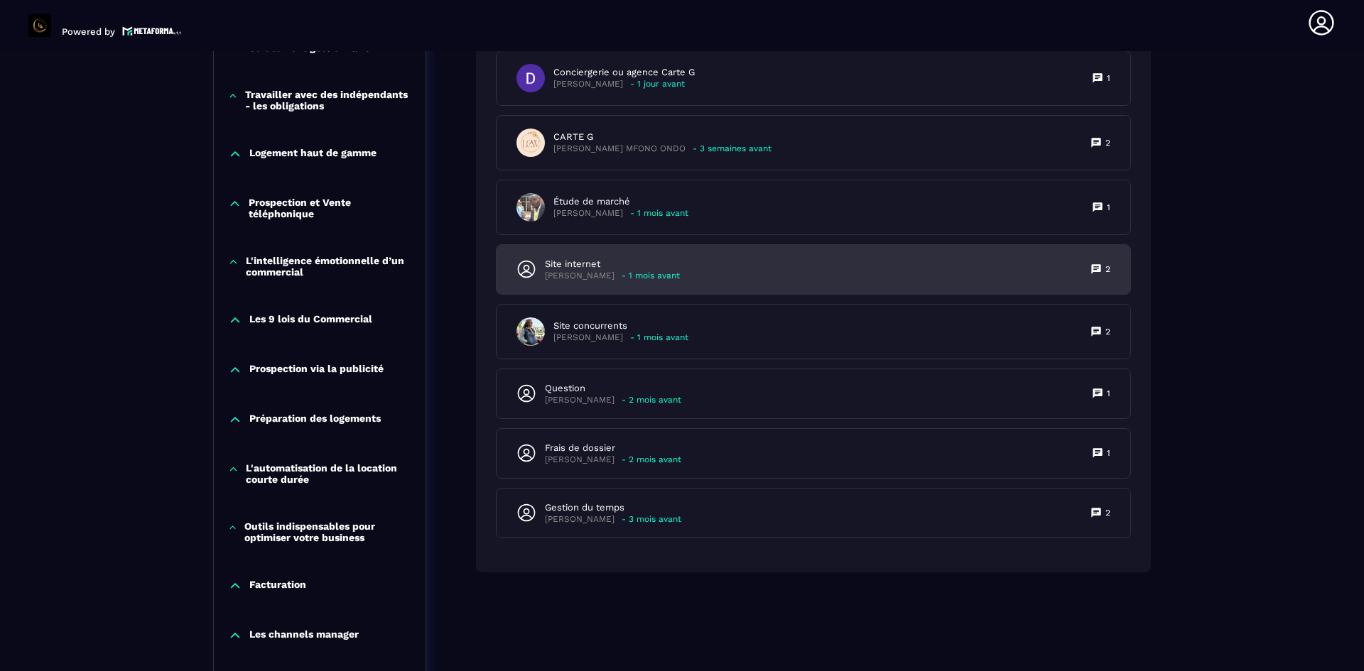
click at [609, 262] on p "Site internet" at bounding box center [612, 264] width 135 height 13
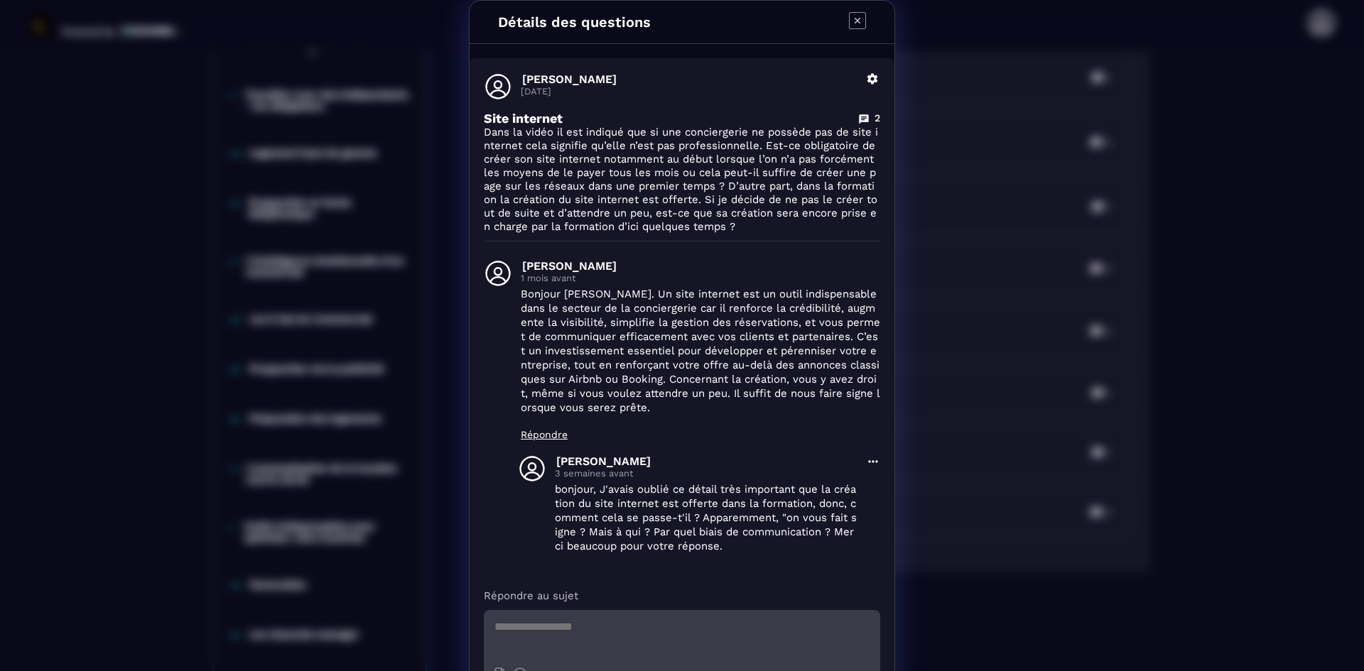
click at [852, 19] on icon "Modal window" at bounding box center [857, 20] width 17 height 17
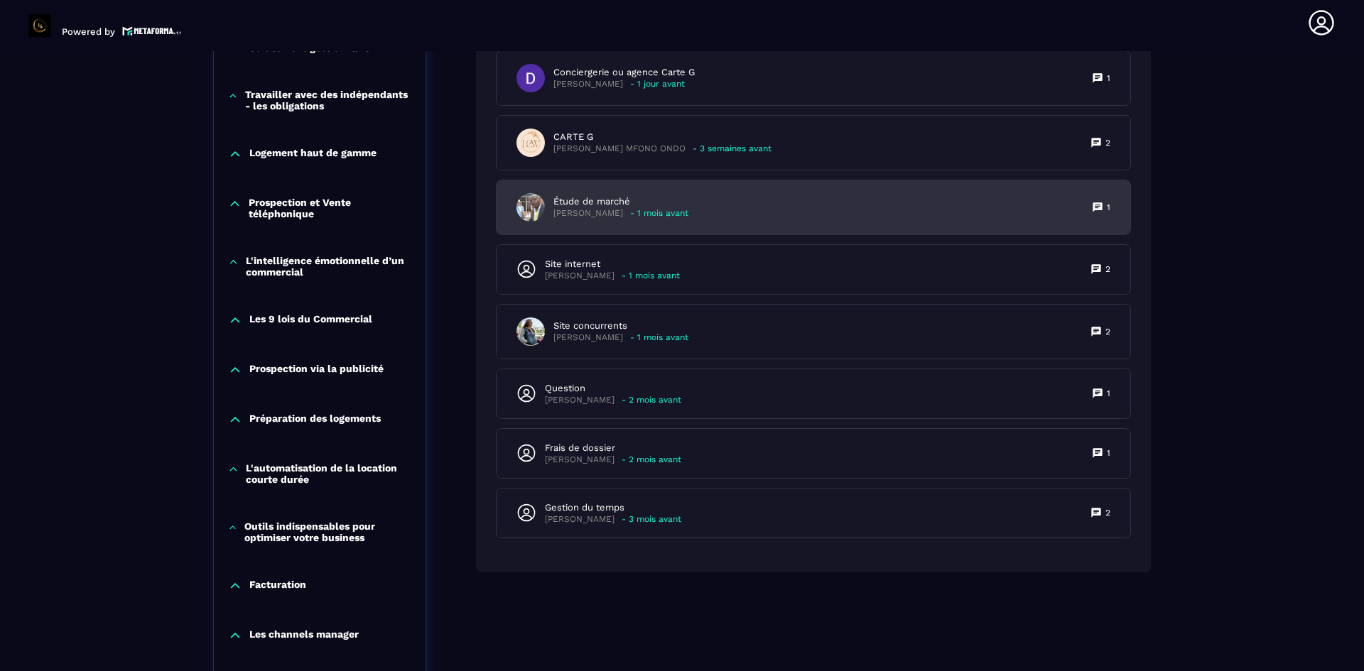
click at [621, 203] on p "Étude de marché" at bounding box center [620, 201] width 135 height 13
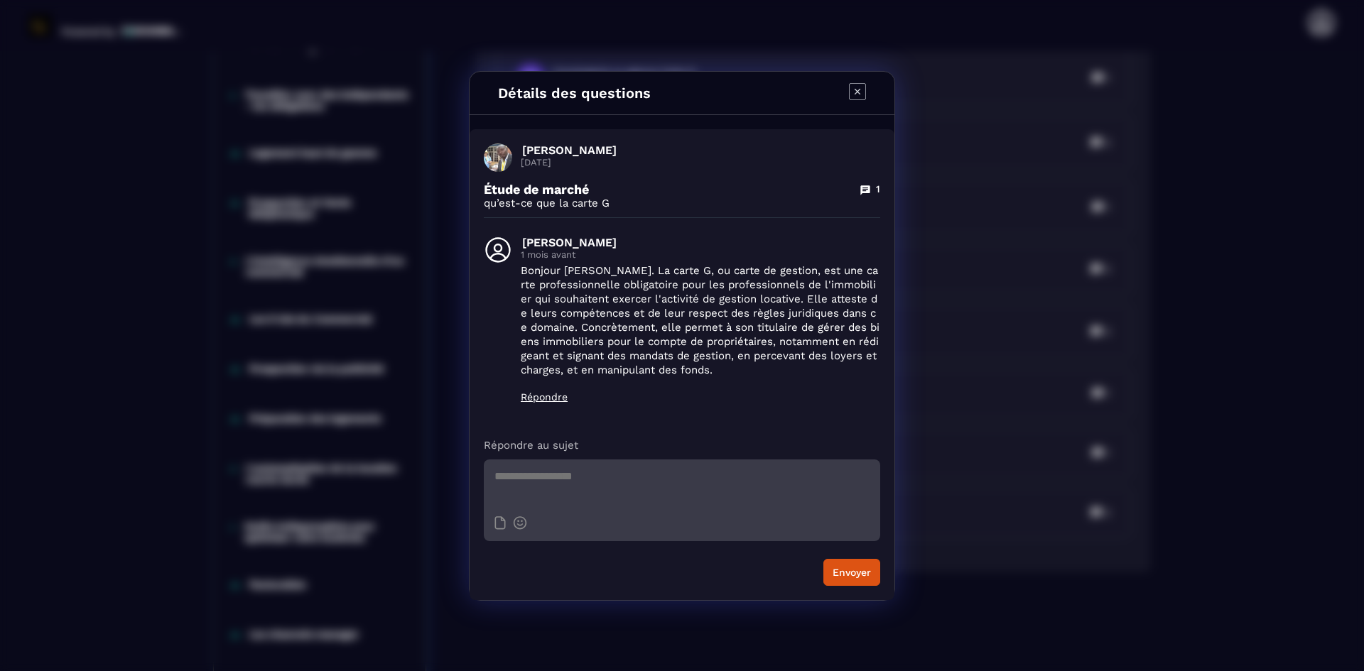
click at [856, 92] on icon "Modal window" at bounding box center [858, 91] width 6 height 6
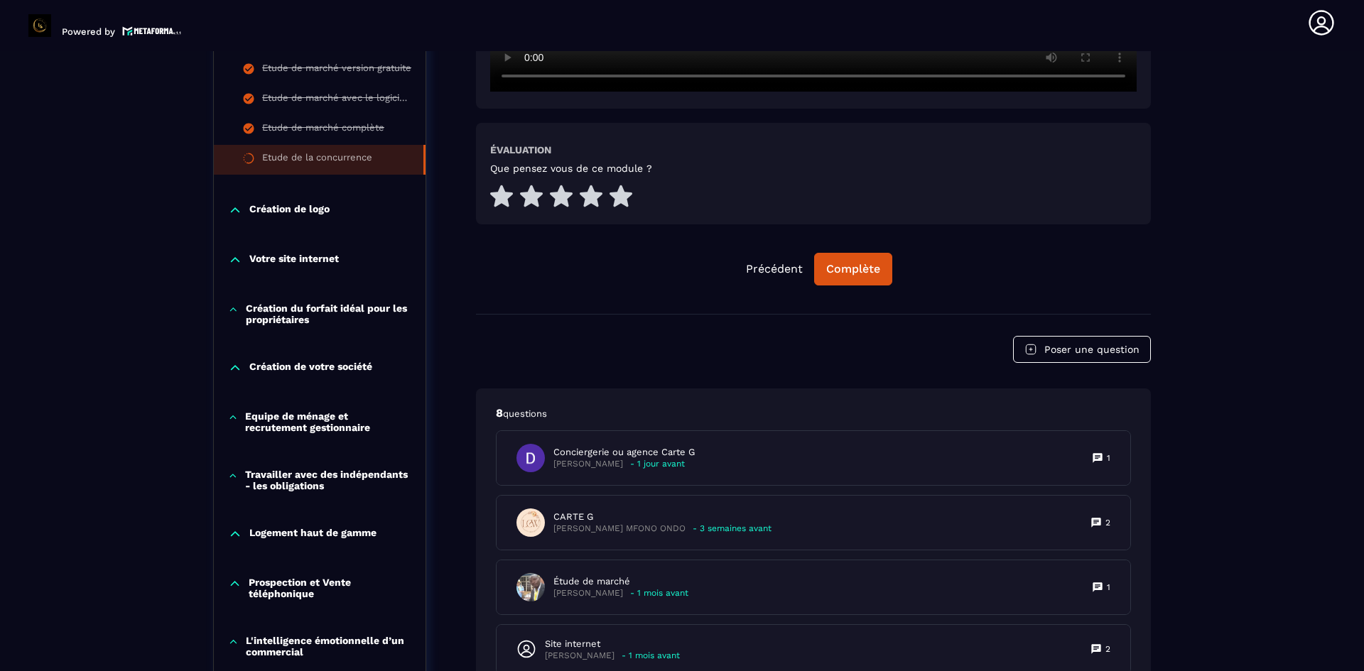
scroll to position [858, 0]
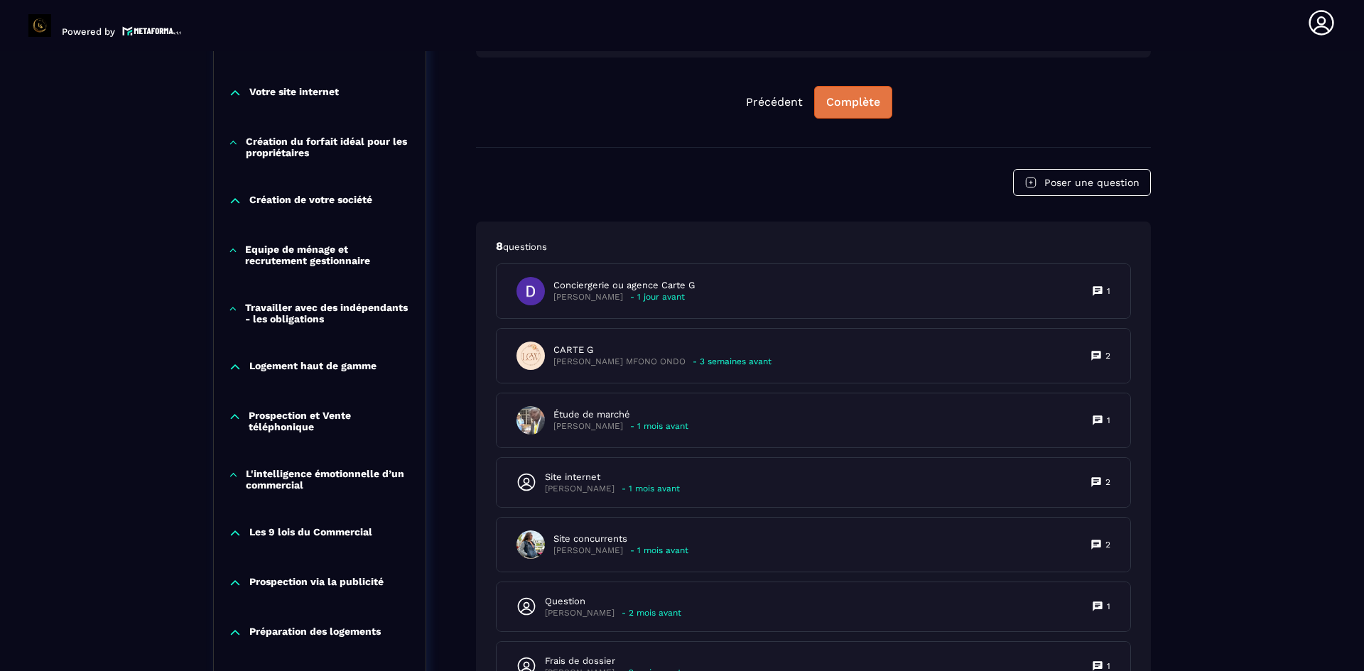
click at [867, 103] on div "Complète" at bounding box center [853, 102] width 54 height 14
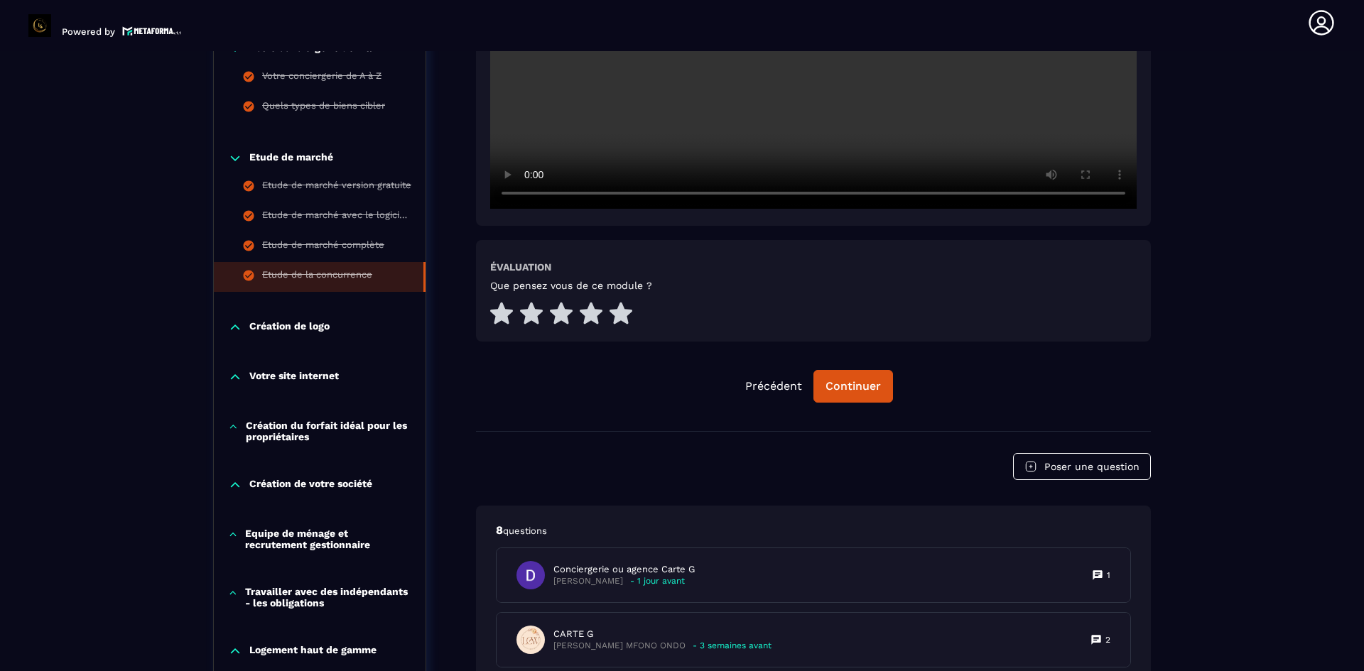
scroll to position [716, 0]
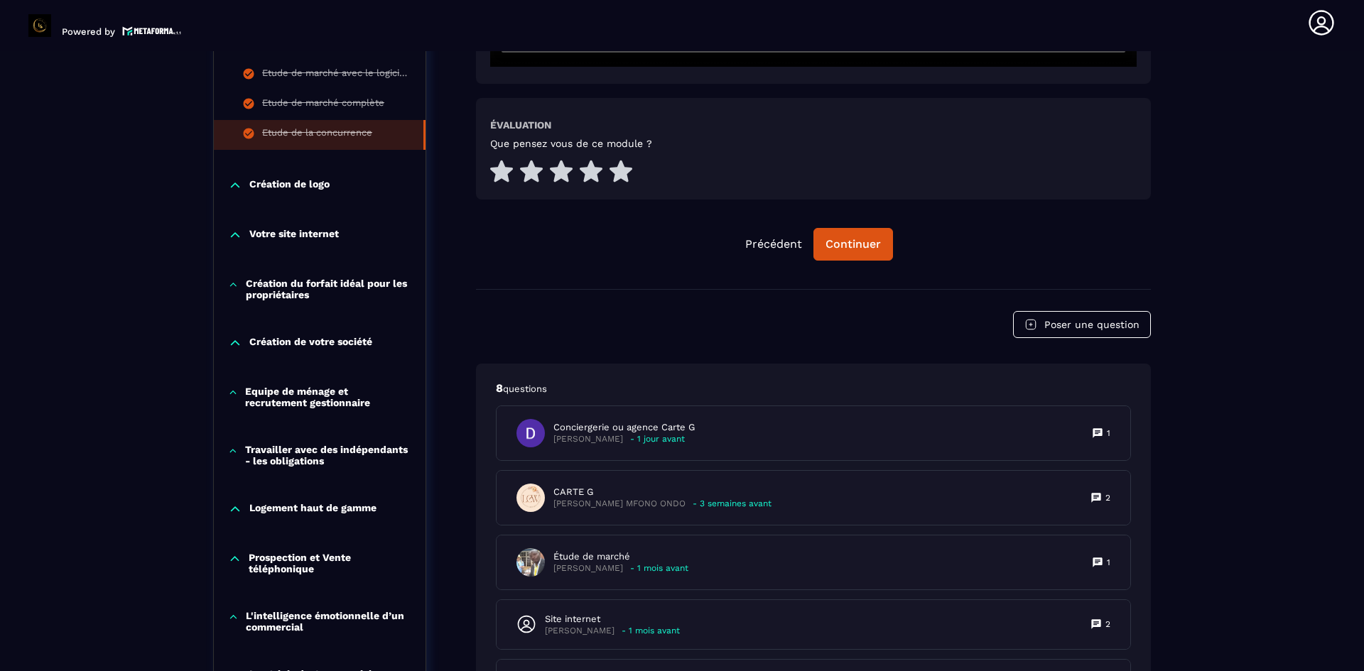
click at [315, 185] on p "Création de logo" at bounding box center [289, 185] width 80 height 14
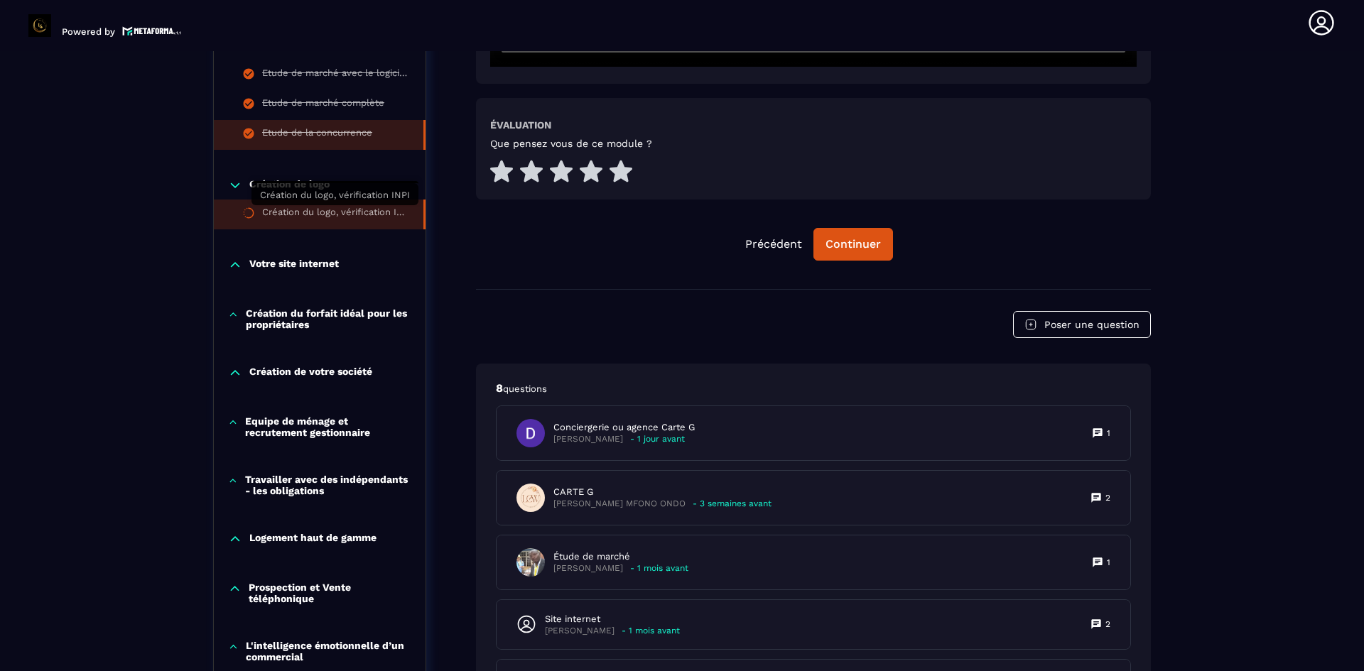
click at [315, 212] on div "Création du logo, vérification INPI" at bounding box center [335, 215] width 147 height 16
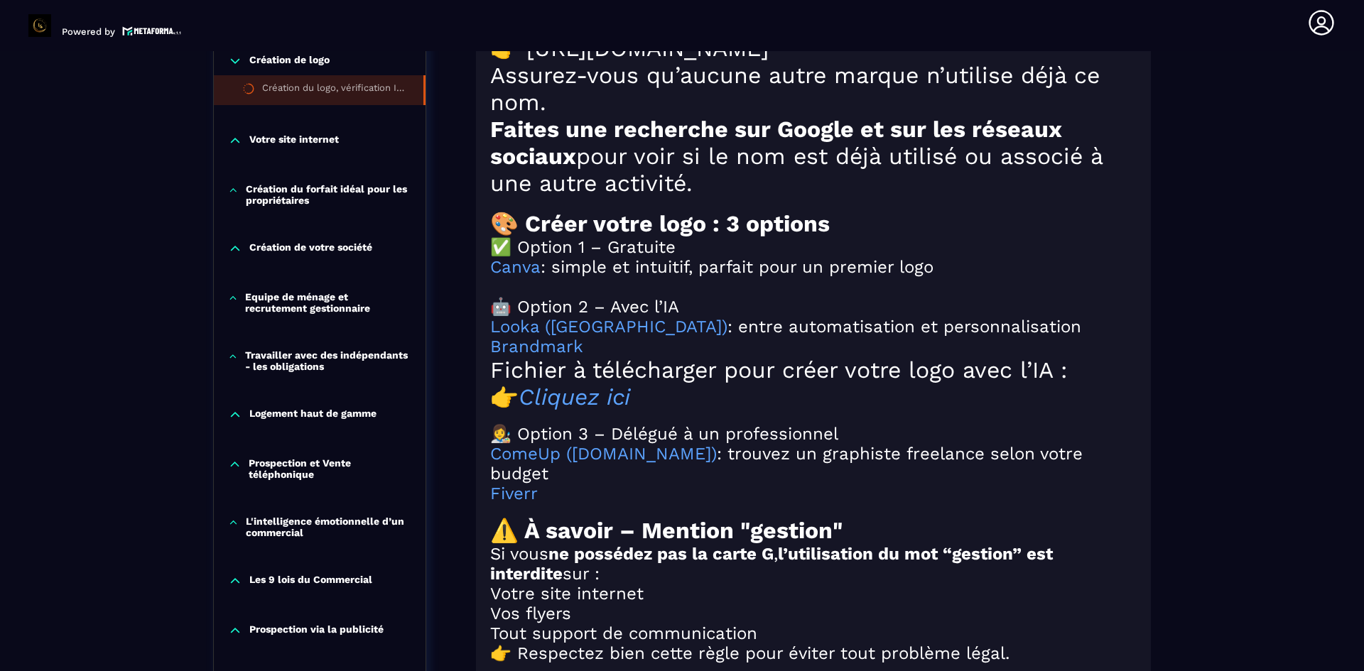
scroll to position [1284, 0]
